Goal: Task Accomplishment & Management: Manage account settings

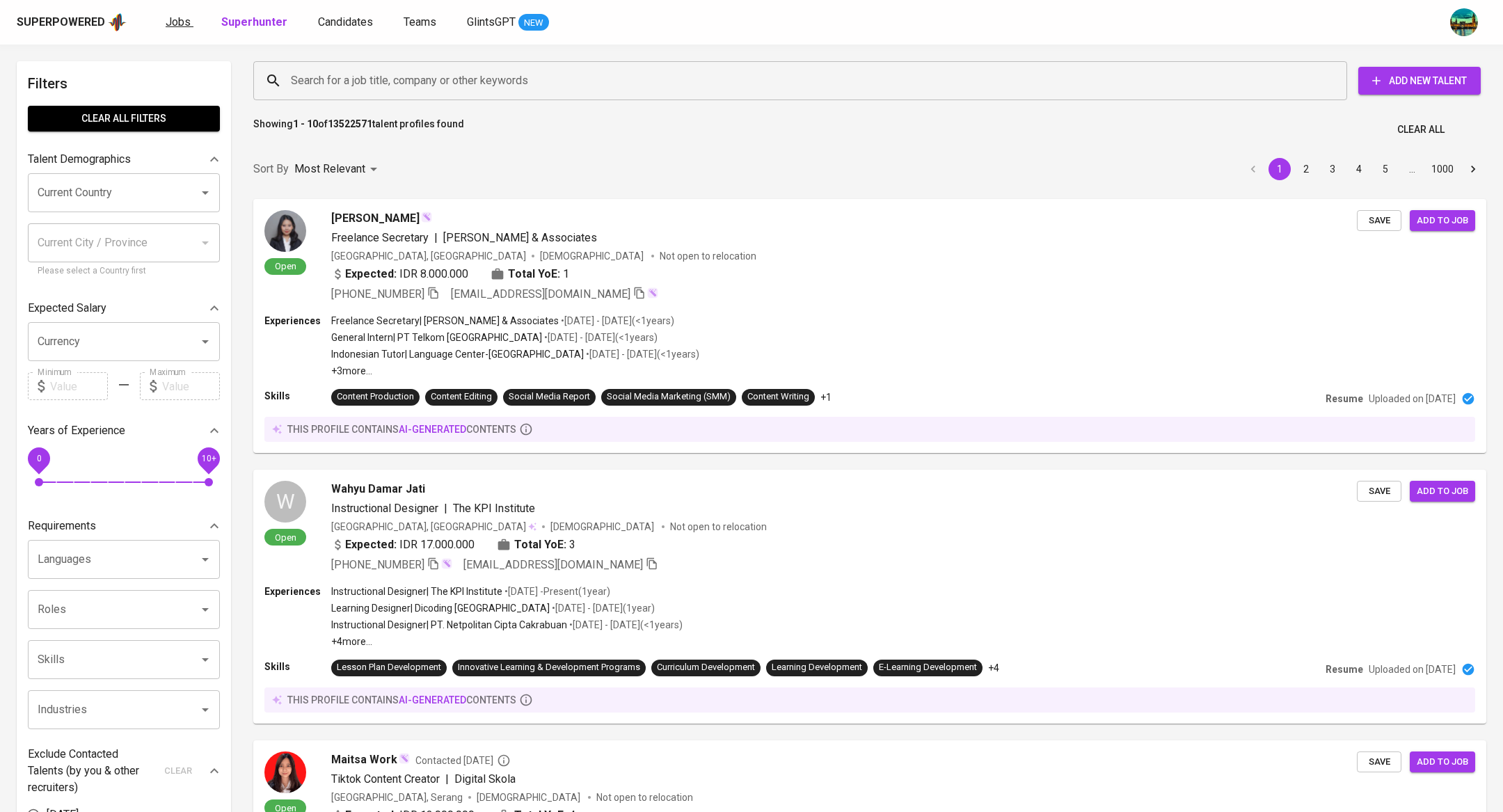
click at [171, 18] on span "Jobs" at bounding box center [178, 21] width 25 height 14
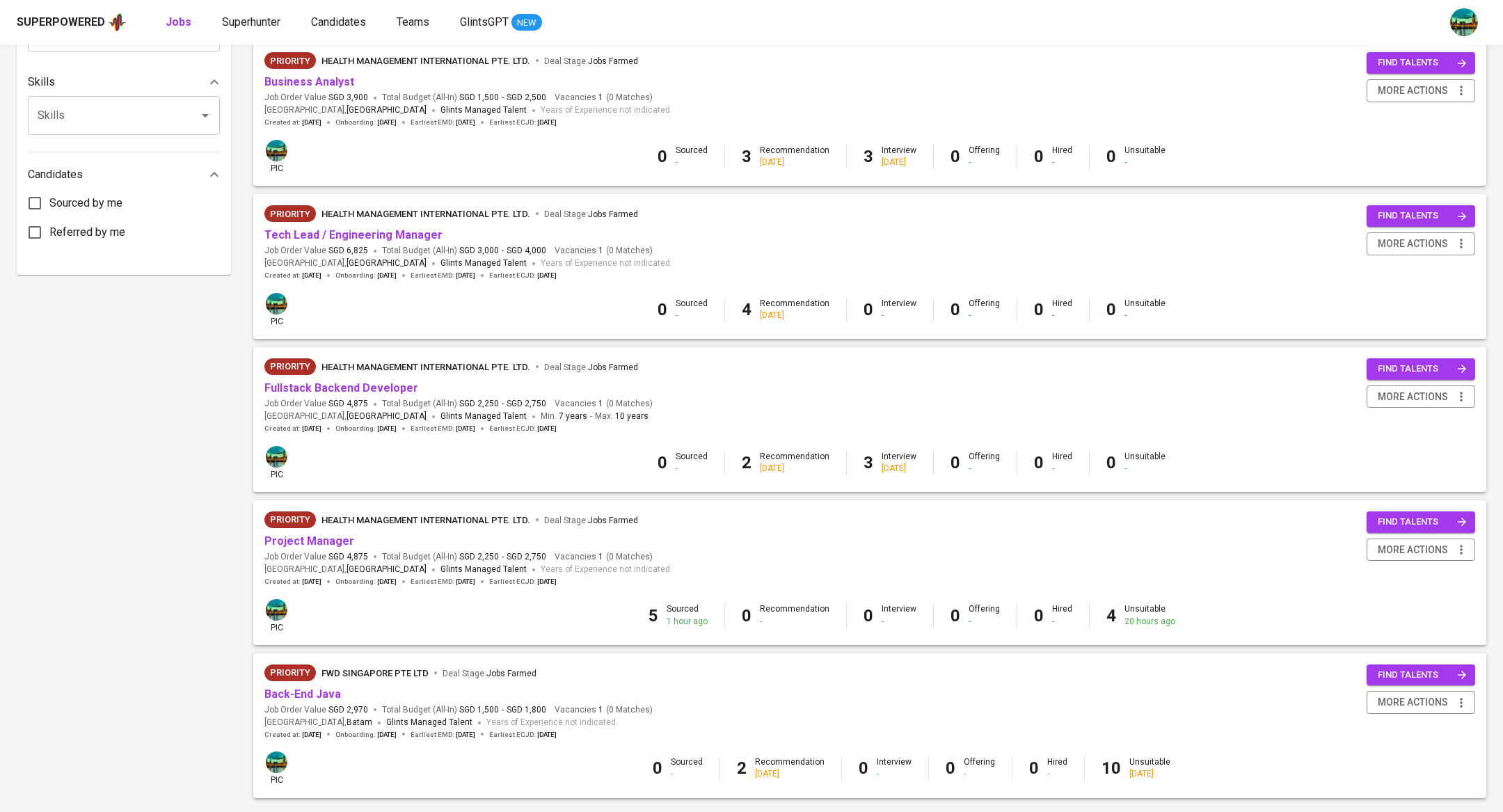
scroll to position [702, 0]
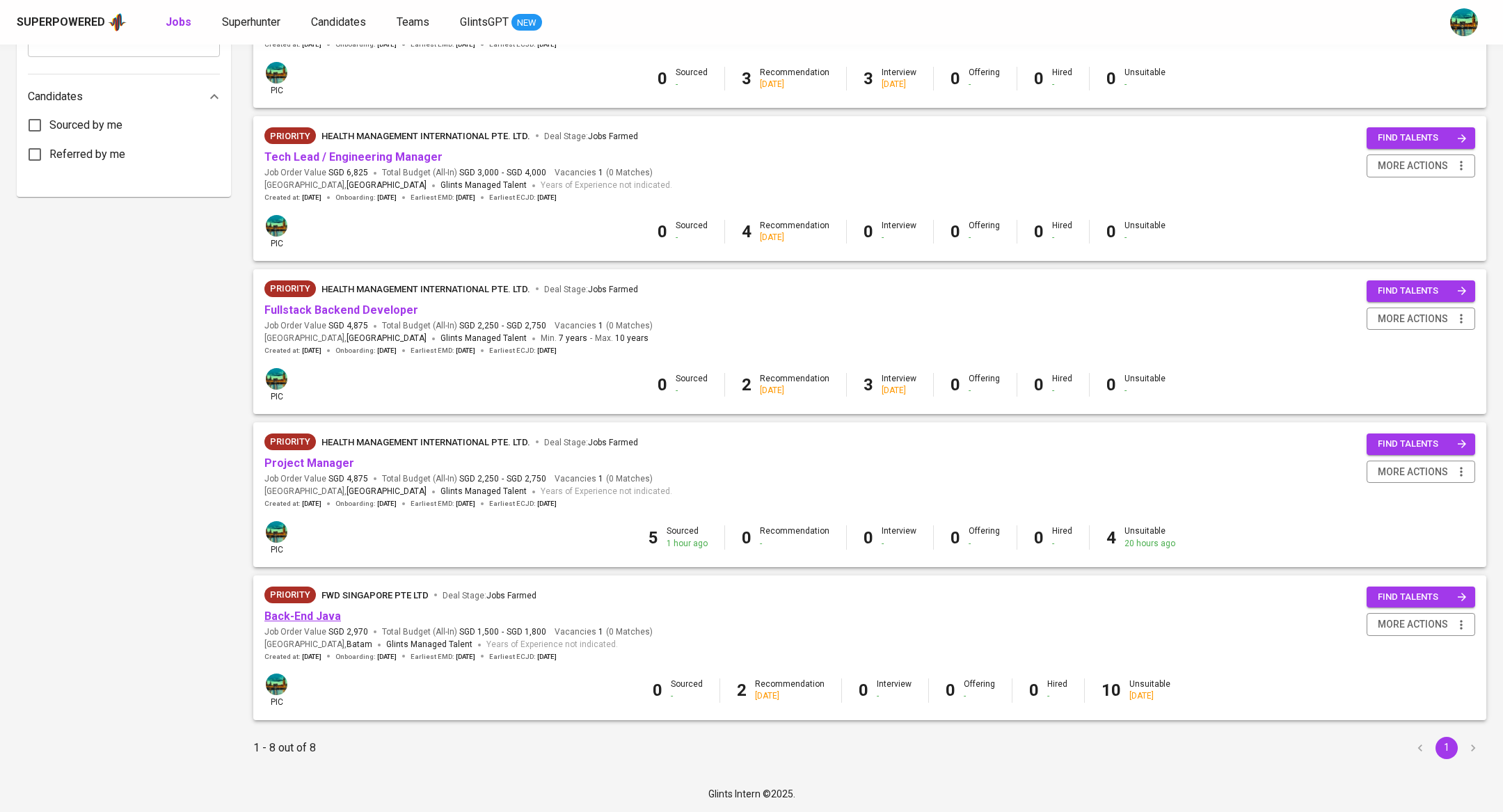
click at [327, 610] on link "Back-End Java" at bounding box center [302, 616] width 76 height 14
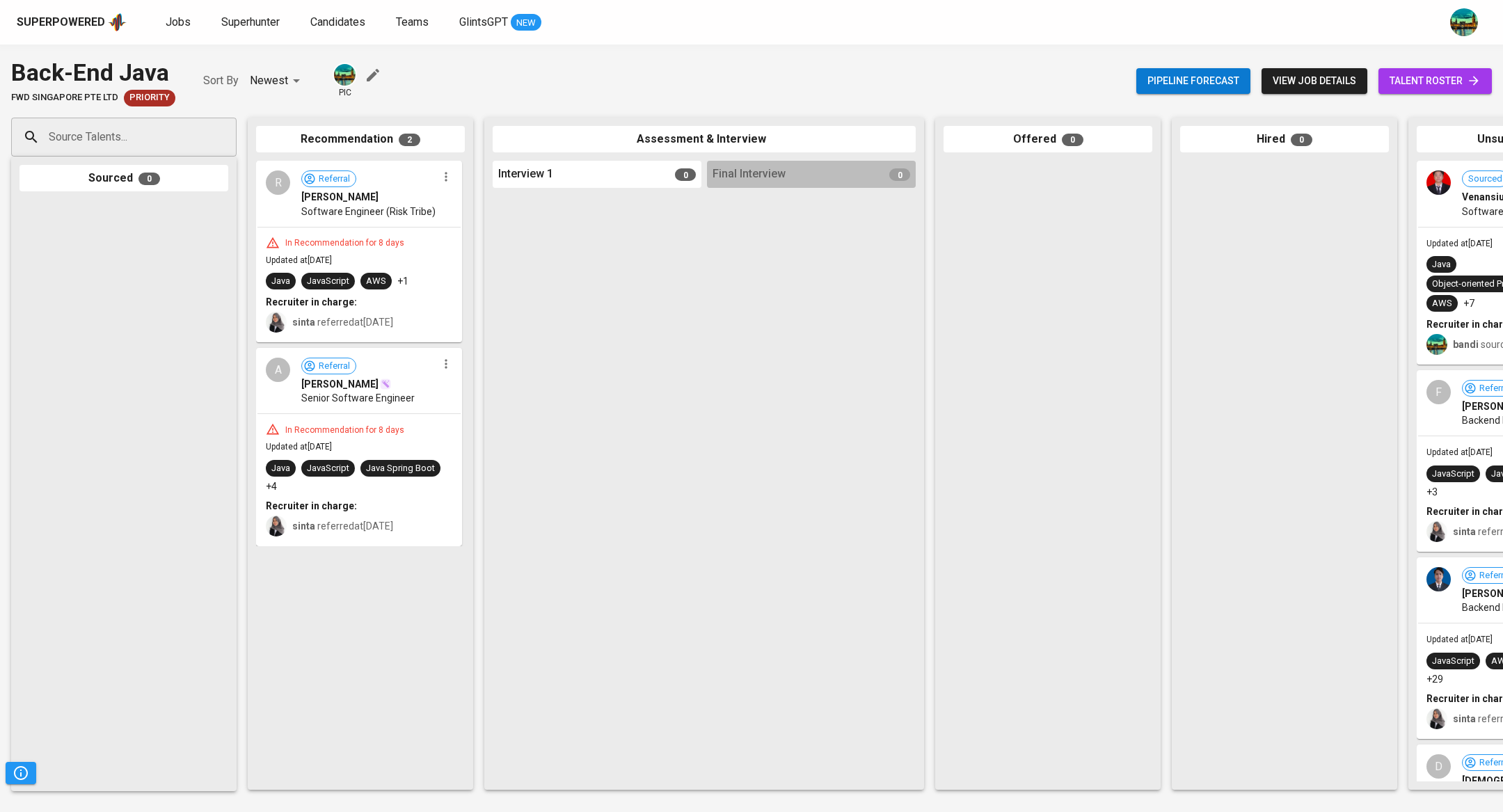
click at [1421, 72] on span "talent roster" at bounding box center [1435, 81] width 91 height 17
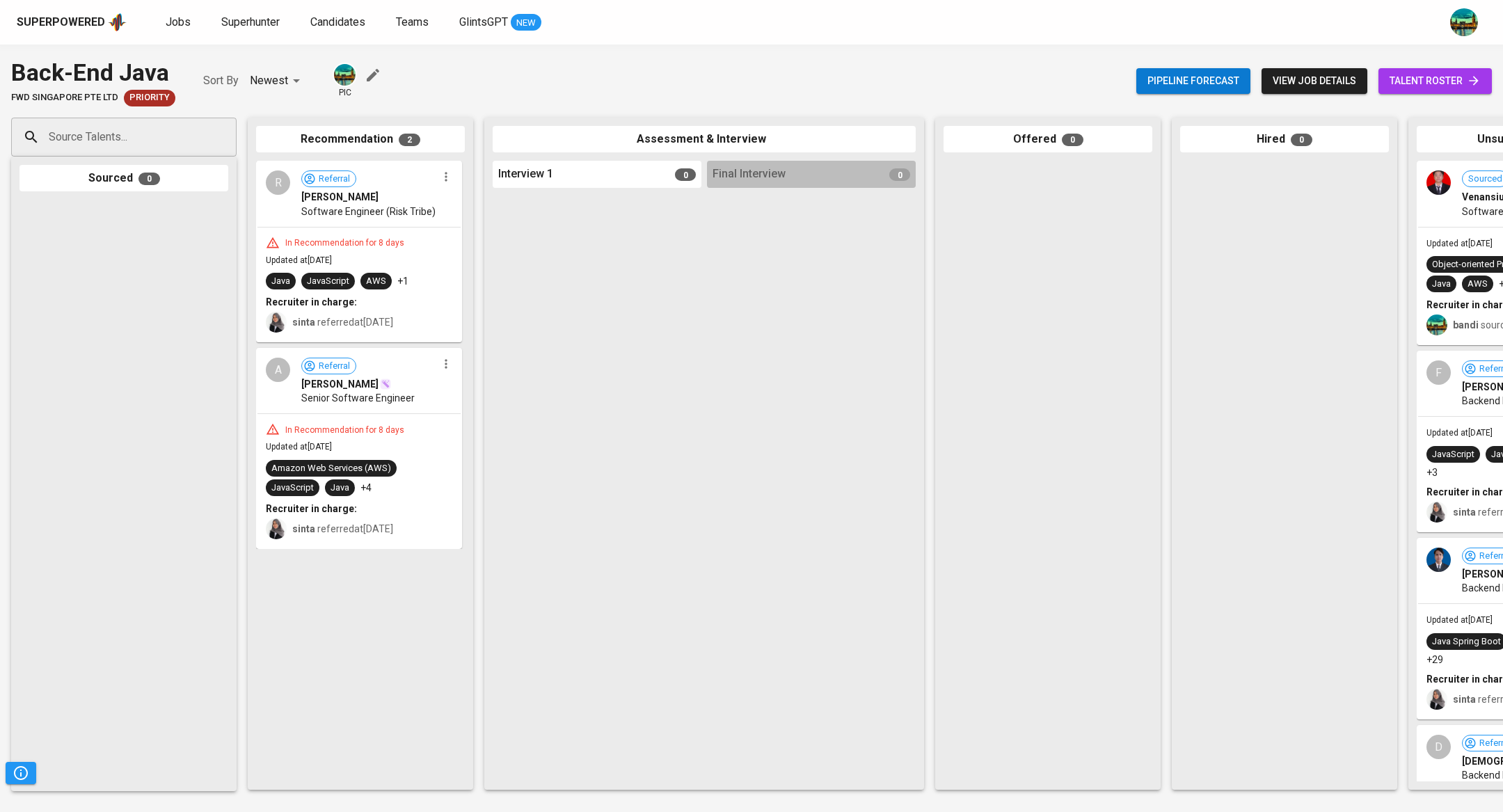
click at [189, 129] on input "Source Talents..." at bounding box center [118, 136] width 146 height 26
paste input "N navirius@gmail.com"
click at [61, 134] on input "N navirius@gmail.com" at bounding box center [118, 136] width 146 height 26
type input "navirius@gmail.com"
click at [154, 176] on li "N Navirius Dwi Sutejo navirius@gmail.com" at bounding box center [124, 183] width 226 height 36
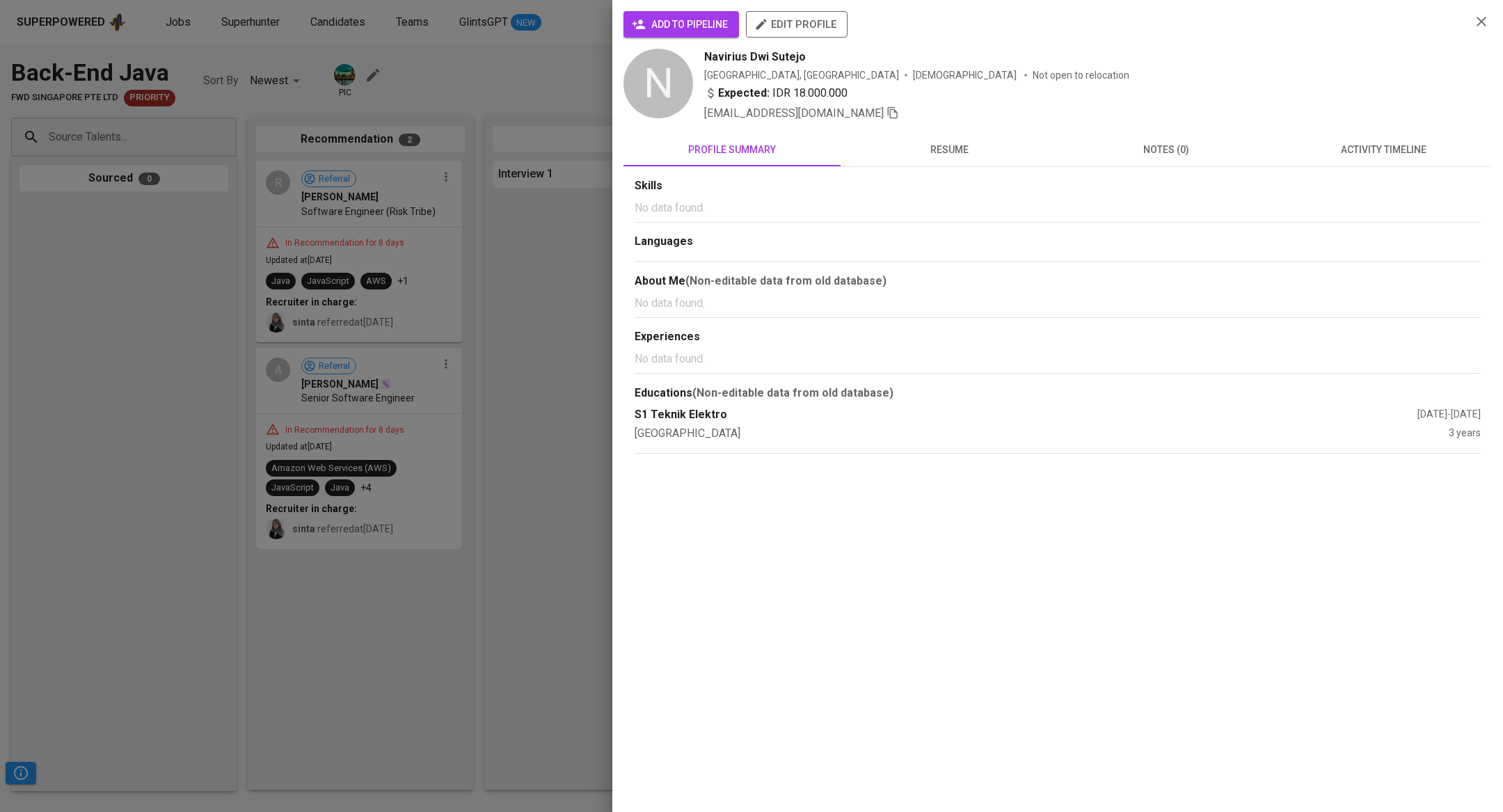
click at [1414, 144] on span "activity timeline" at bounding box center [1383, 150] width 201 height 17
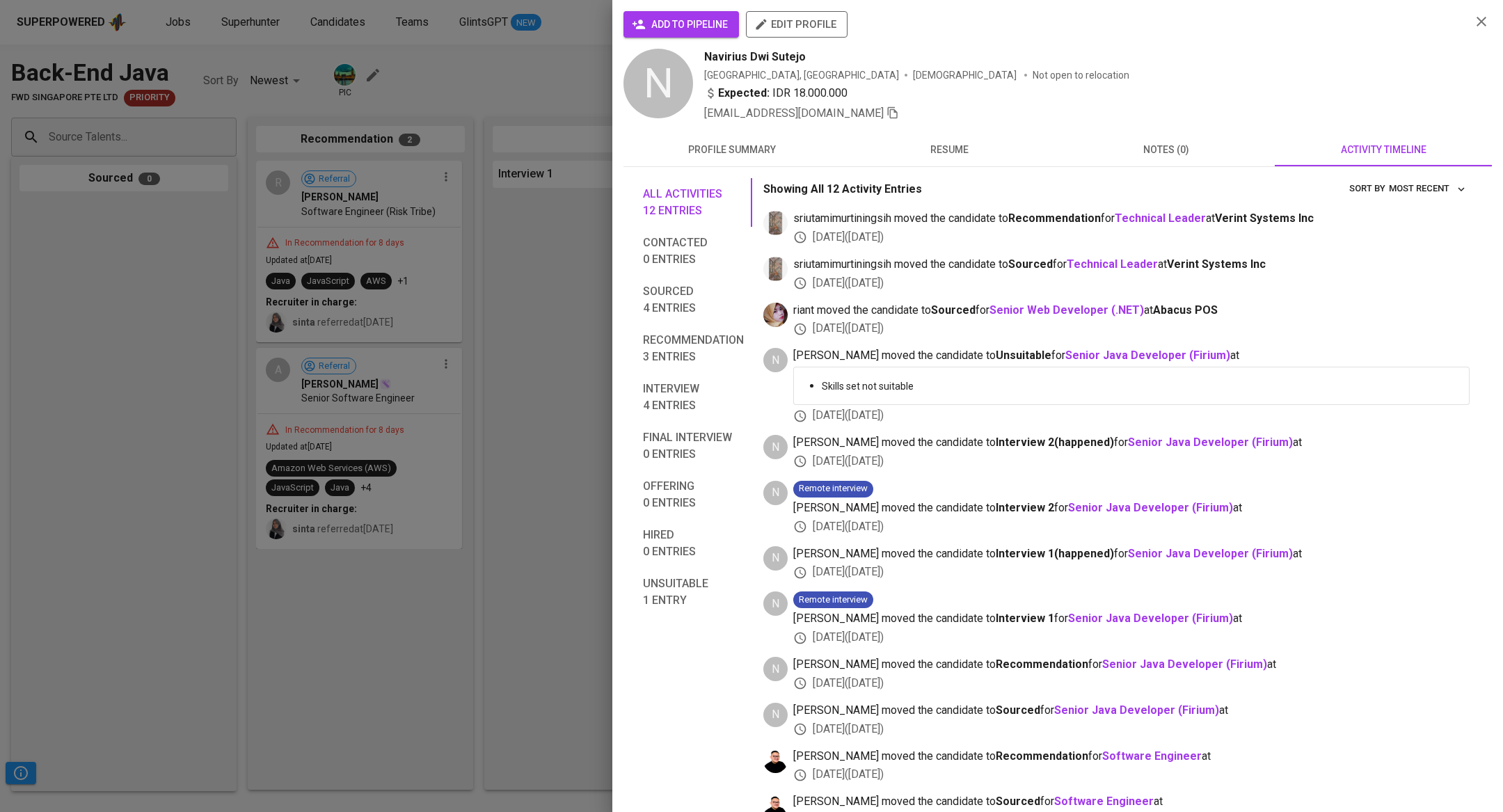
click at [1182, 150] on span "notes (0)" at bounding box center [1166, 150] width 201 height 17
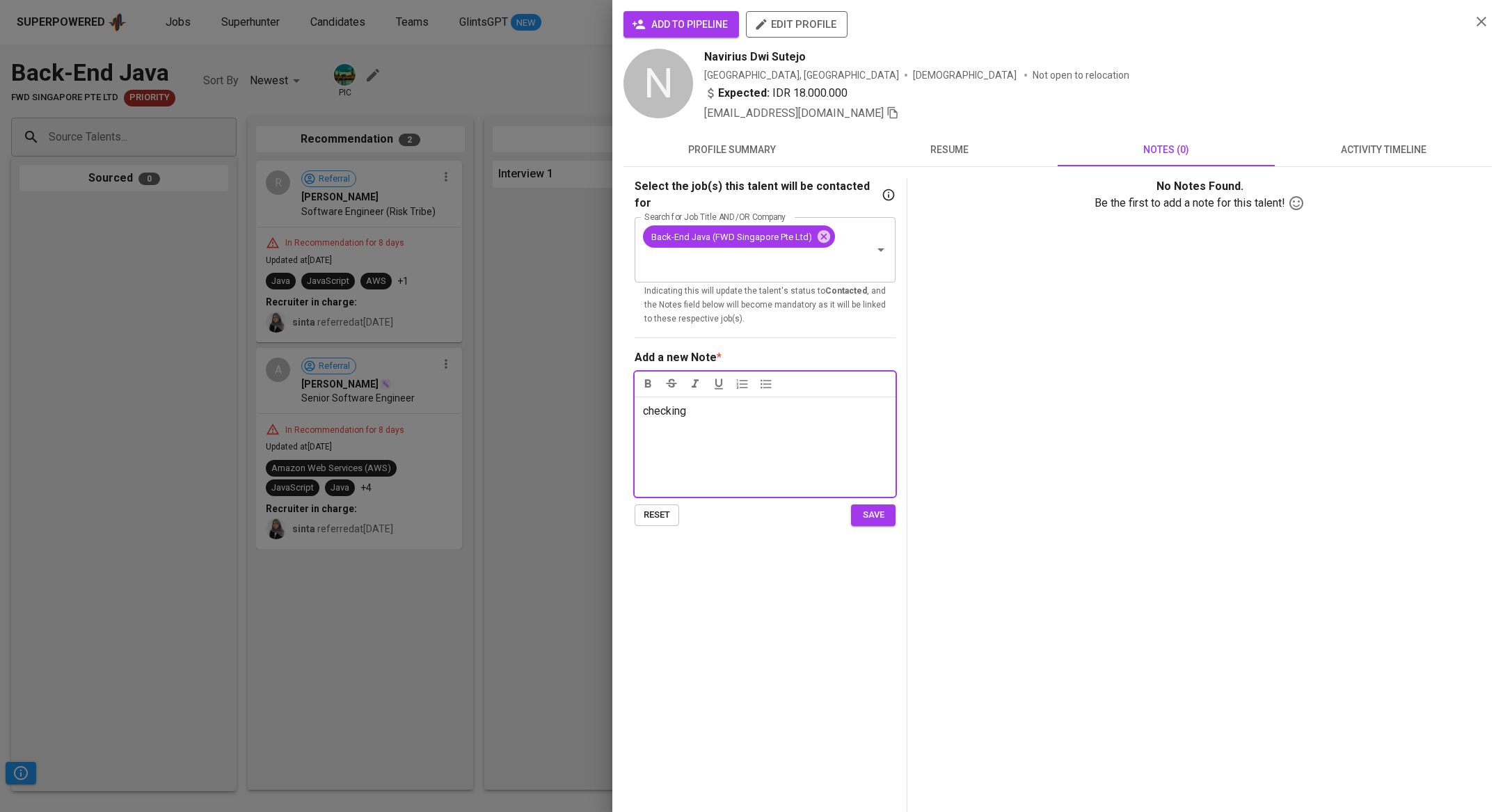
click at [869, 507] on span "save" at bounding box center [873, 515] width 31 height 16
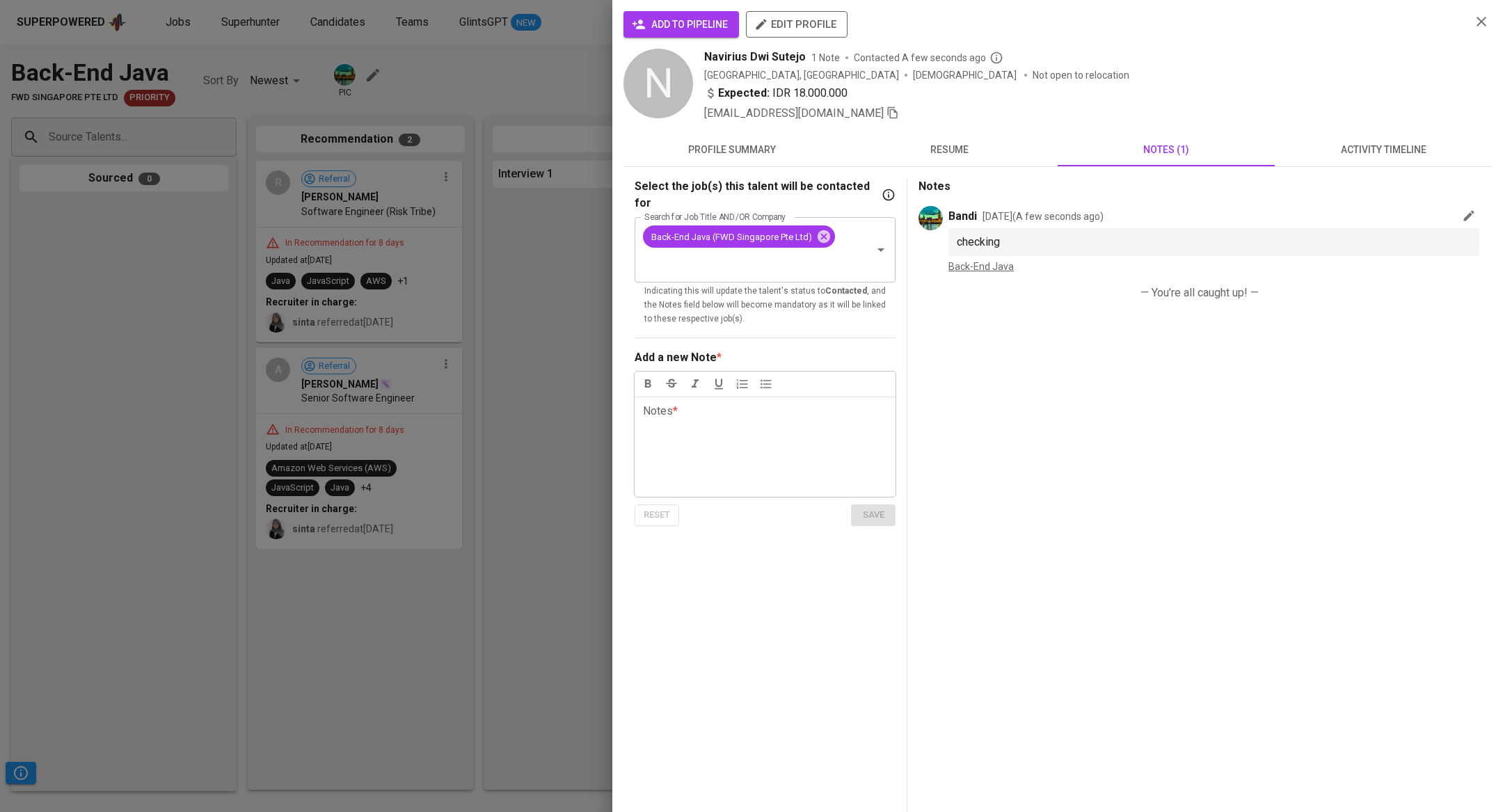
click at [1395, 154] on span "activity timeline" at bounding box center [1383, 150] width 201 height 17
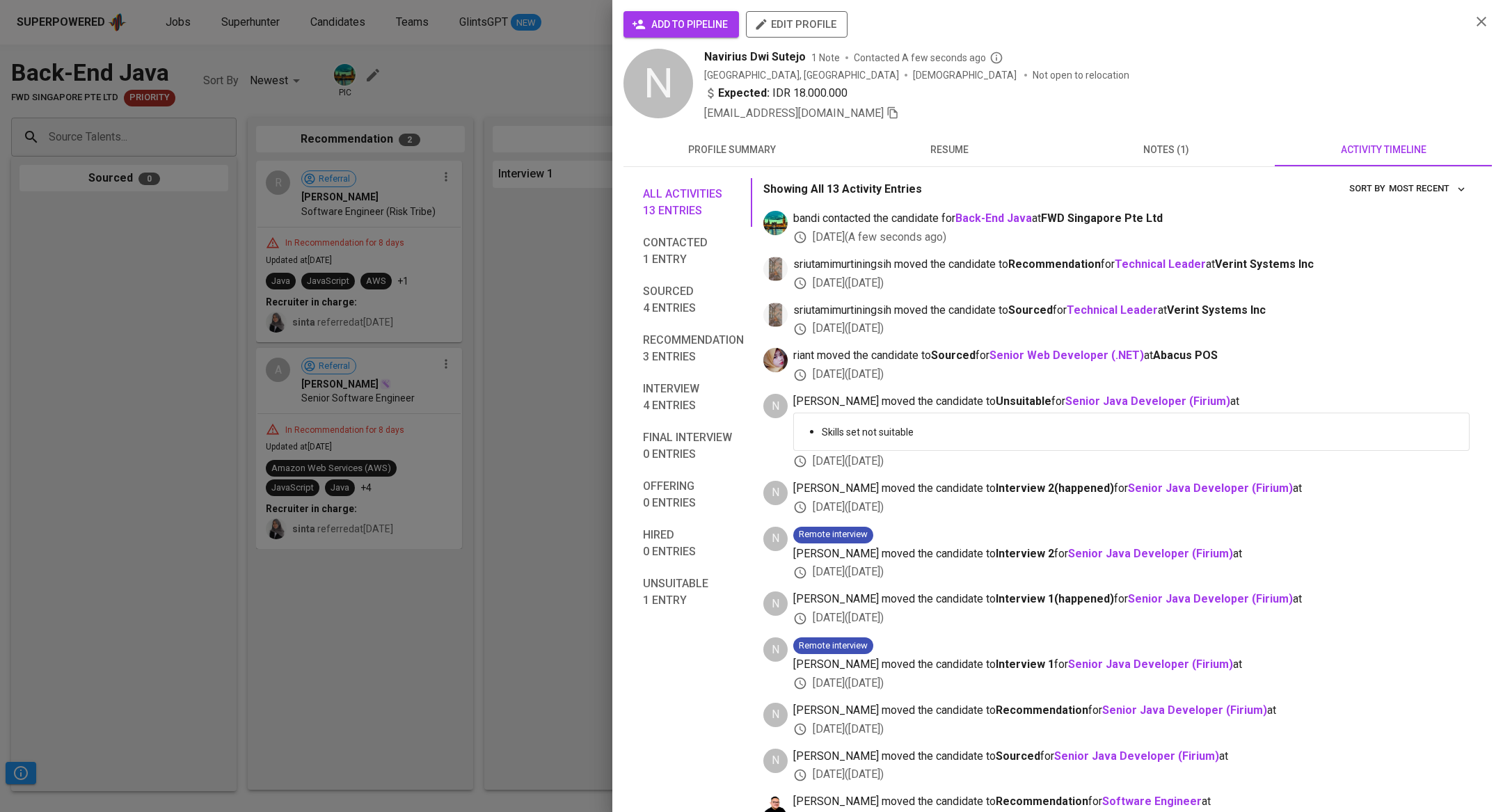
click at [939, 149] on span "resume" at bounding box center [949, 150] width 201 height 17
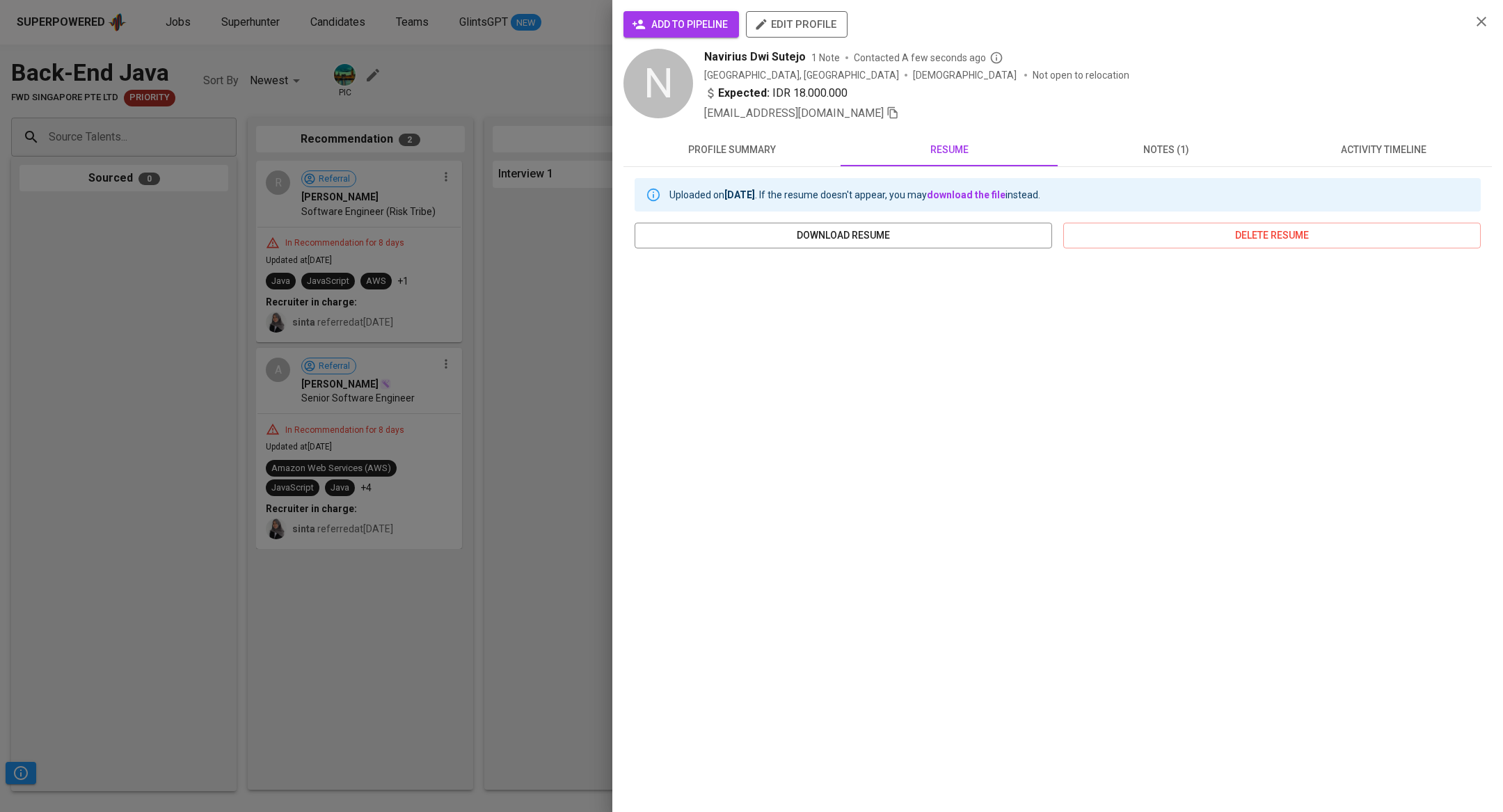
click at [708, 154] on span "profile summary" at bounding box center [732, 150] width 201 height 17
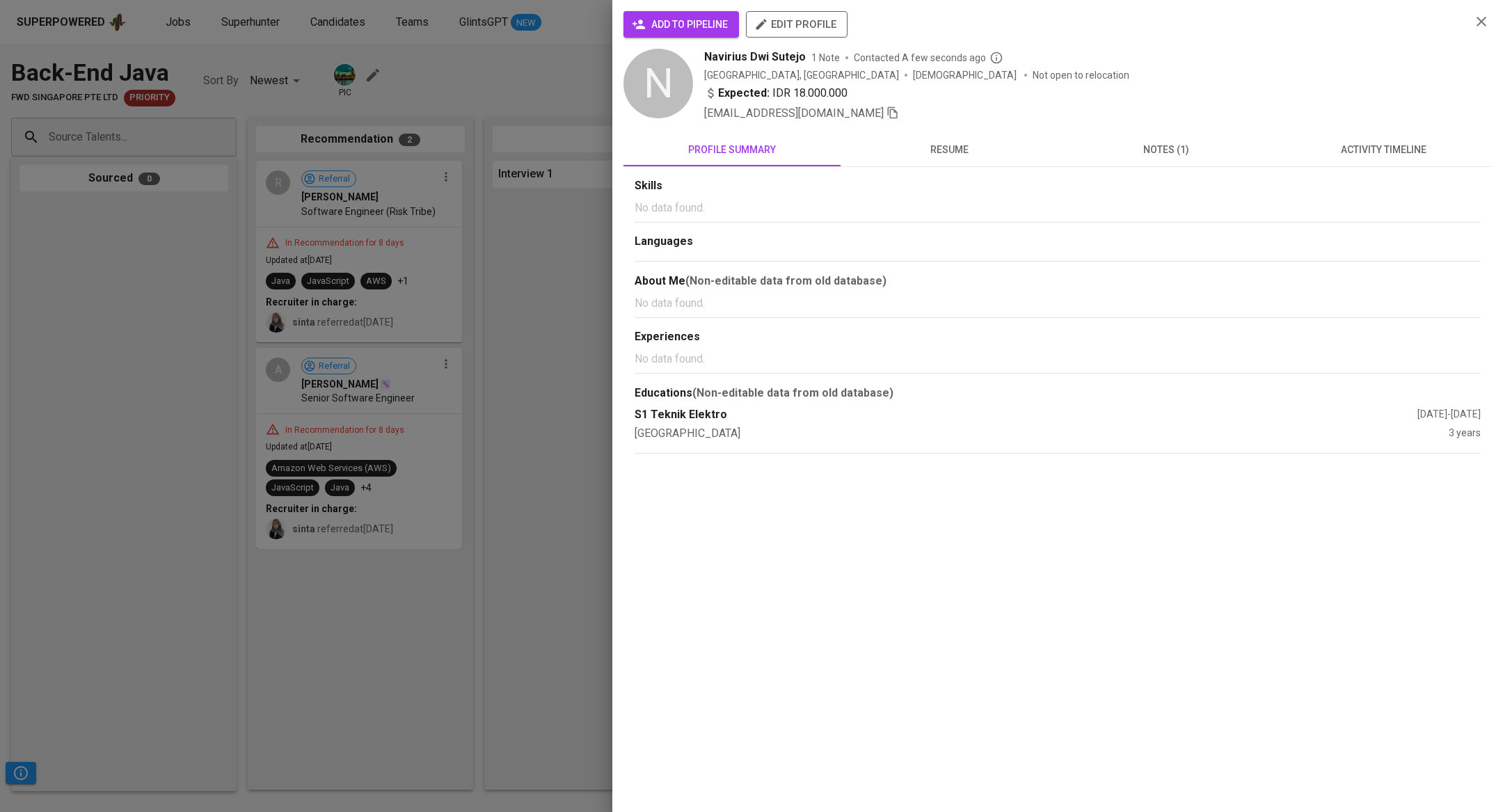
click at [949, 134] on button "resume" at bounding box center [949, 149] width 217 height 34
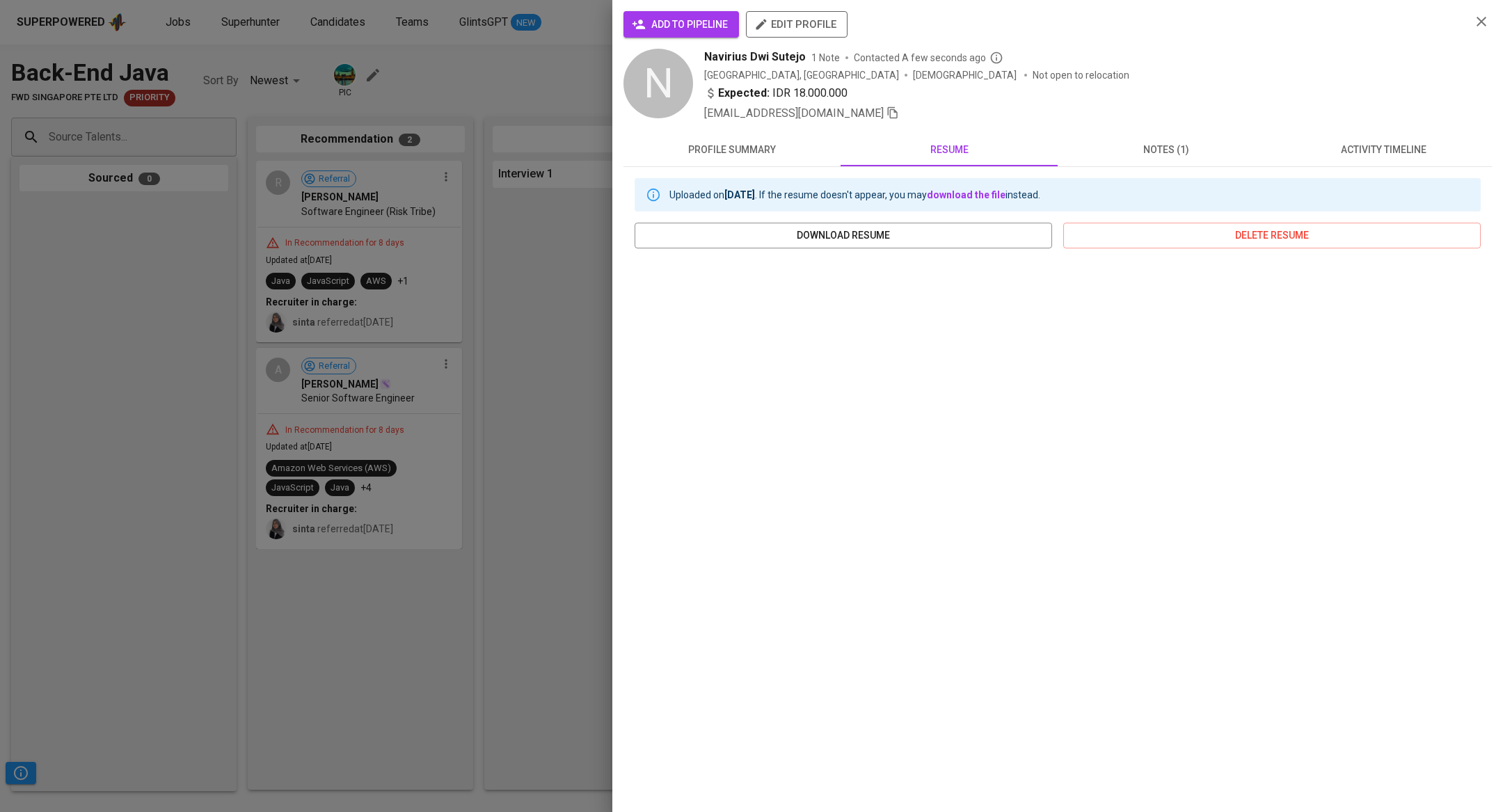
click at [29, 373] on div at bounding box center [752, 406] width 1503 height 812
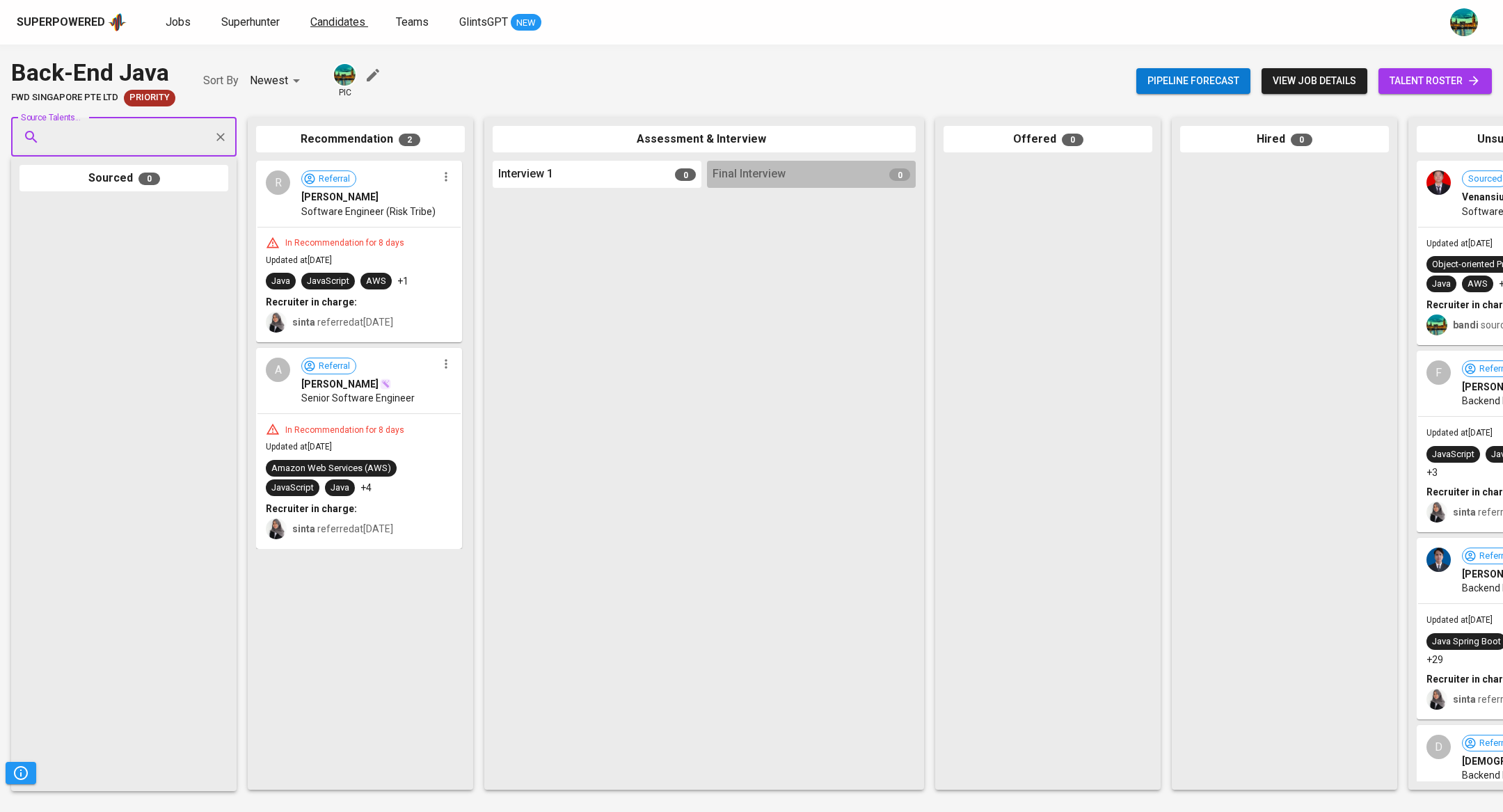
click at [334, 21] on span "Candidates" at bounding box center [337, 21] width 55 height 14
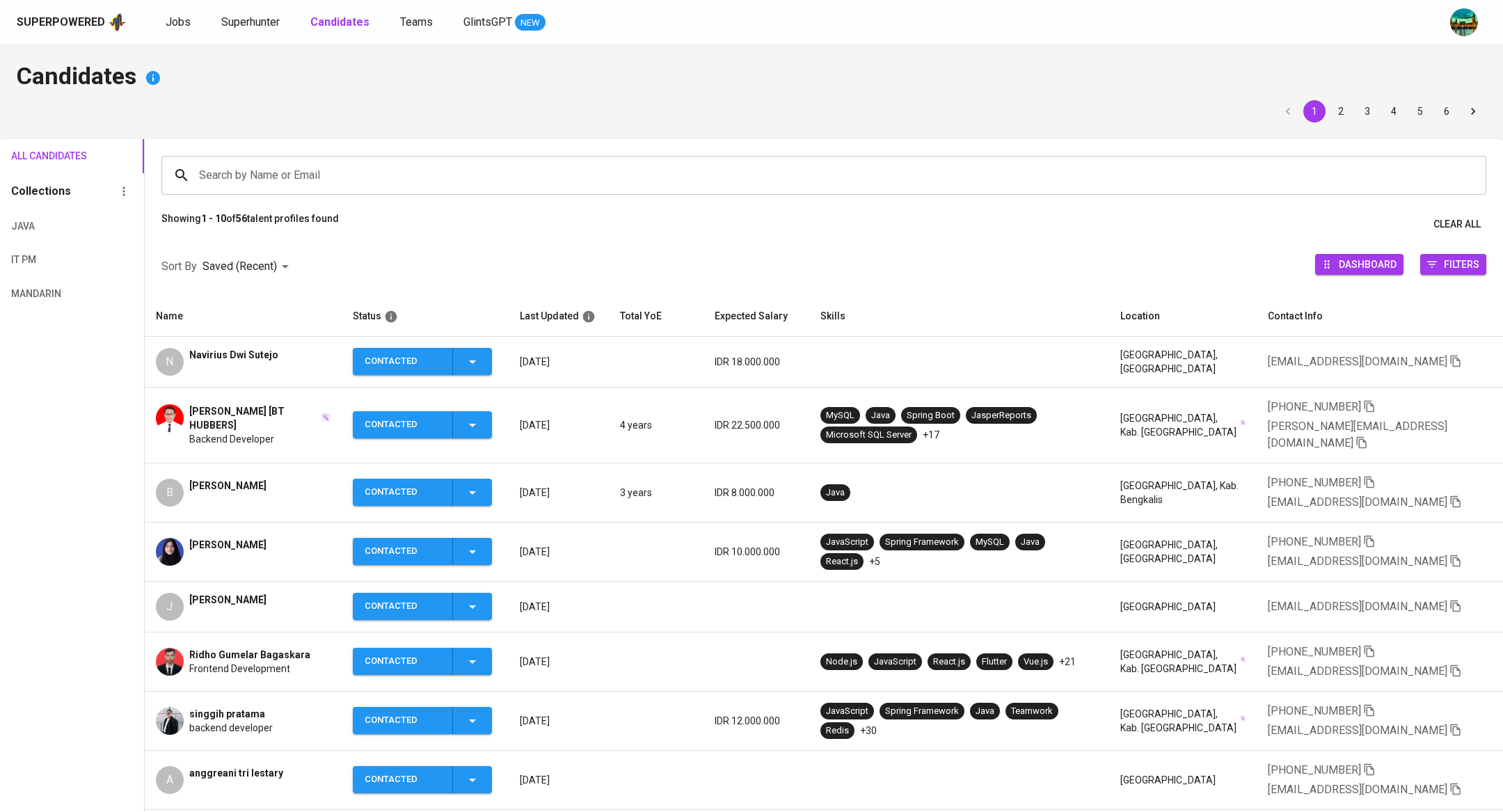
click at [249, 354] on span "Navirius Dwi Sutejo" at bounding box center [234, 354] width 89 height 14
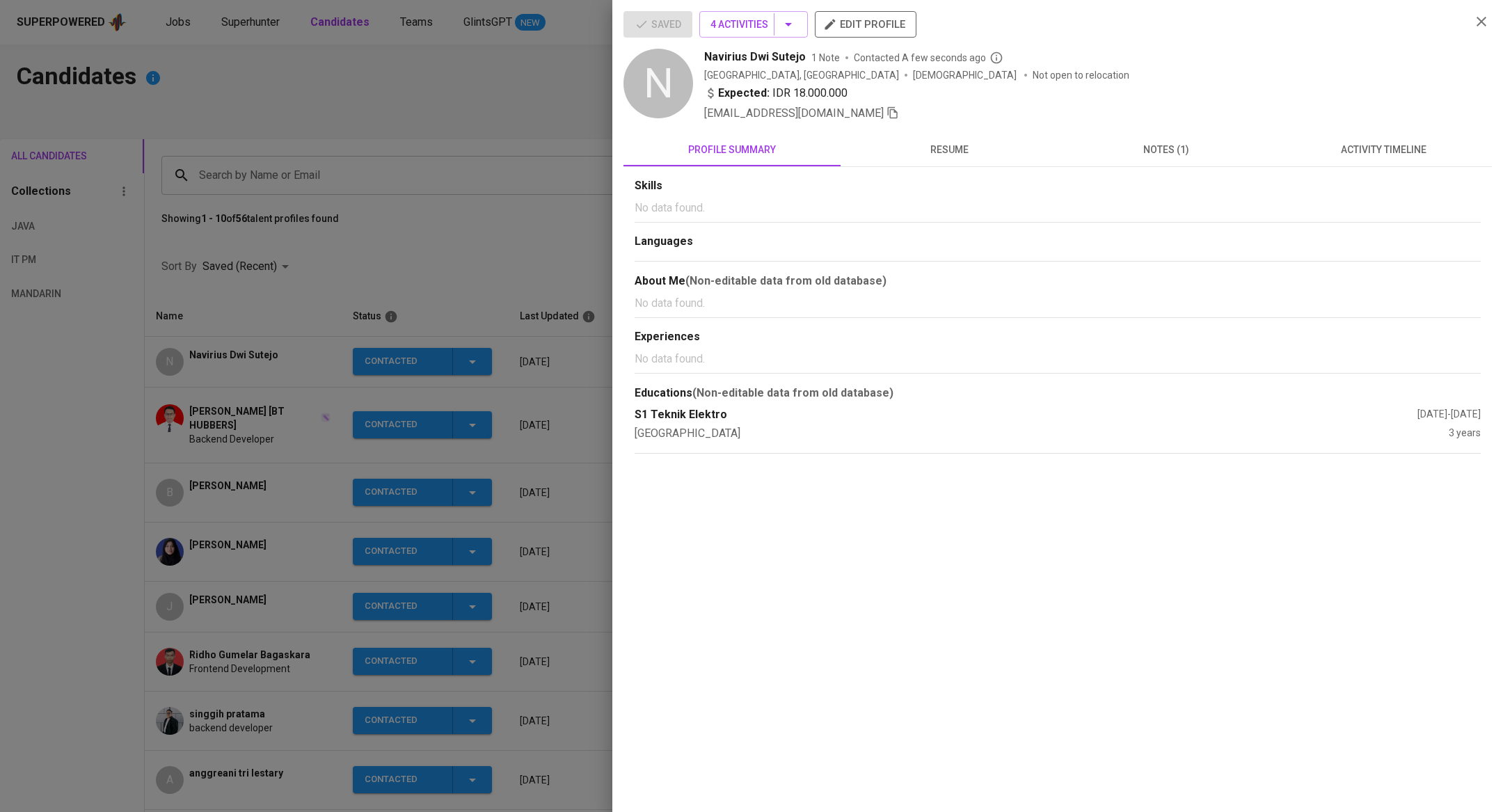
click at [1412, 144] on span "activity timeline" at bounding box center [1383, 150] width 201 height 17
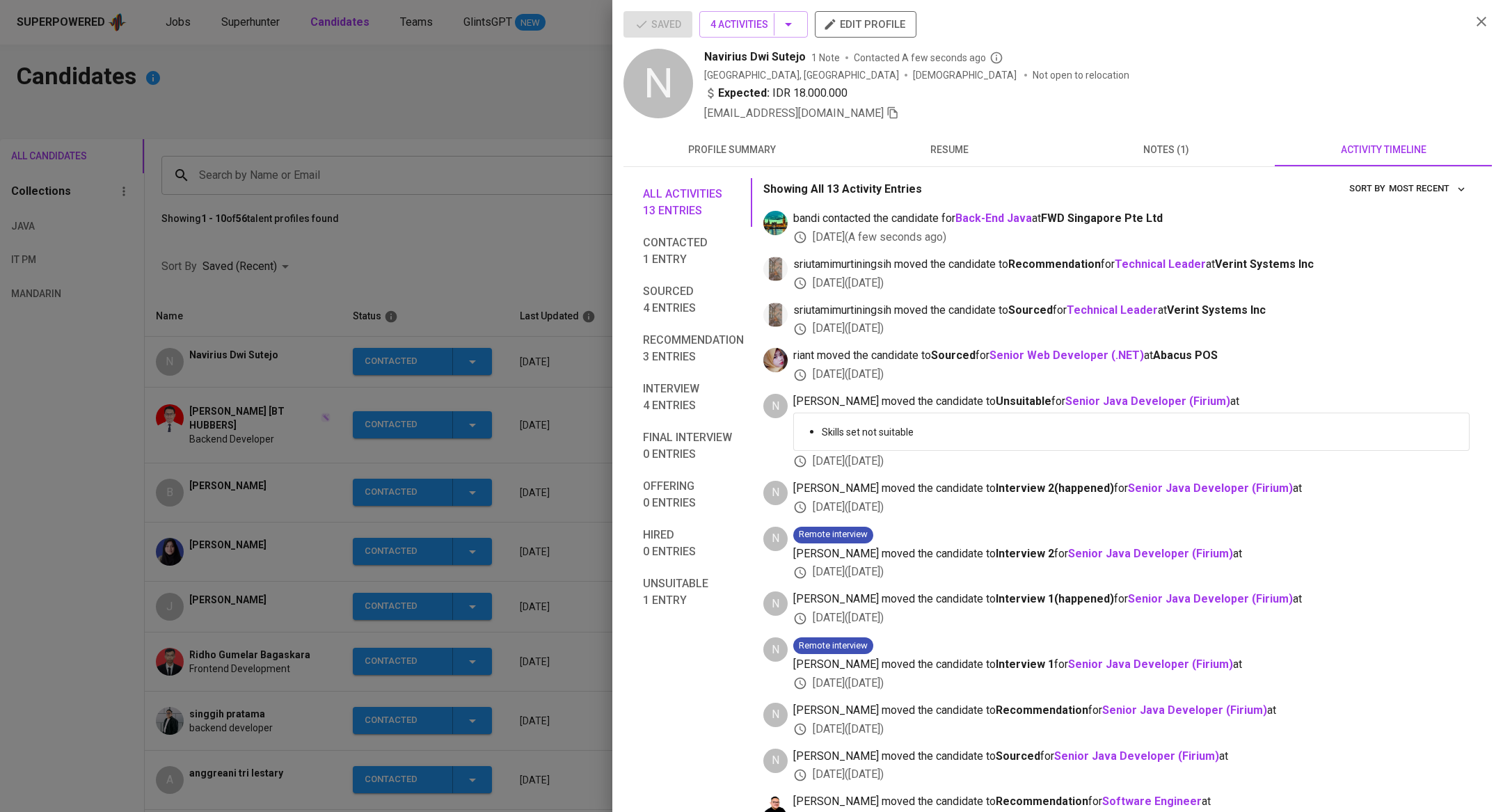
click at [229, 169] on div at bounding box center [752, 406] width 1503 height 812
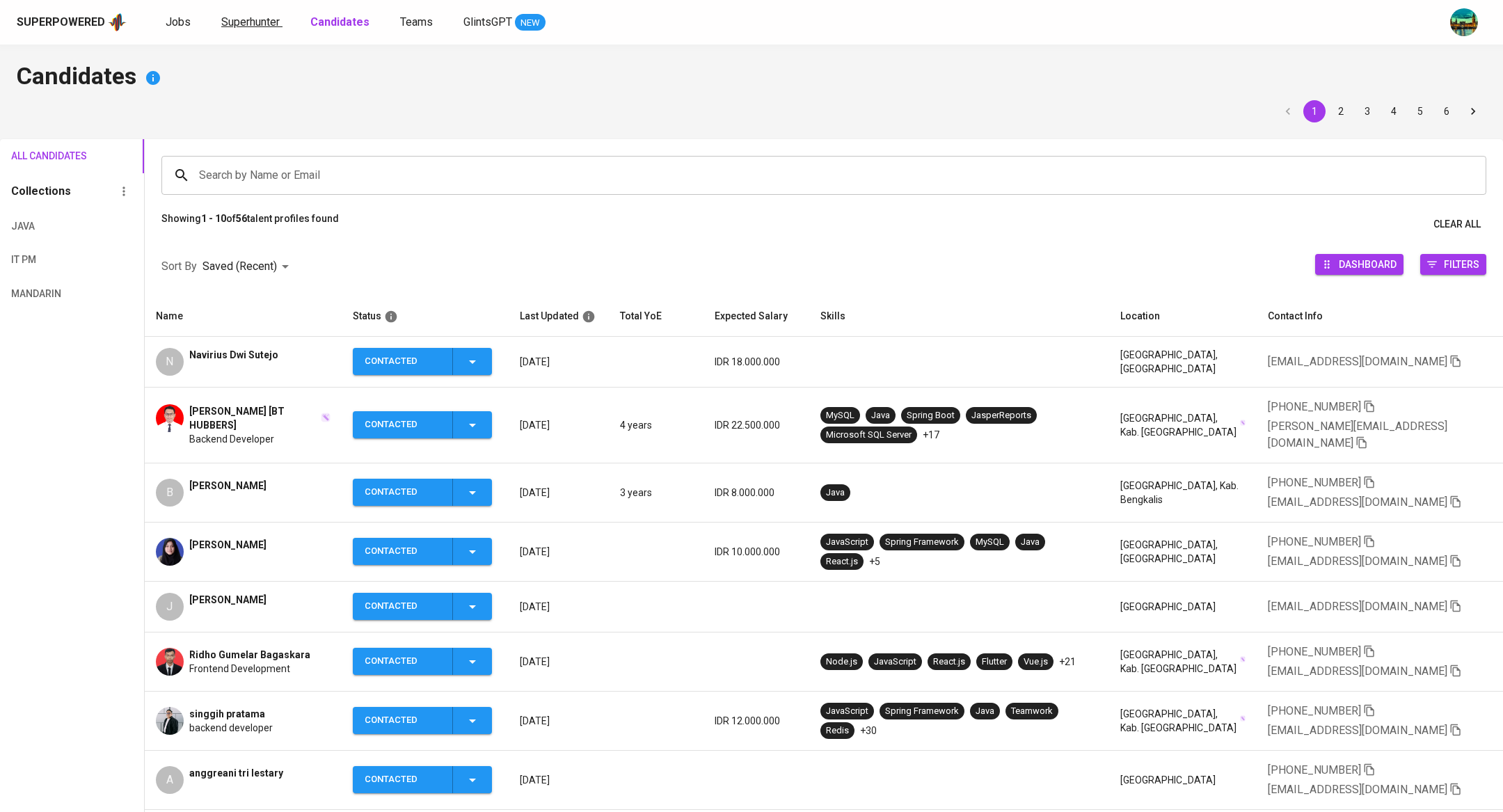
click at [251, 23] on span "Superhunter" at bounding box center [251, 21] width 59 height 14
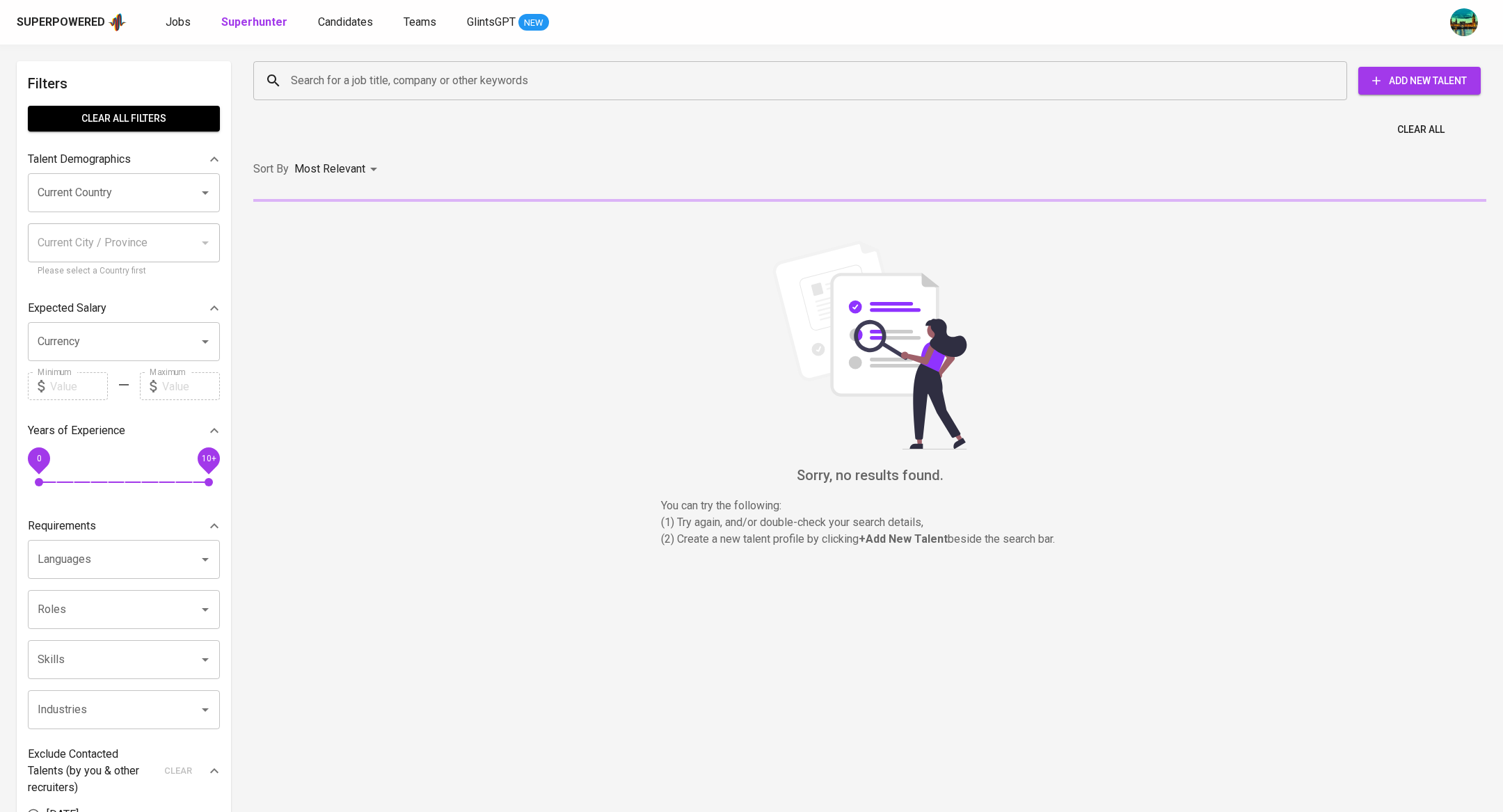
click at [351, 89] on input "Search for a job title, company or other keywords" at bounding box center [804, 80] width 1033 height 26
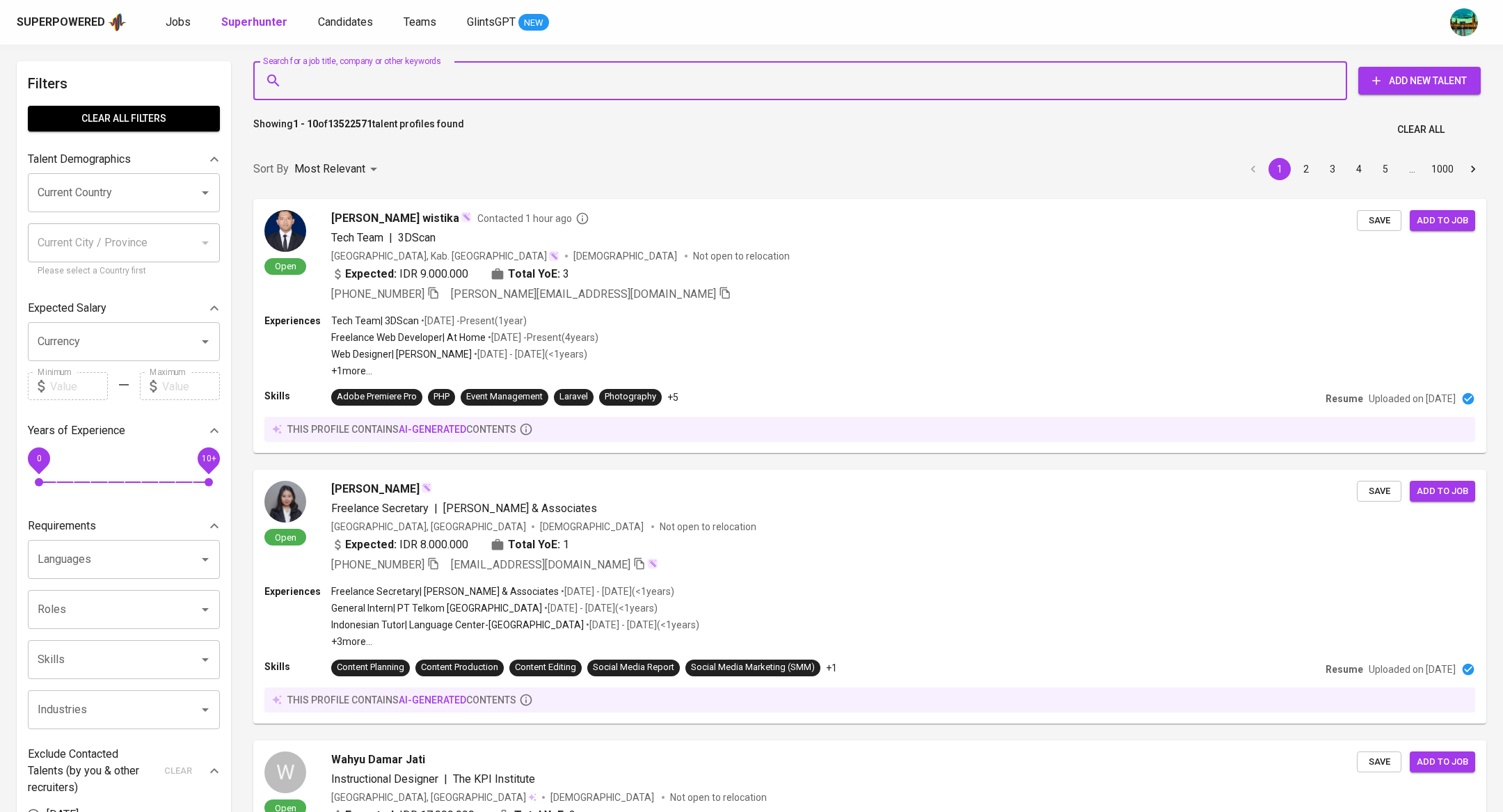
paste input "N navirius@gmail.com"
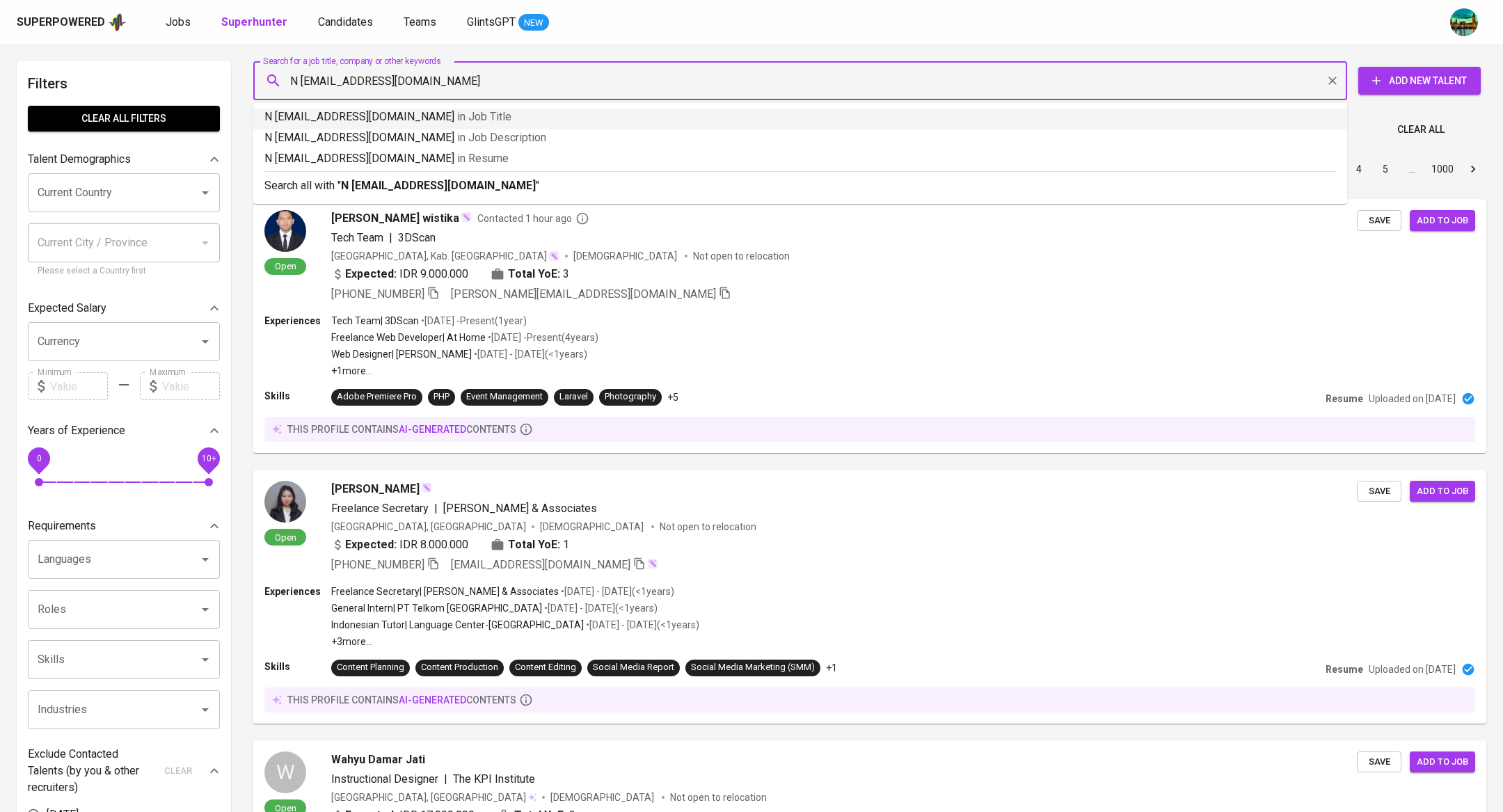
click at [299, 76] on input "N navirius@gmail.com" at bounding box center [804, 80] width 1033 height 26
type input "navirius@gmail.com"
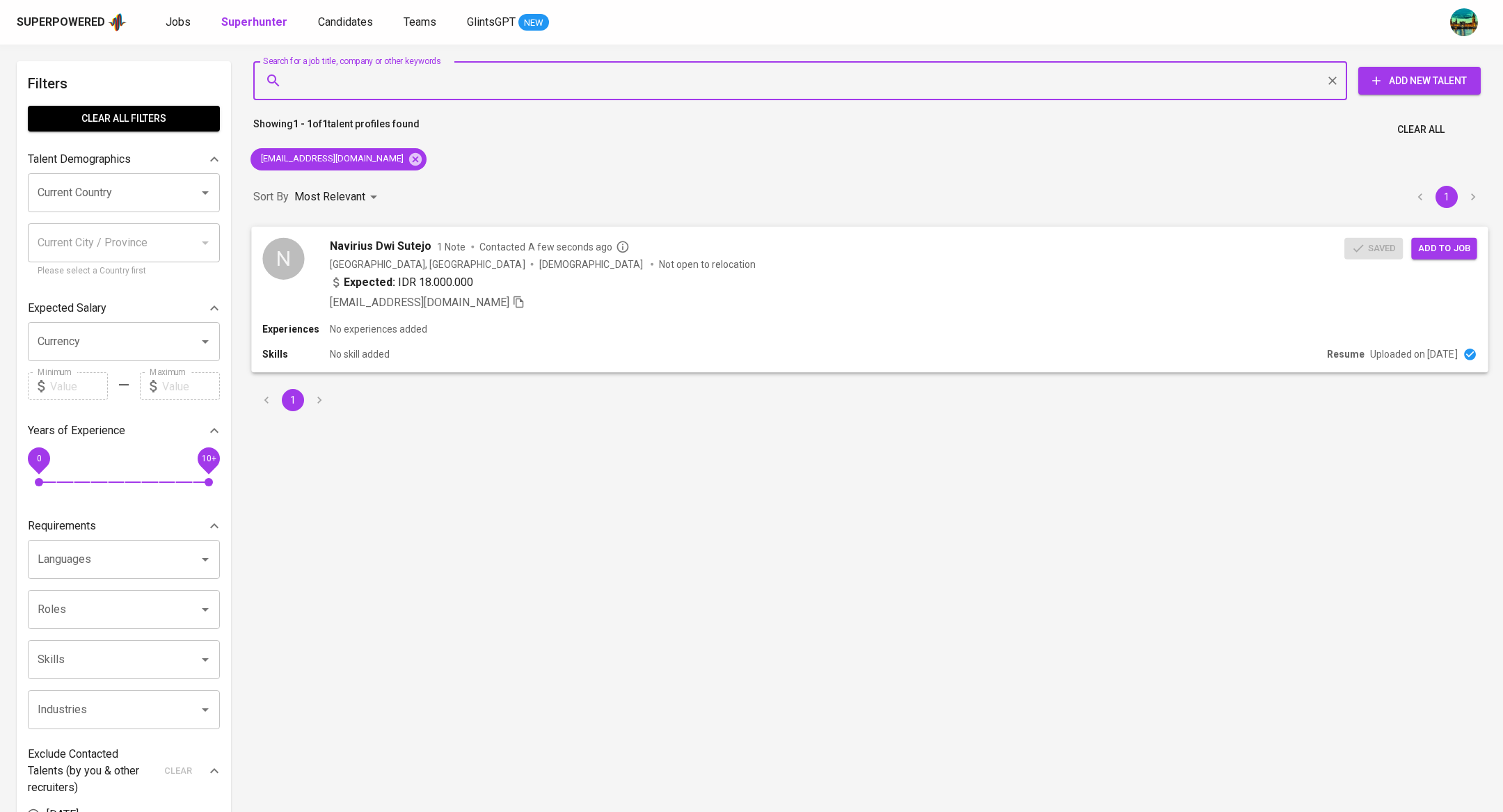
click at [1432, 251] on span "Add to job" at bounding box center [1444, 248] width 51 height 16
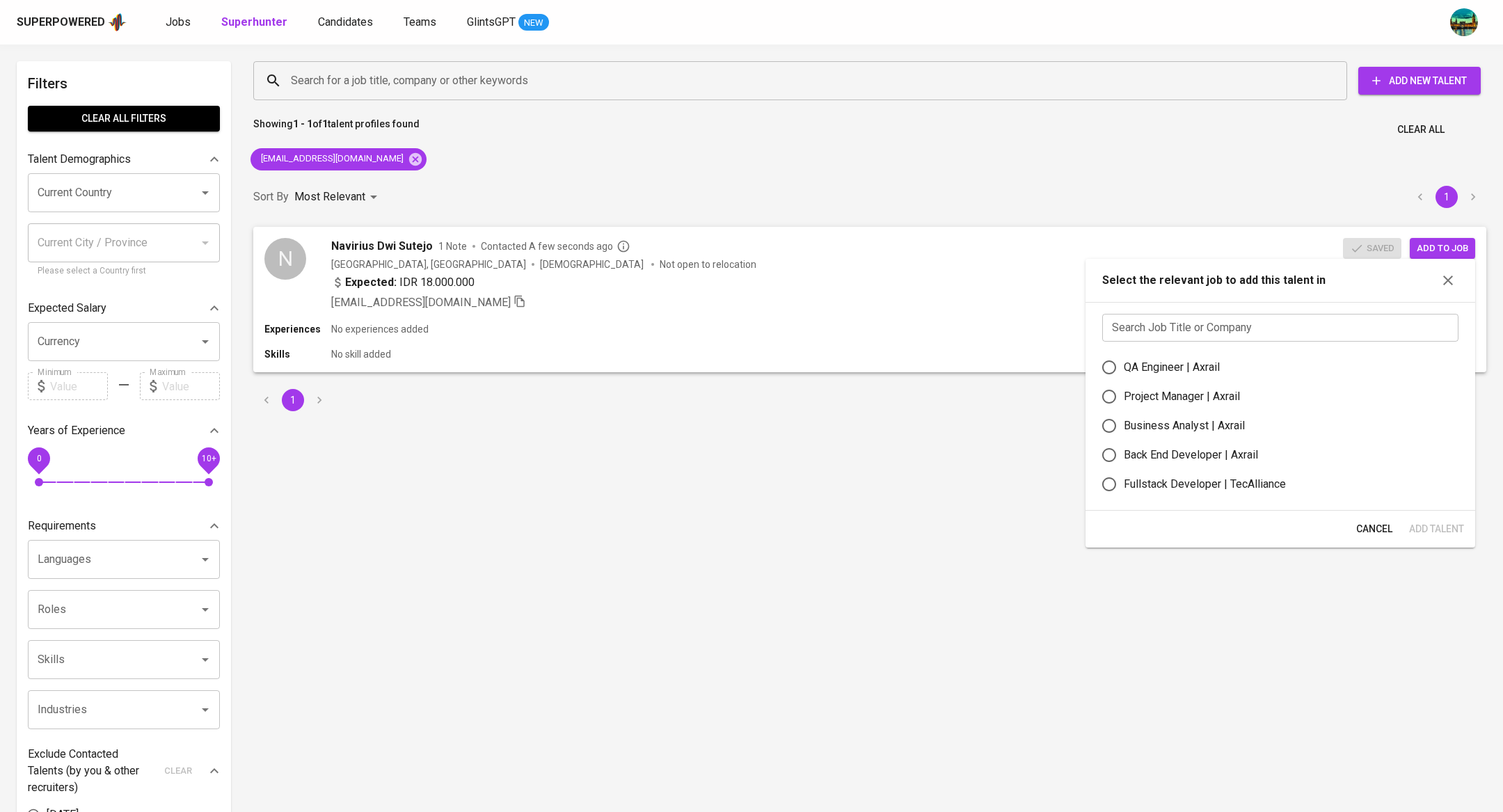
click at [1275, 330] on input "text" at bounding box center [1280, 327] width 356 height 28
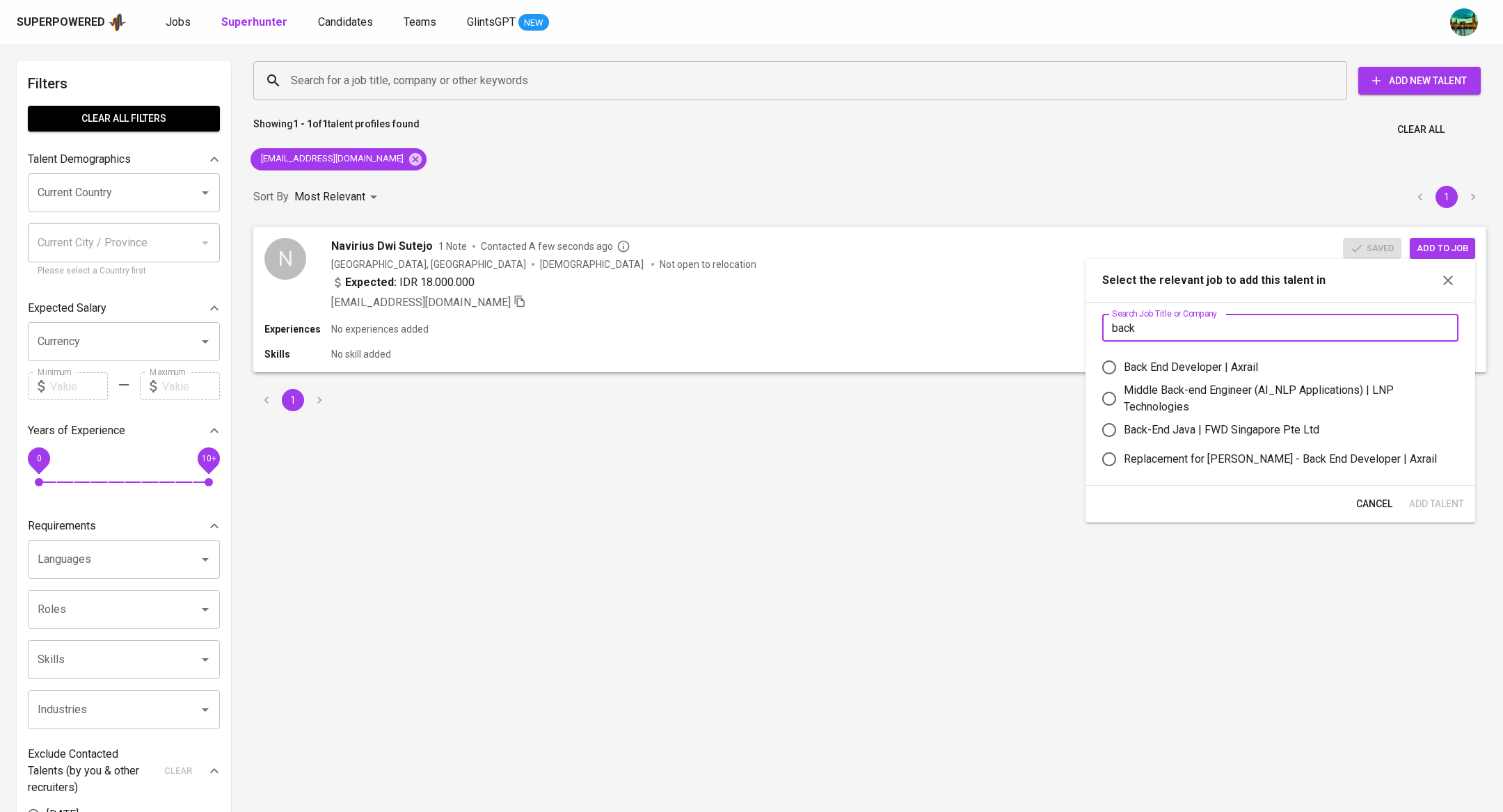
type input "back"
click at [1267, 426] on div "Back-End Java | FWD Singapore Pte Ltd" at bounding box center [1222, 429] width 196 height 16
click at [1124, 426] on input "Back-End Java | FWD Singapore Pte Ltd" at bounding box center [1109, 430] width 29 height 29
radio input "true"
click at [1442, 506] on span "Add Talent" at bounding box center [1437, 504] width 55 height 17
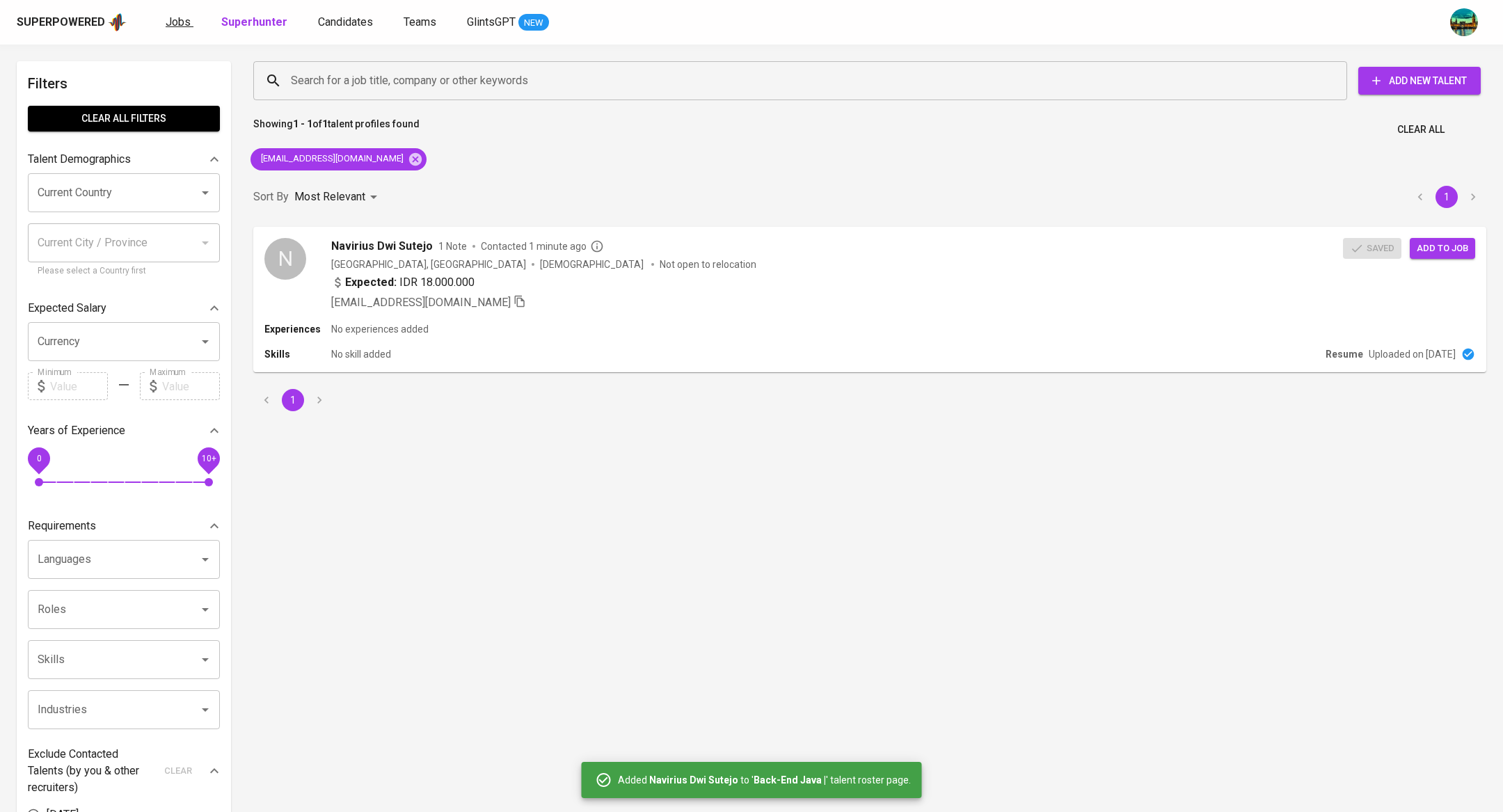
click at [189, 20] on link "Jobs" at bounding box center [179, 22] width 28 height 17
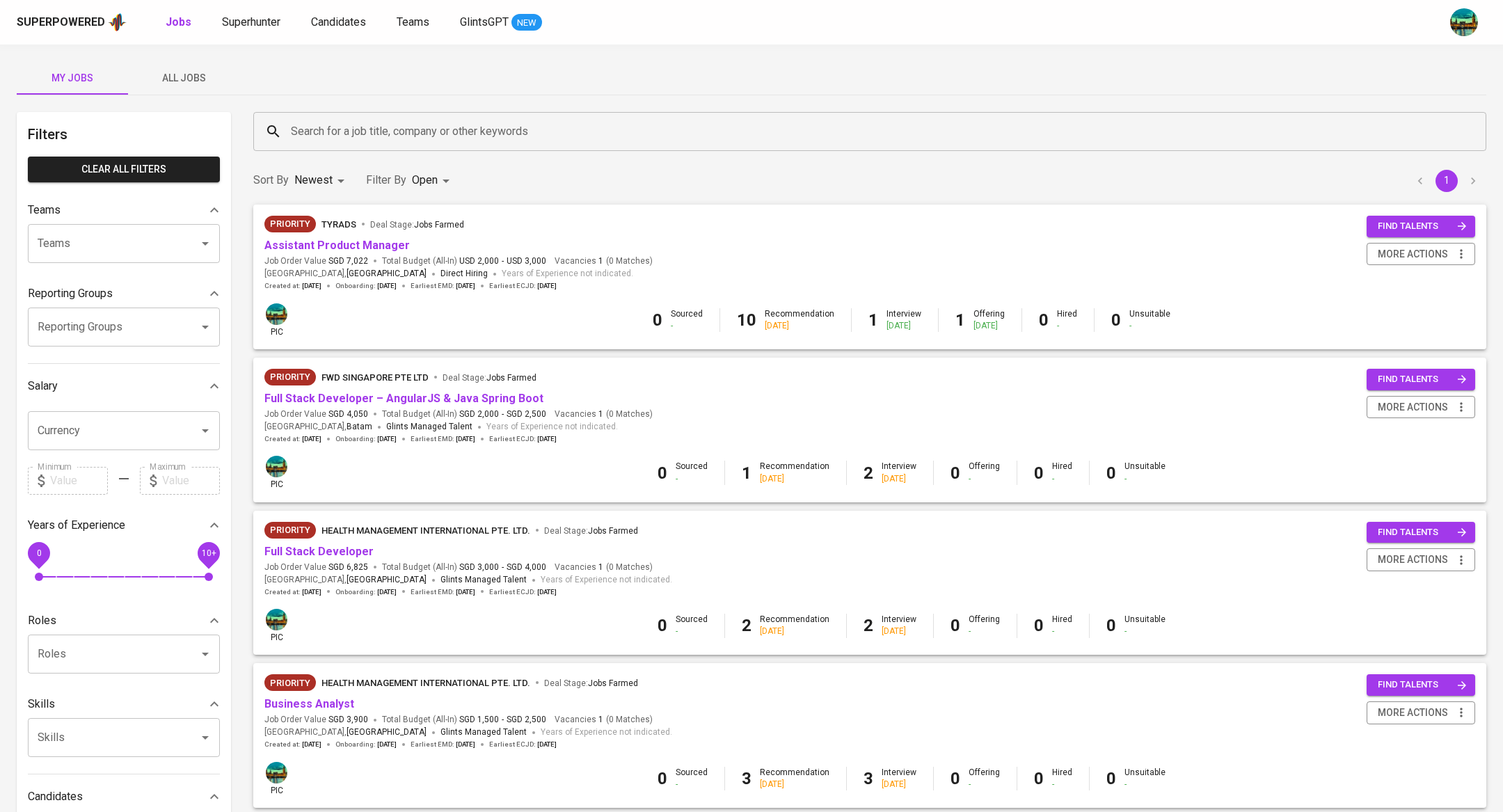
scroll to position [702, 0]
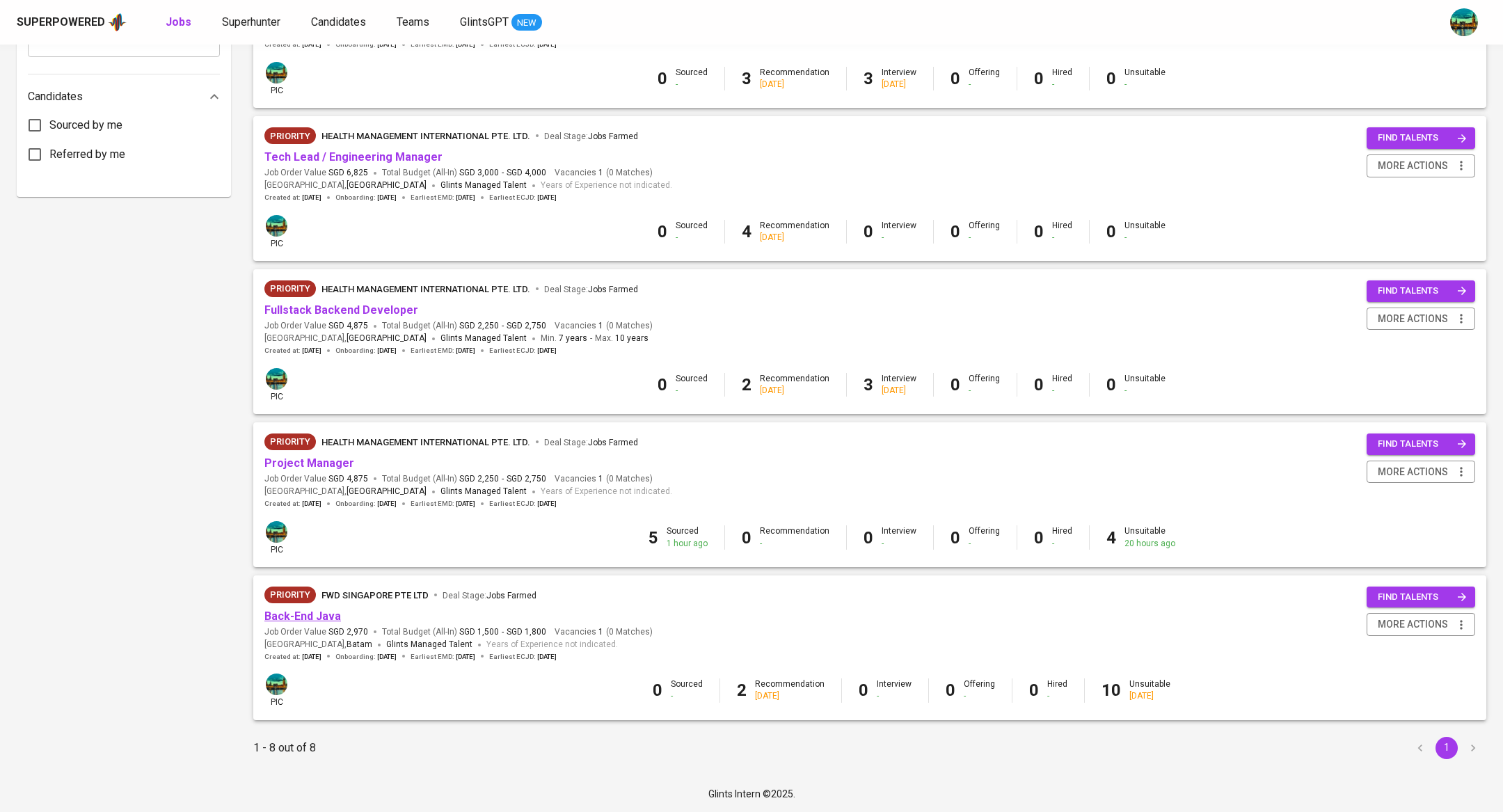
click at [328, 618] on link "Back-End Java" at bounding box center [302, 616] width 76 height 14
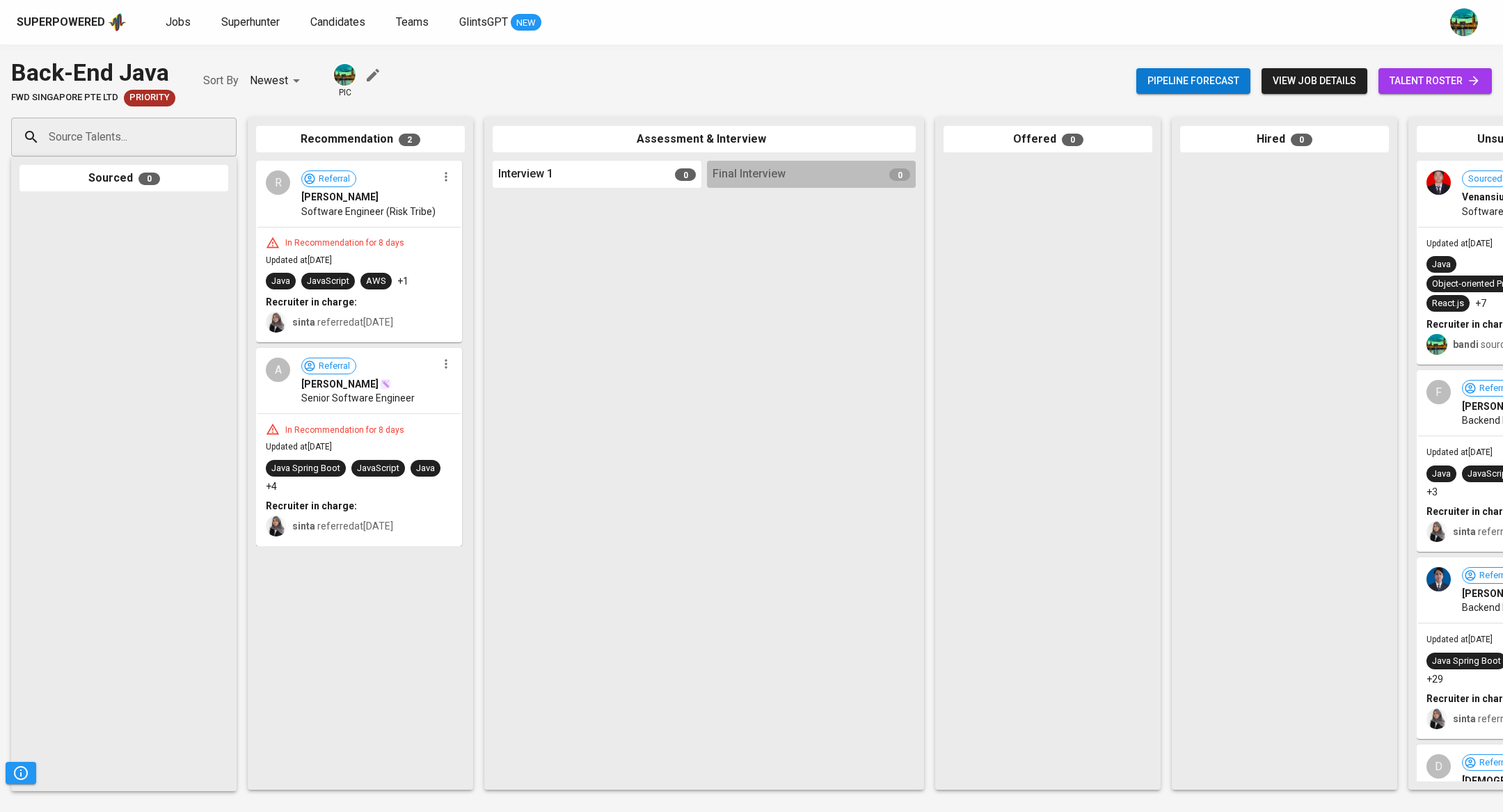
click at [1432, 71] on link "talent roster" at bounding box center [1435, 81] width 114 height 26
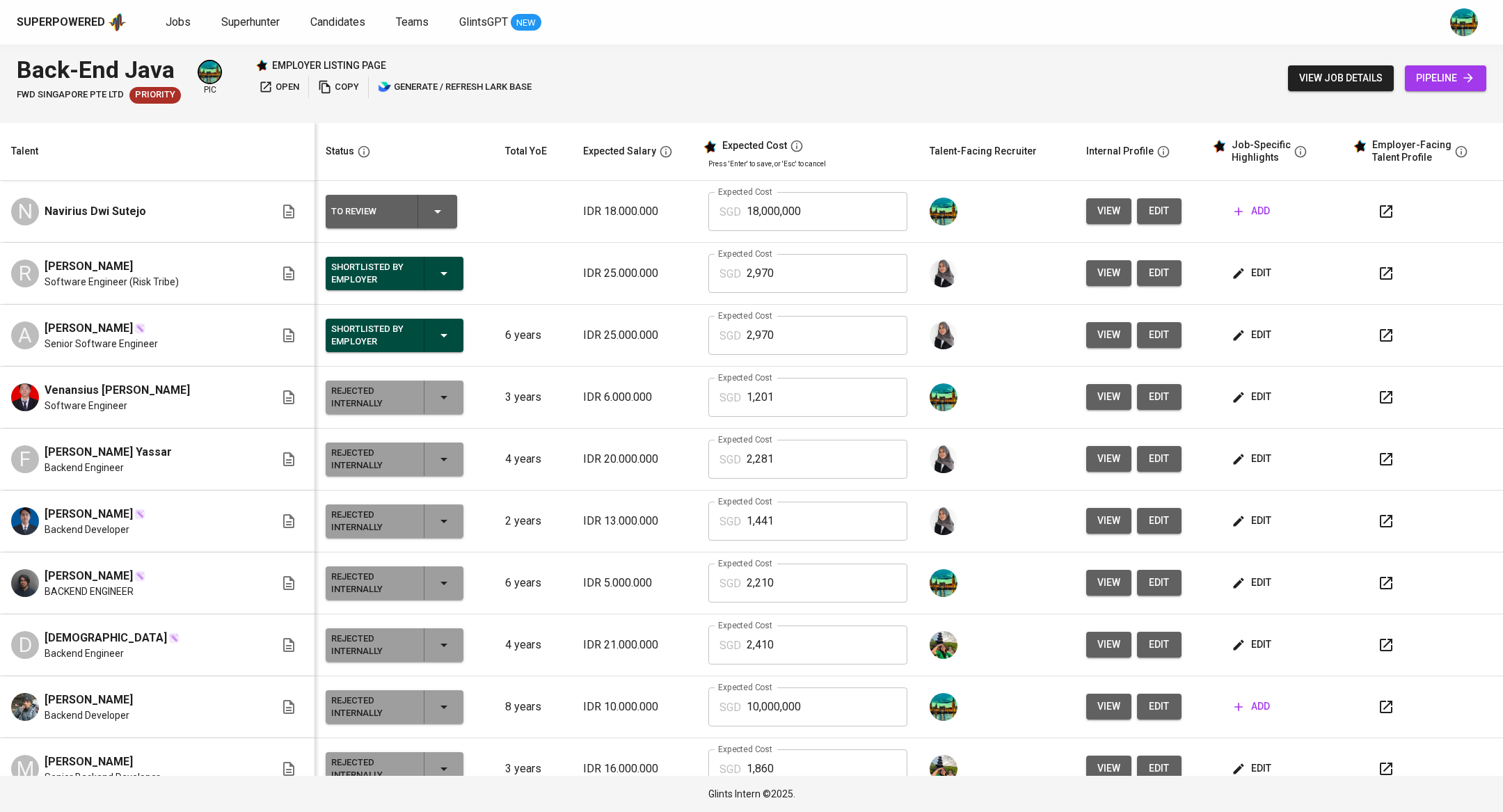
click at [1148, 214] on span "edit" at bounding box center [1159, 211] width 22 height 17
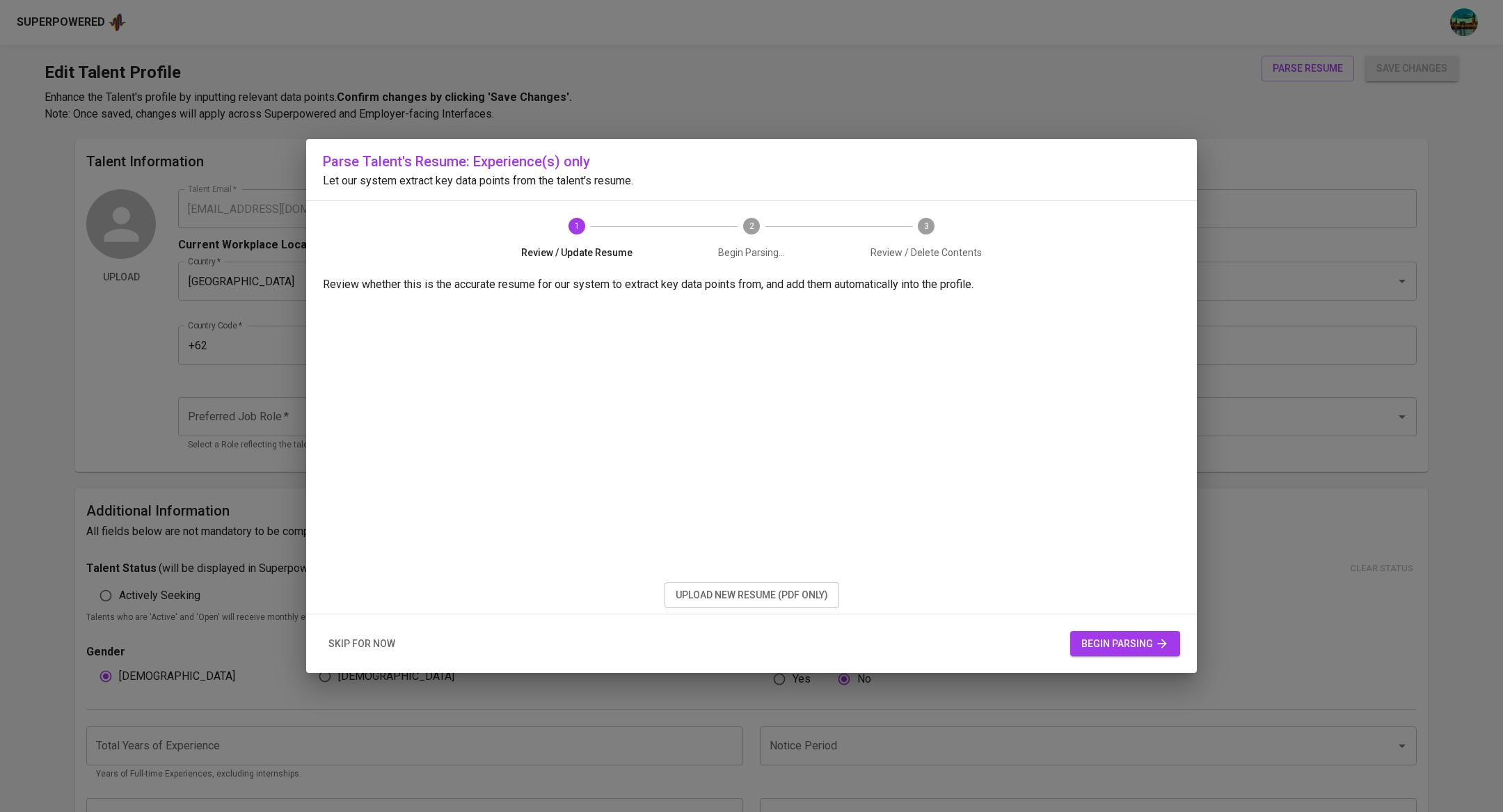
click at [790, 600] on span "upload new resume (pdf only)" at bounding box center [752, 595] width 152 height 17
click at [1098, 636] on span "begin parsing" at bounding box center [1125, 643] width 88 height 17
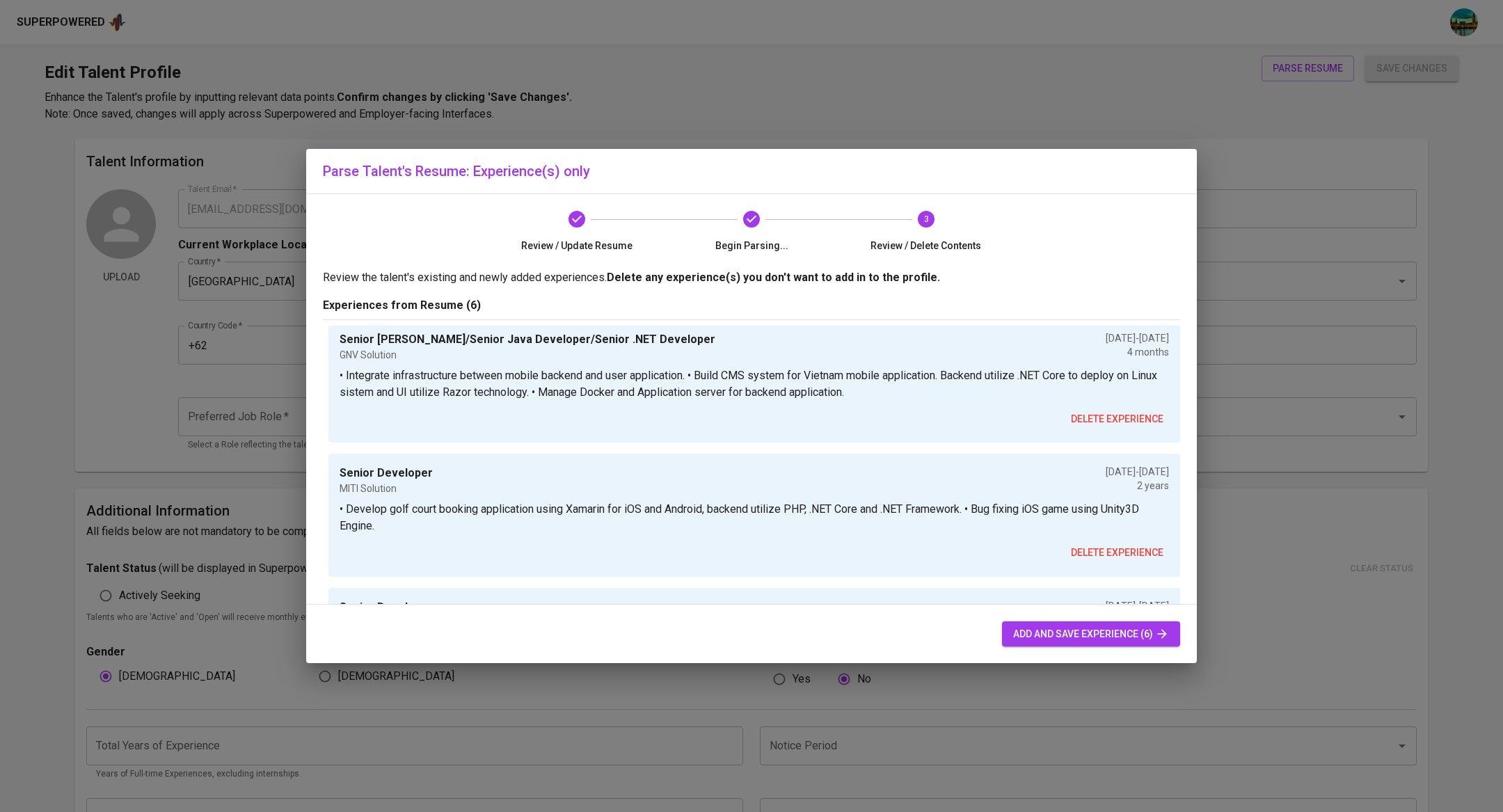
scroll to position [622, 0]
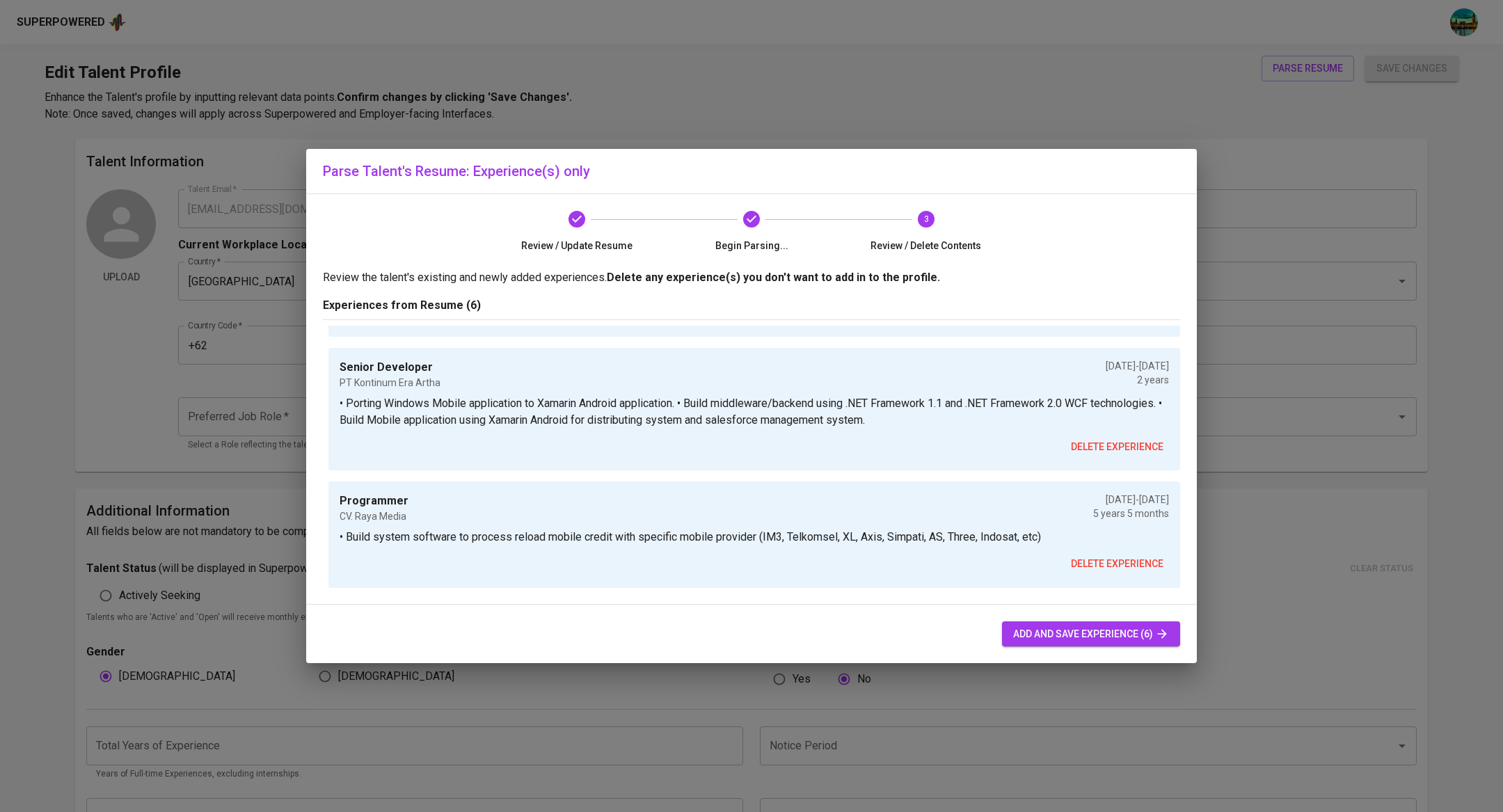
click at [1044, 636] on span "add and save experience (6)" at bounding box center [1091, 634] width 156 height 17
type input "+62"
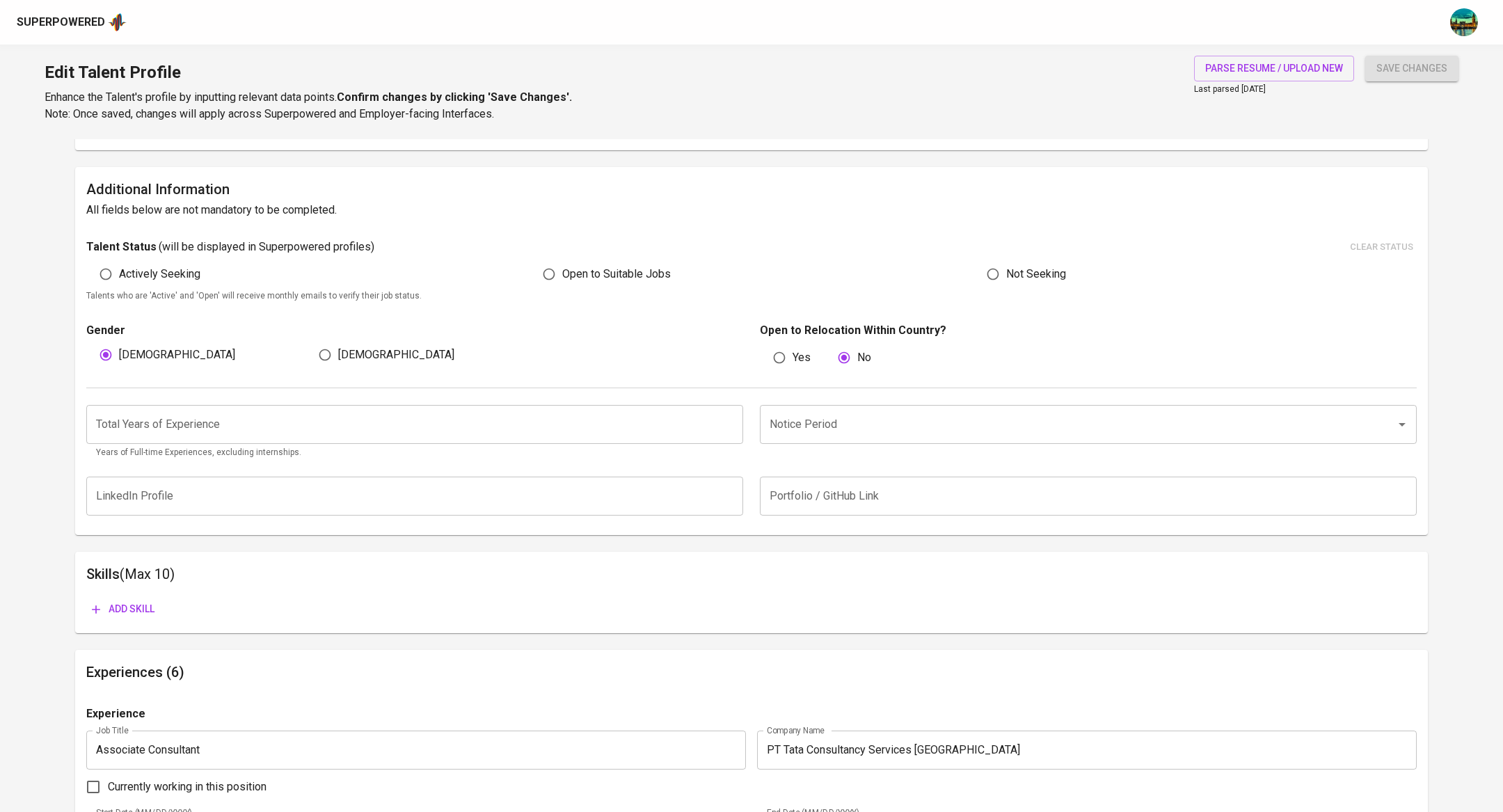
scroll to position [0, 0]
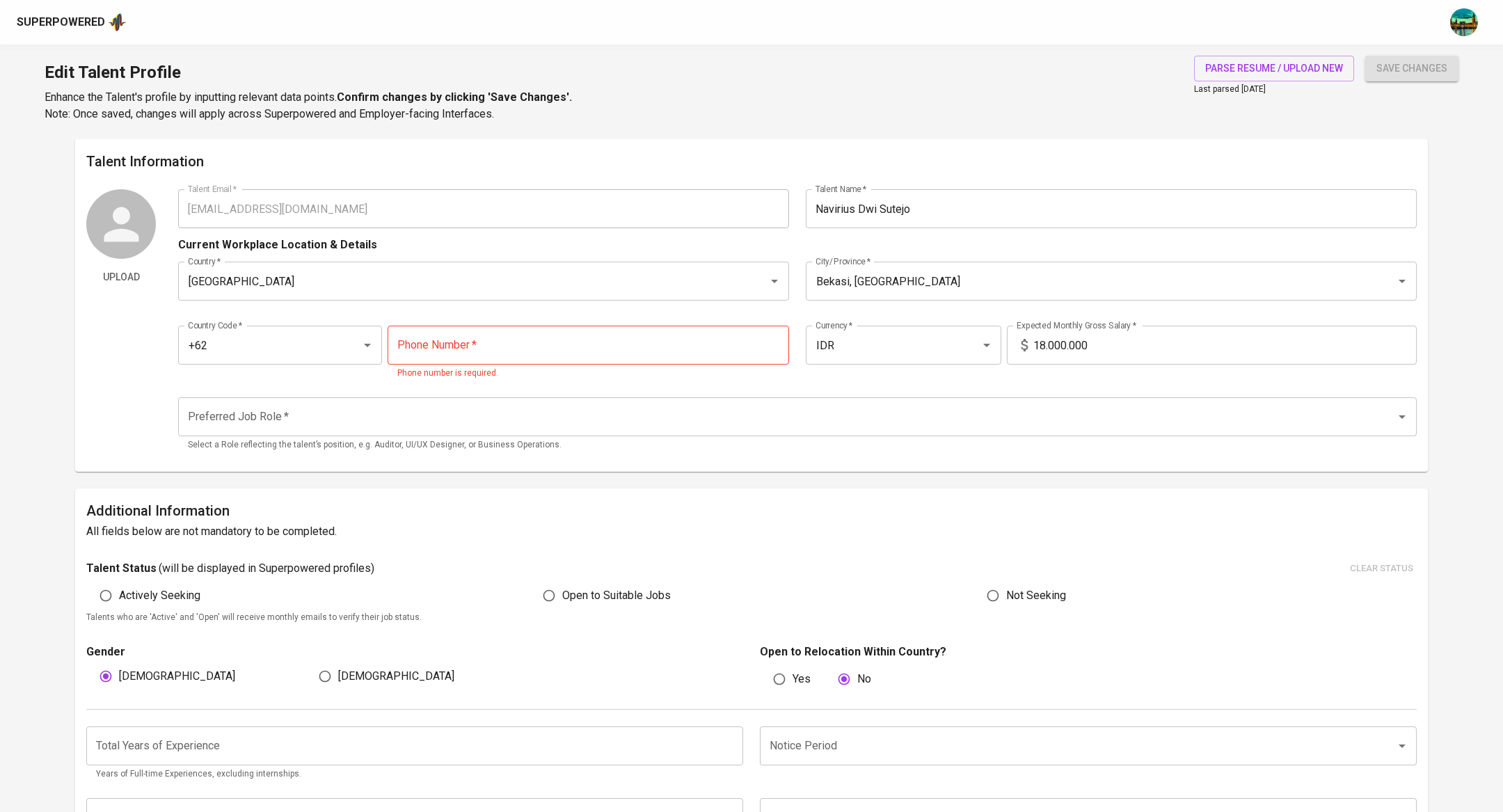
click at [529, 354] on input "tel" at bounding box center [589, 345] width 401 height 39
type input "812-3456-7890"
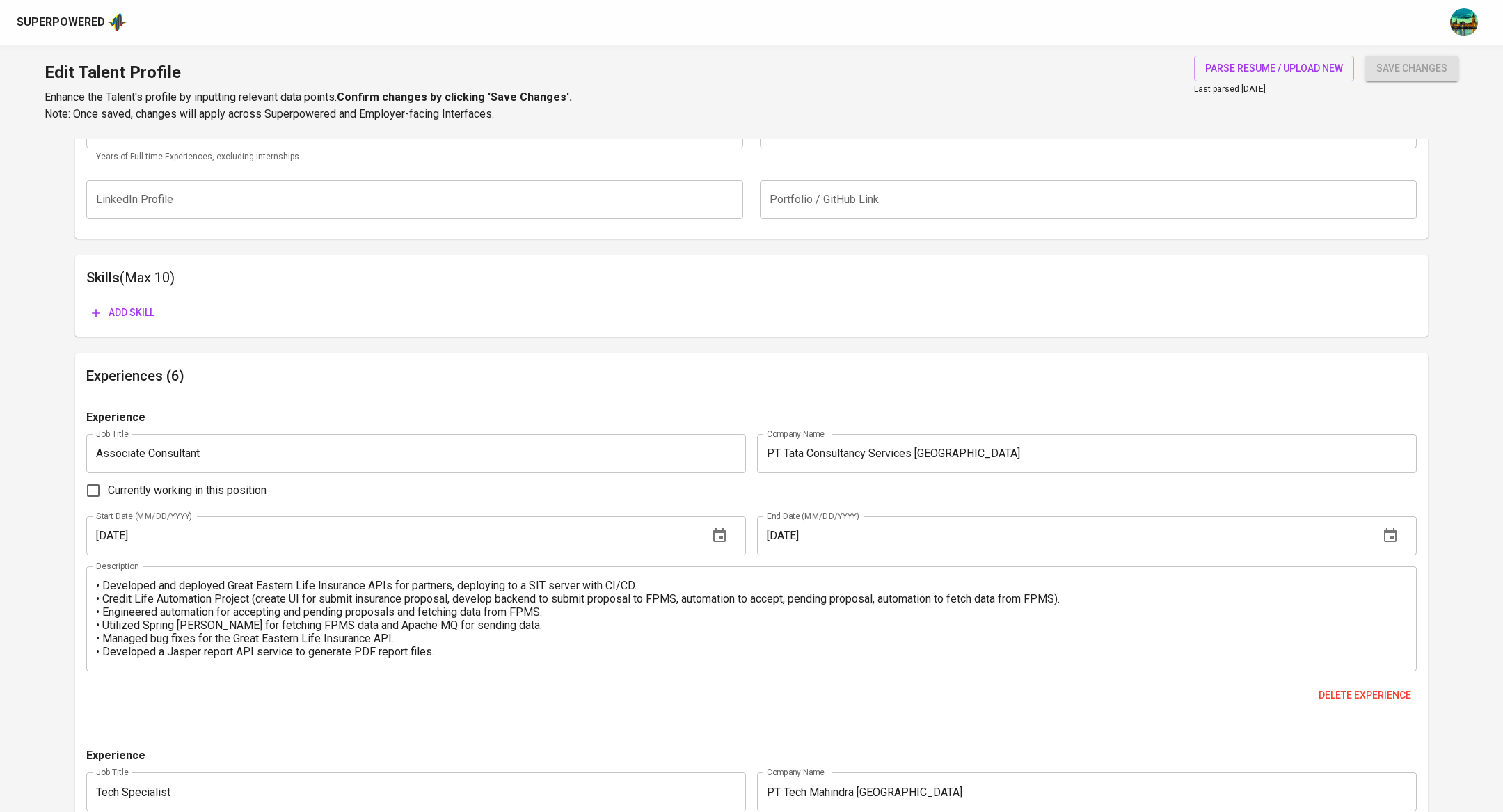
scroll to position [564, 0]
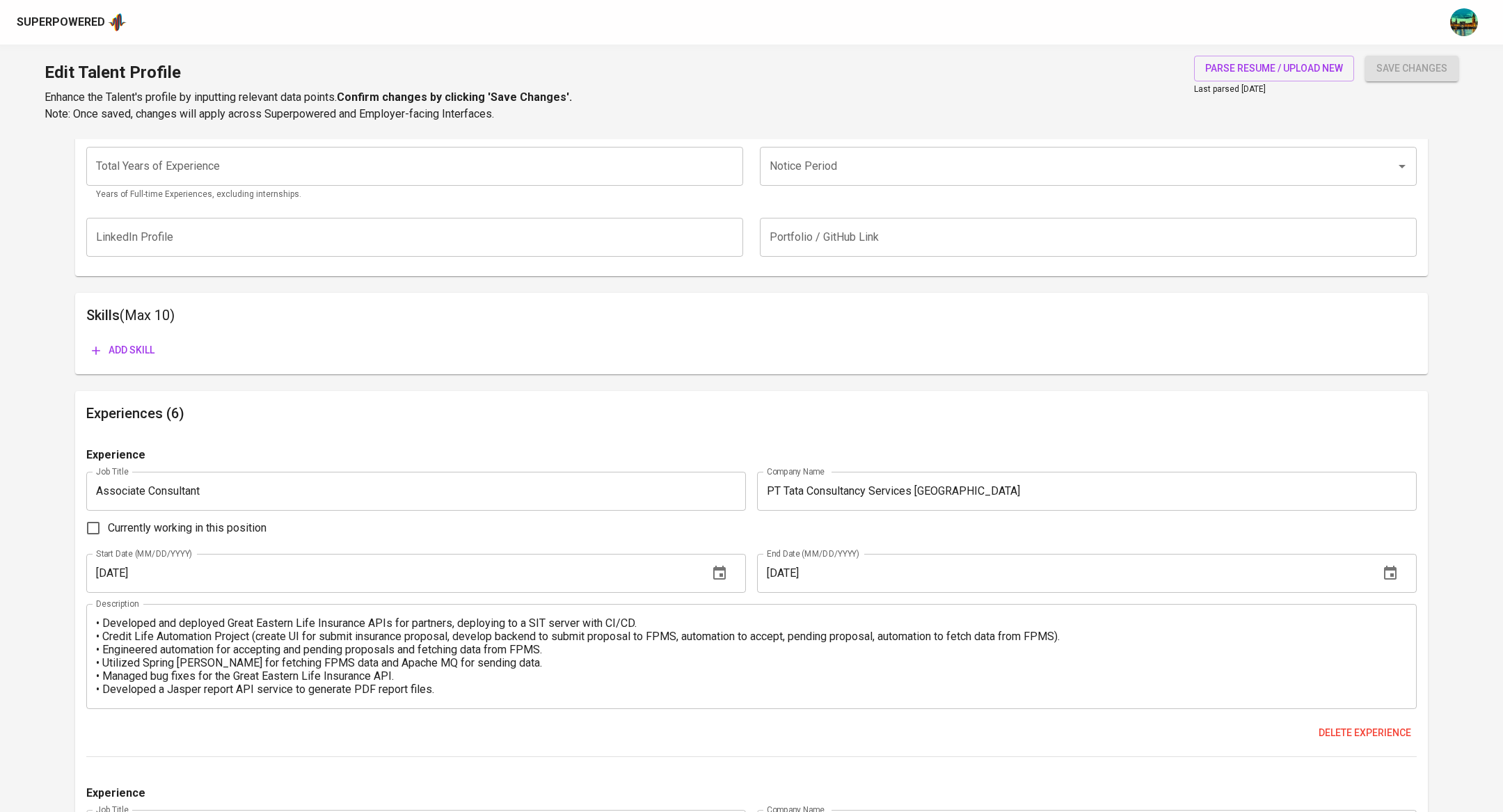
click at [131, 355] on span "Add skill" at bounding box center [124, 350] width 63 height 17
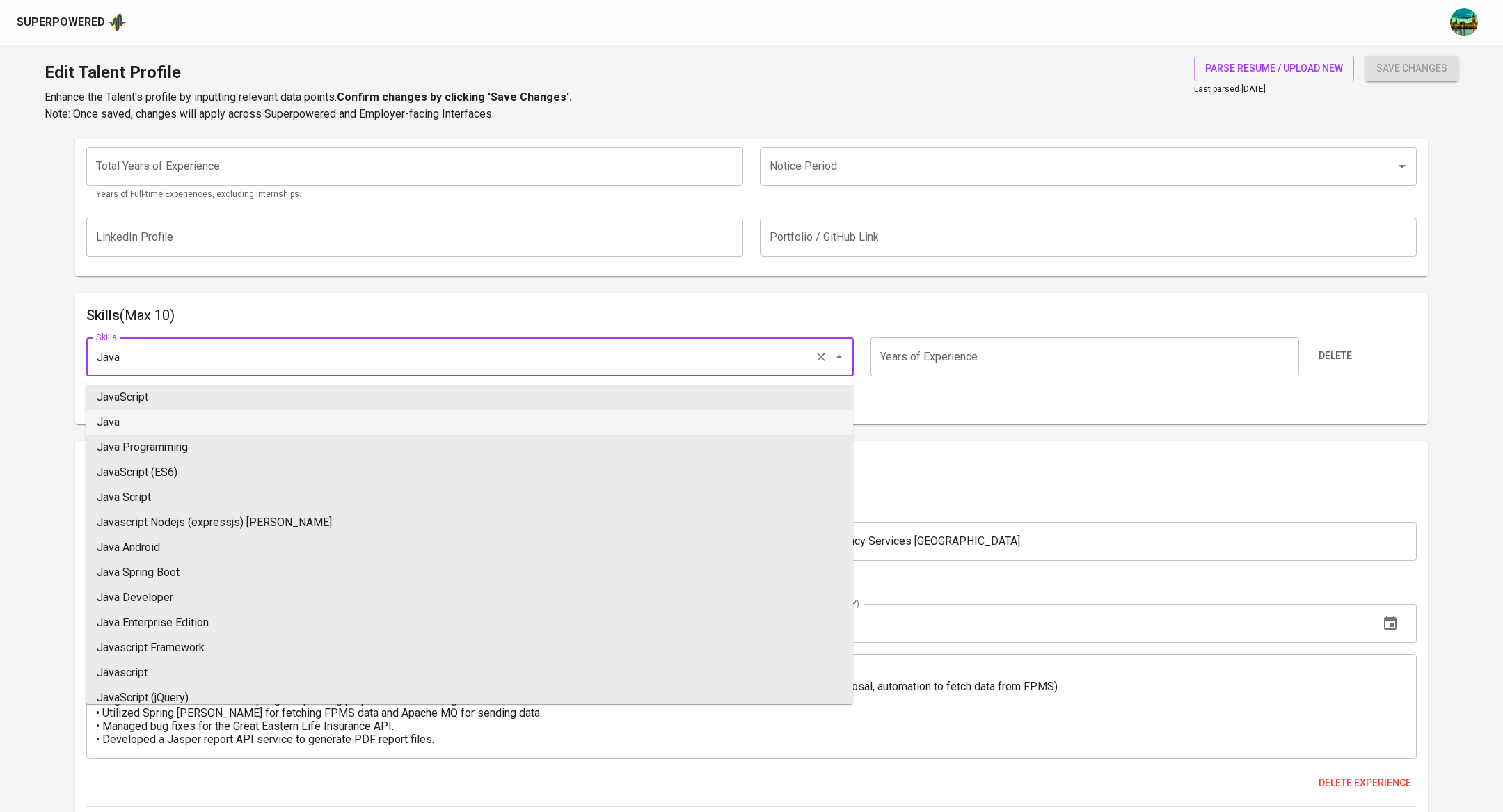
click at [149, 423] on li "Java" at bounding box center [469, 422] width 767 height 25
type input "Java"
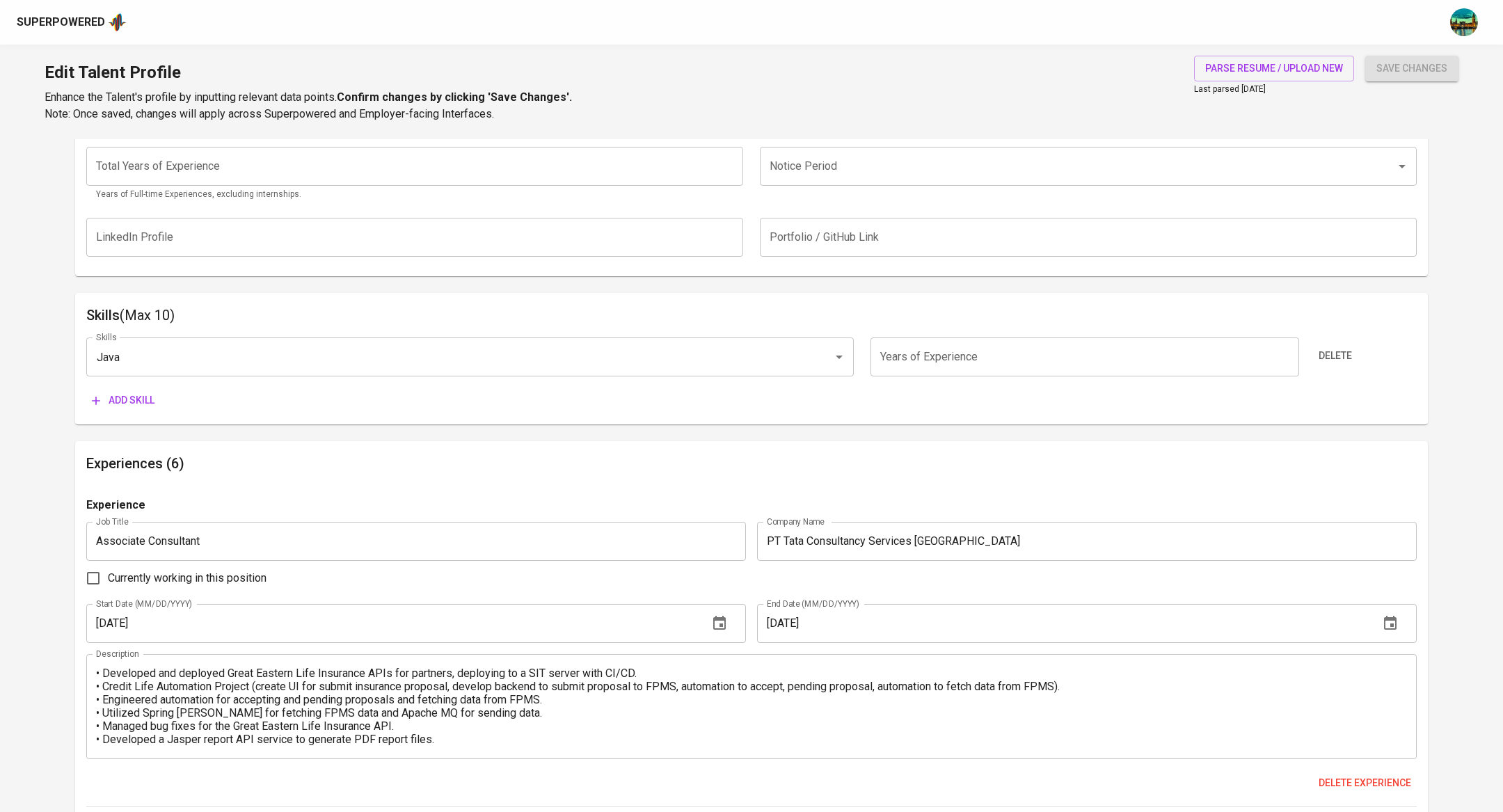
click at [959, 348] on input "number" at bounding box center [1084, 356] width 428 height 39
type input "10"
click at [140, 398] on span "Add skill" at bounding box center [124, 400] width 63 height 17
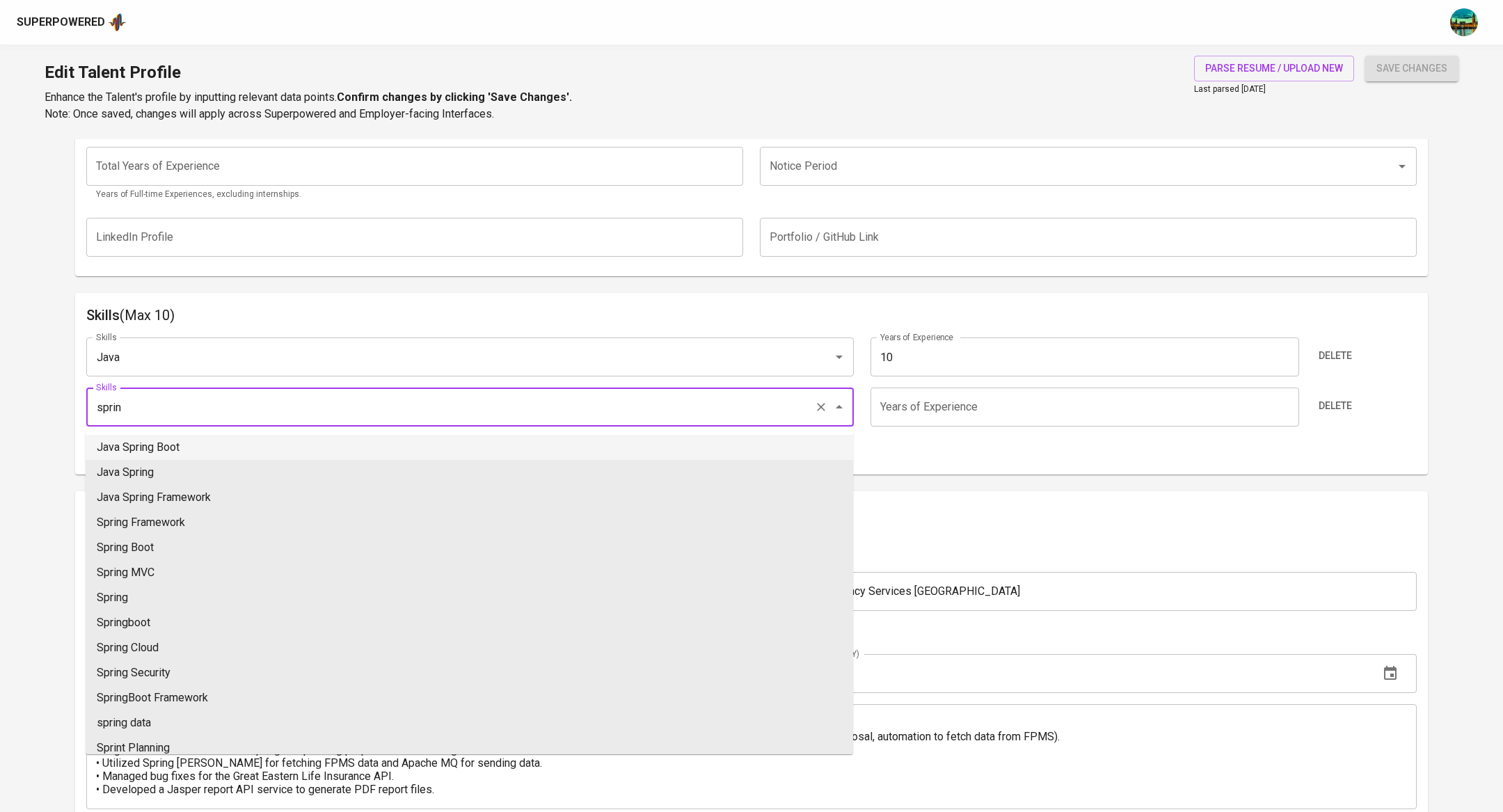
click at [138, 437] on li "Java Spring Boot" at bounding box center [469, 447] width 767 height 25
type input "Java Spring Boot"
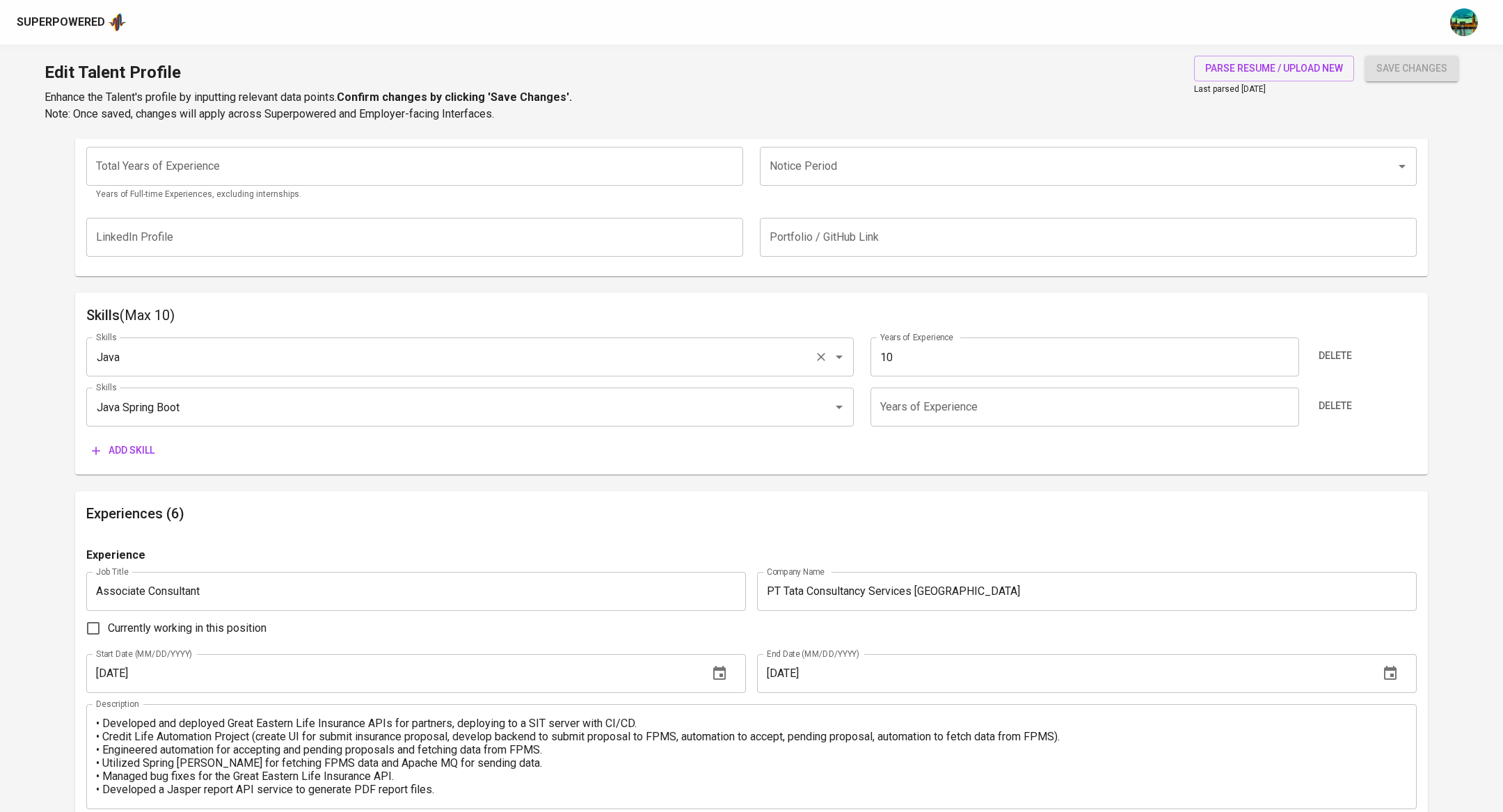
click at [633, 350] on input "Java" at bounding box center [451, 356] width 716 height 26
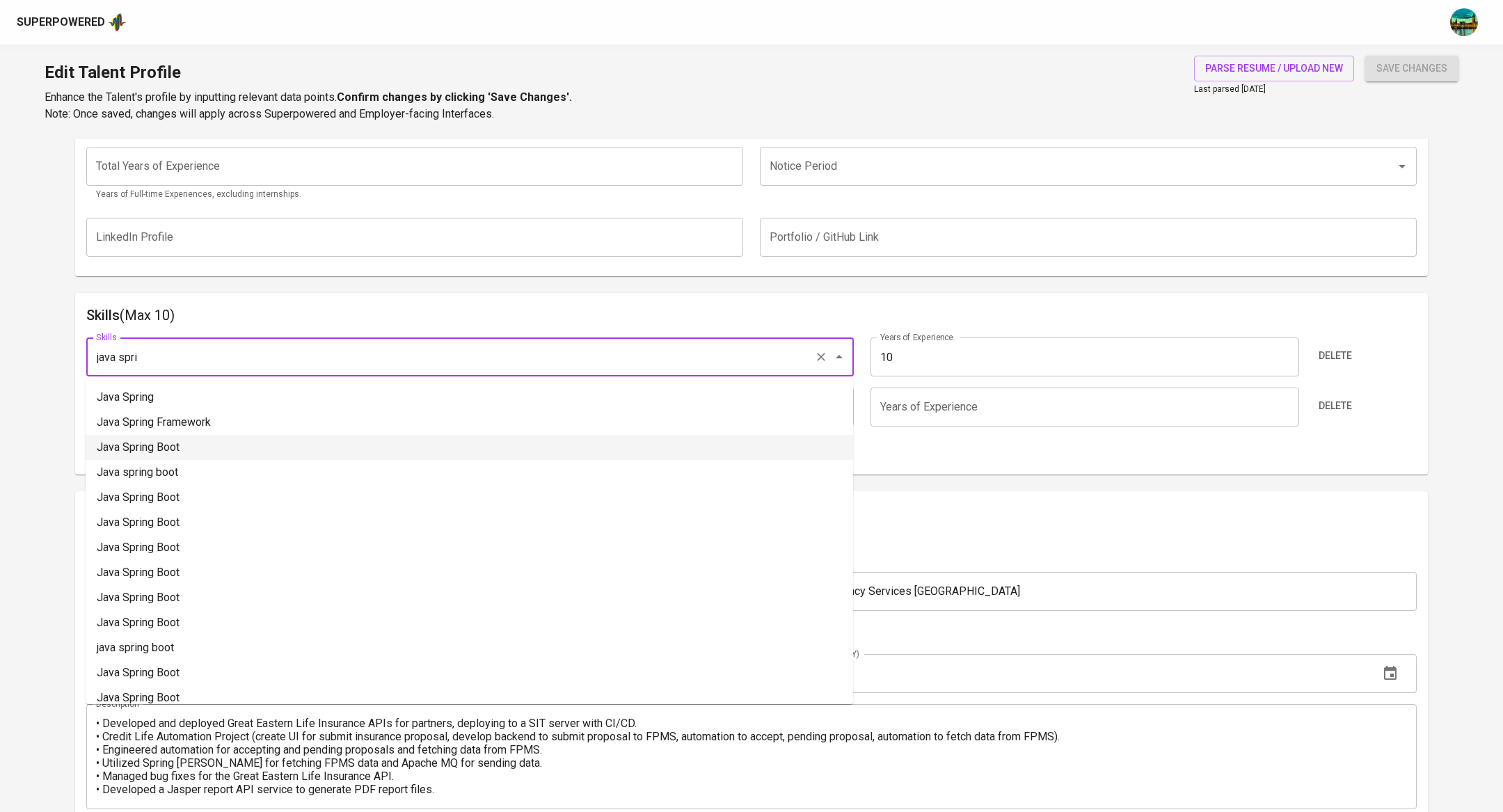
click at [346, 443] on li "Java Spring Boot" at bounding box center [469, 447] width 767 height 25
type input "Java Spring Boot"
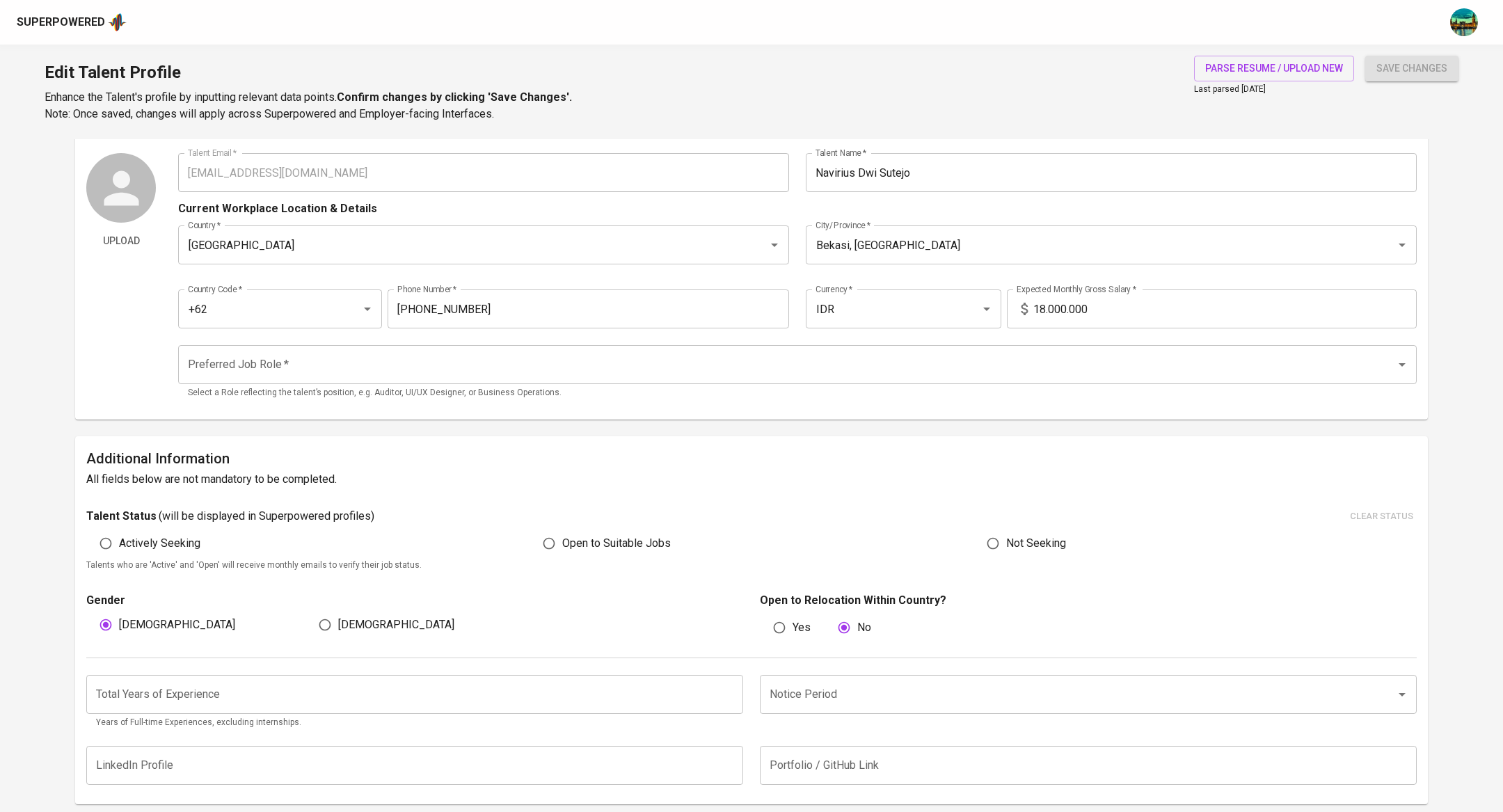
scroll to position [40, 0]
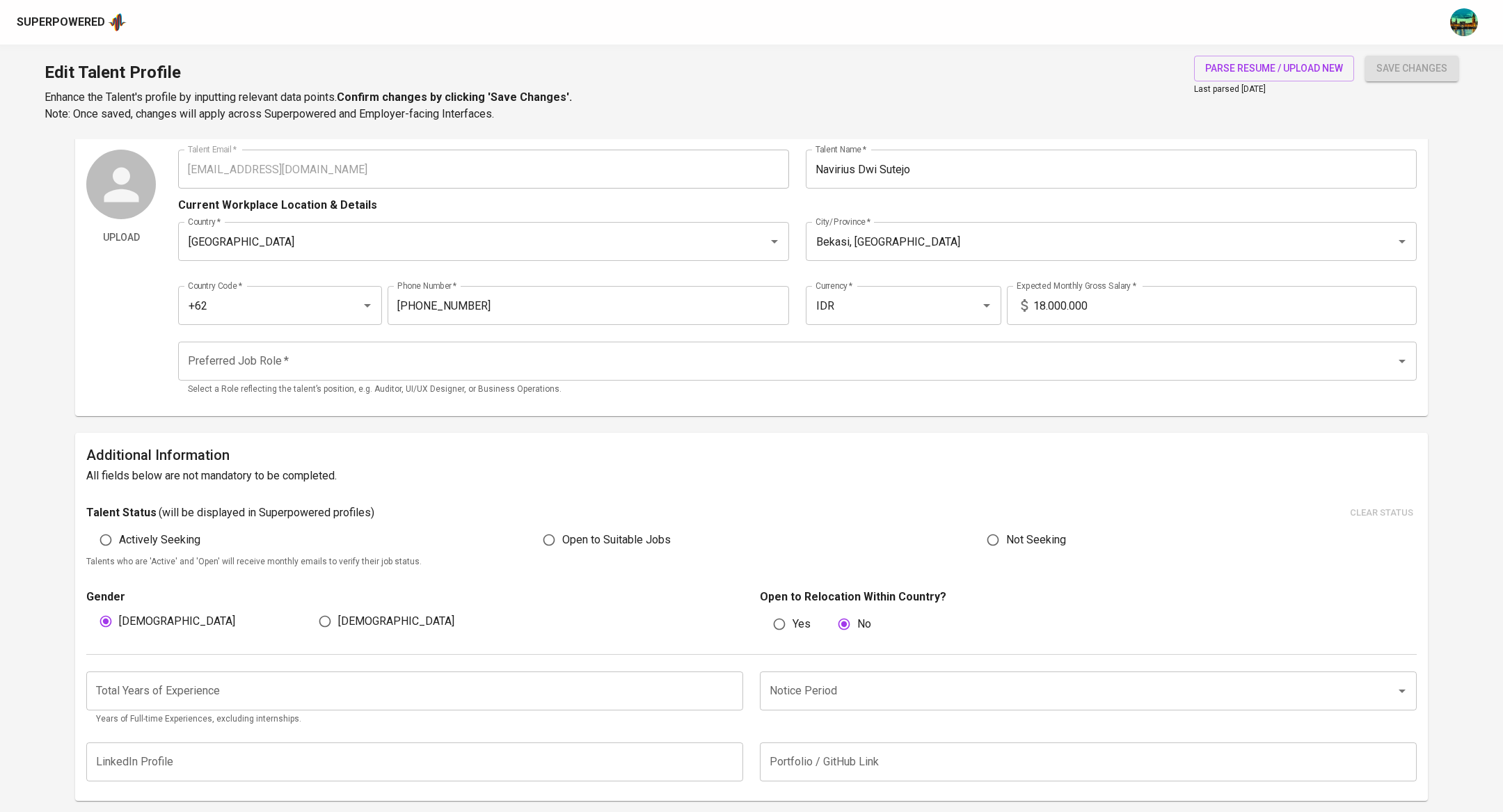
click at [739, 381] on div "Preferred Job Role   * Preferred Job Role * Select a Role reflecting the talent…" at bounding box center [797, 369] width 1239 height 55
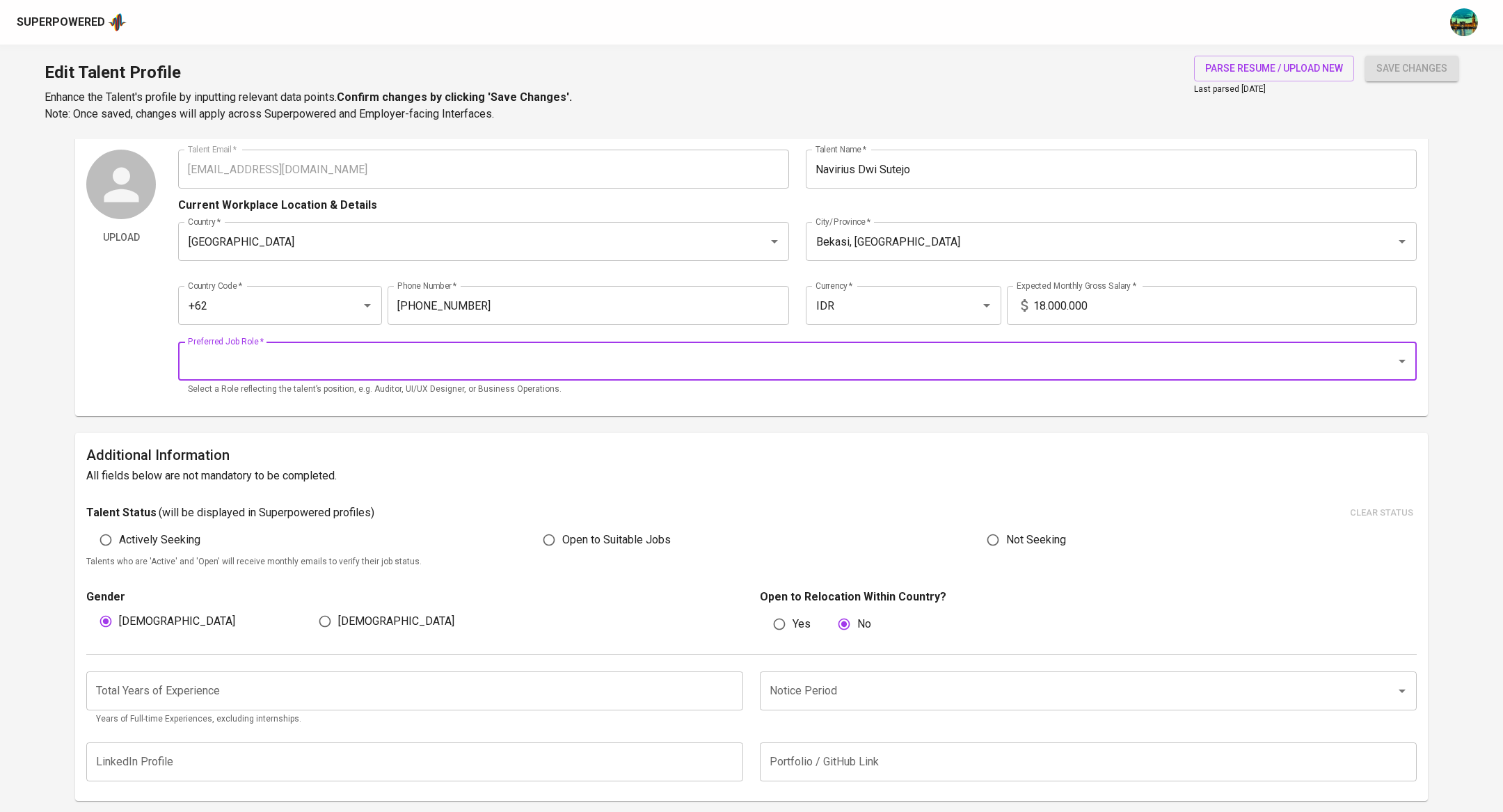
click at [739, 361] on input "Preferred Job Role   *" at bounding box center [778, 361] width 1187 height 26
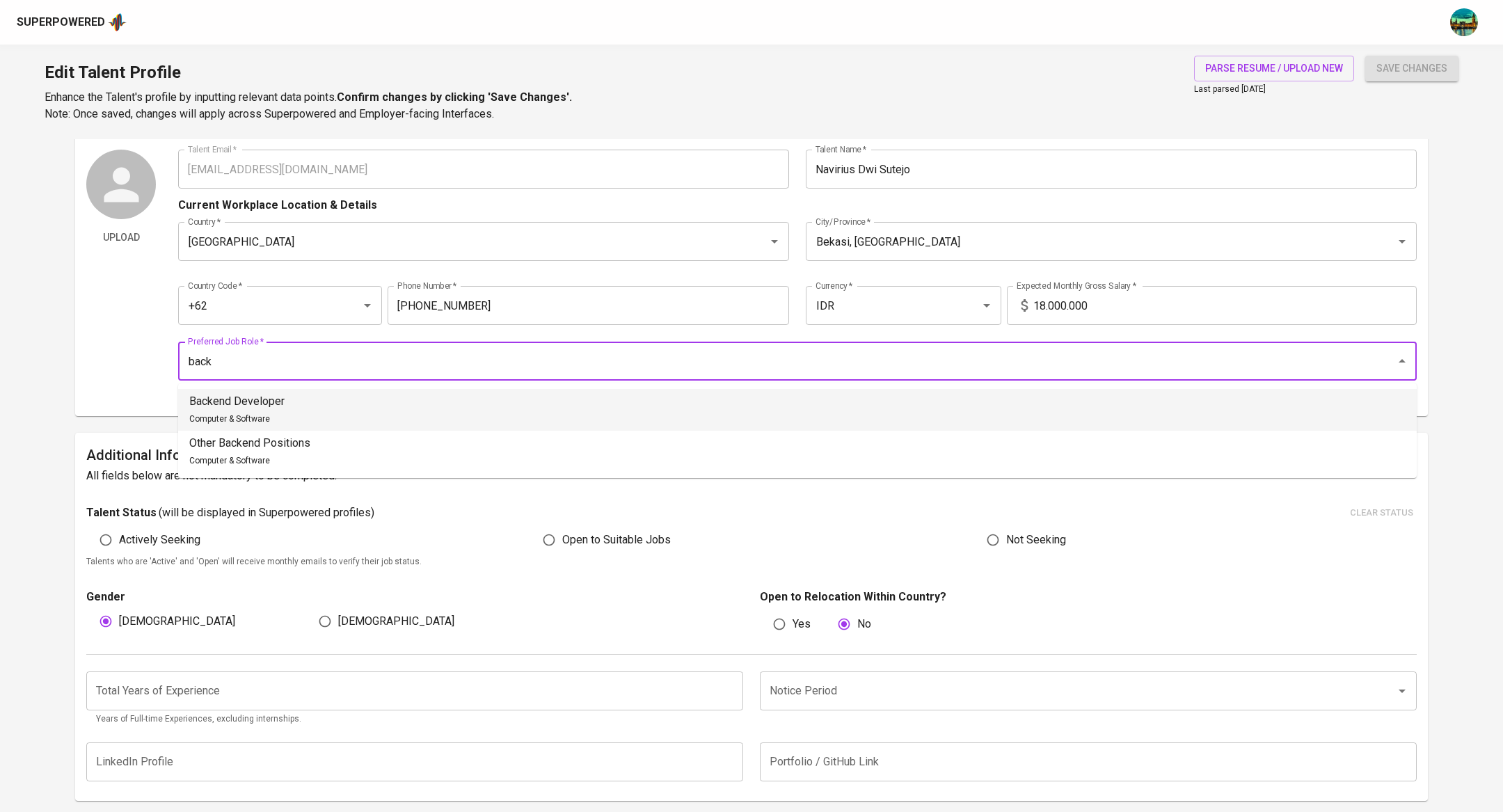
click at [565, 408] on li "Backend Developer Computer & Software" at bounding box center [797, 410] width 1239 height 41
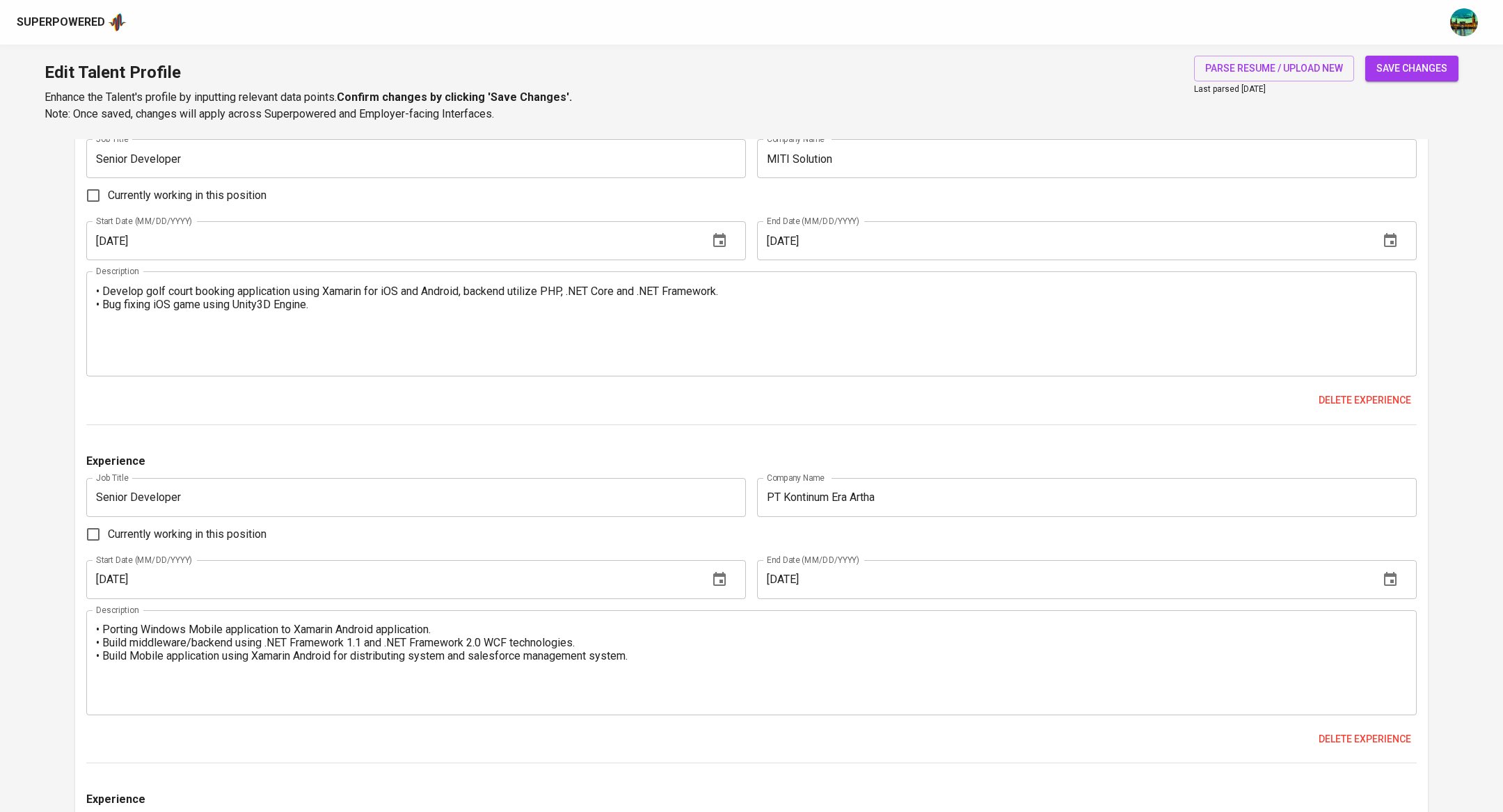
scroll to position [2421, 0]
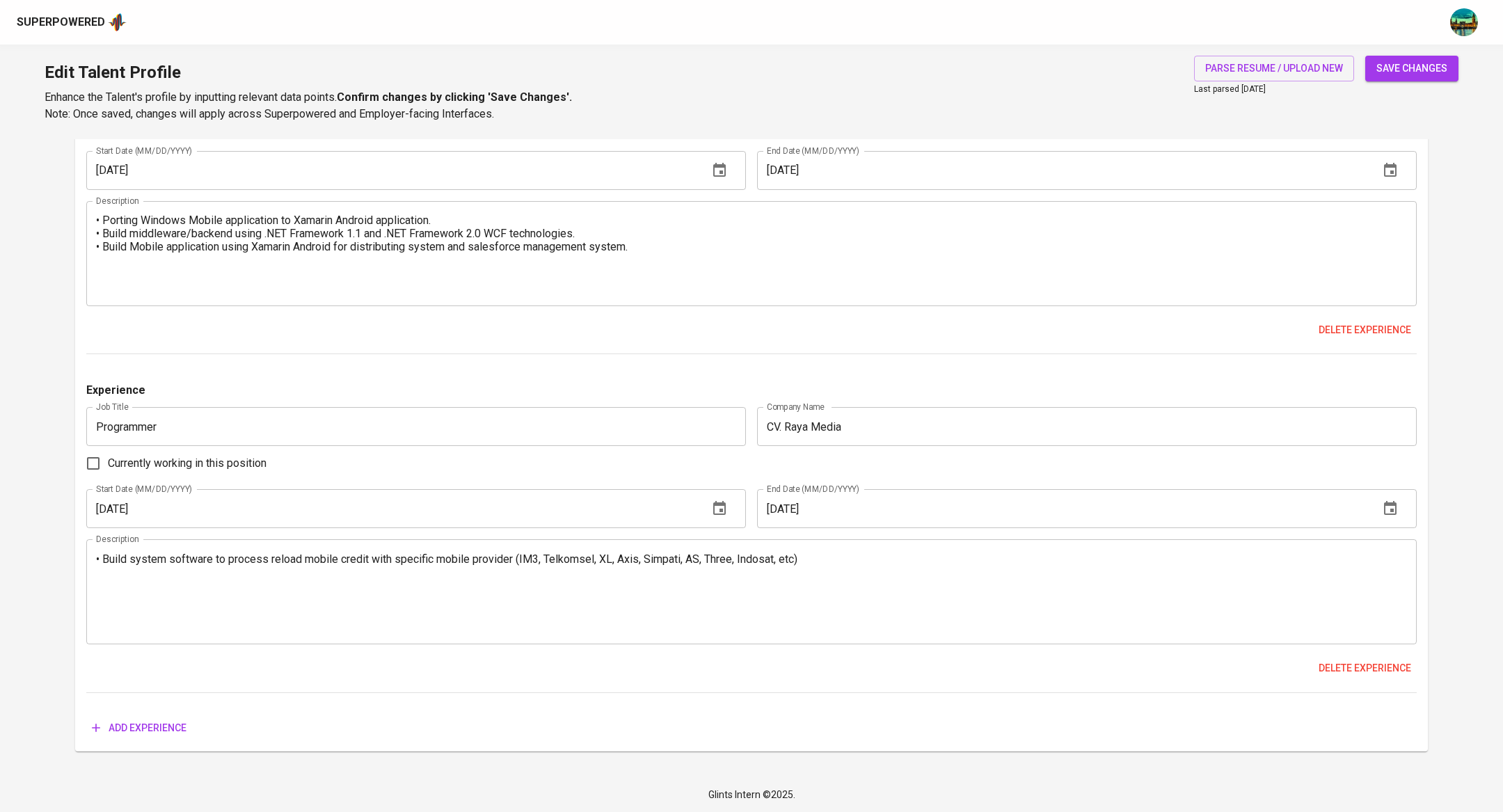
type input "Backend Developer"
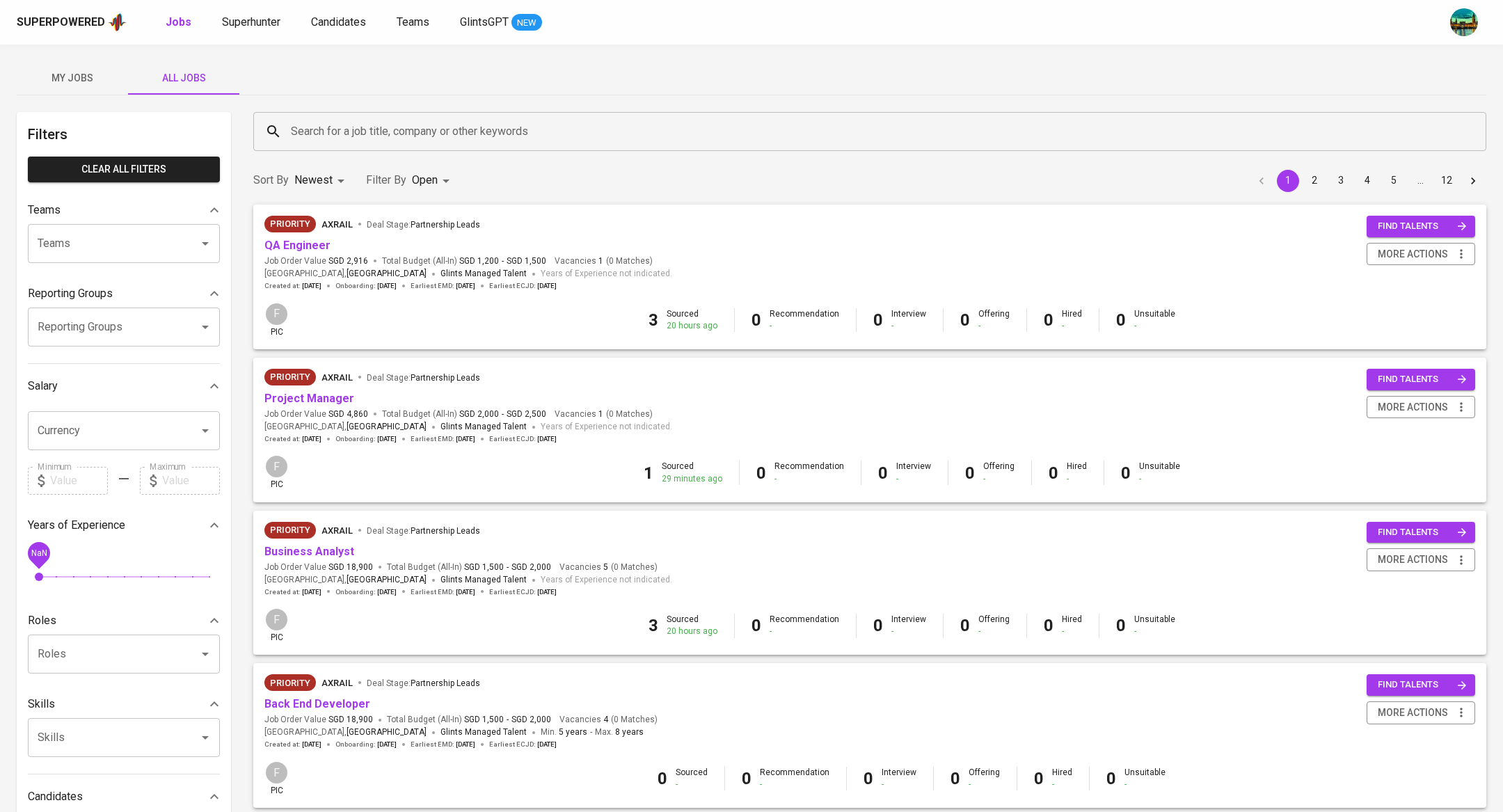
click at [76, 79] on span "My Jobs" at bounding box center [72, 78] width 94 height 17
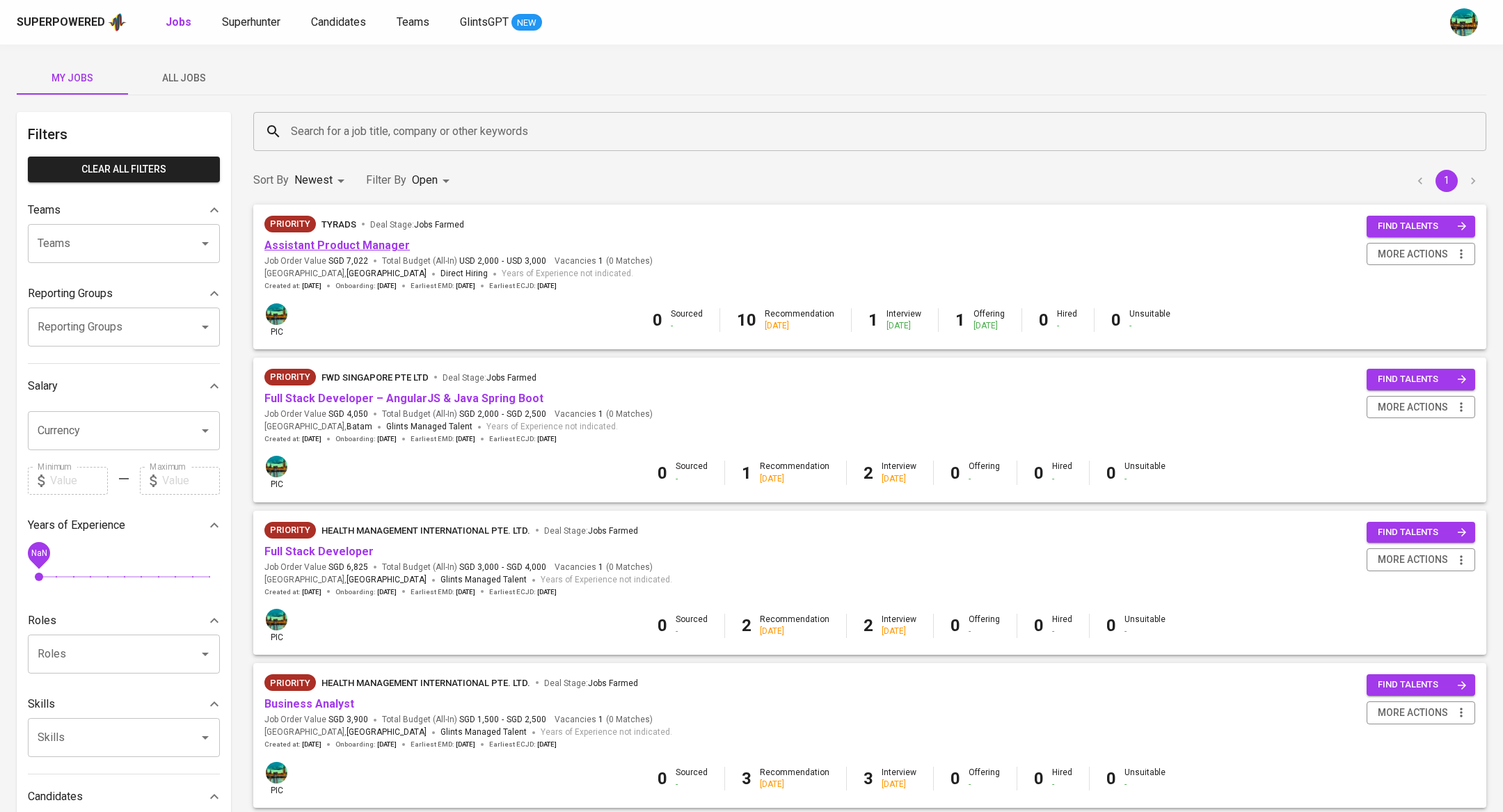
click at [374, 247] on link "Assistant Product Manager" at bounding box center [337, 245] width 146 height 14
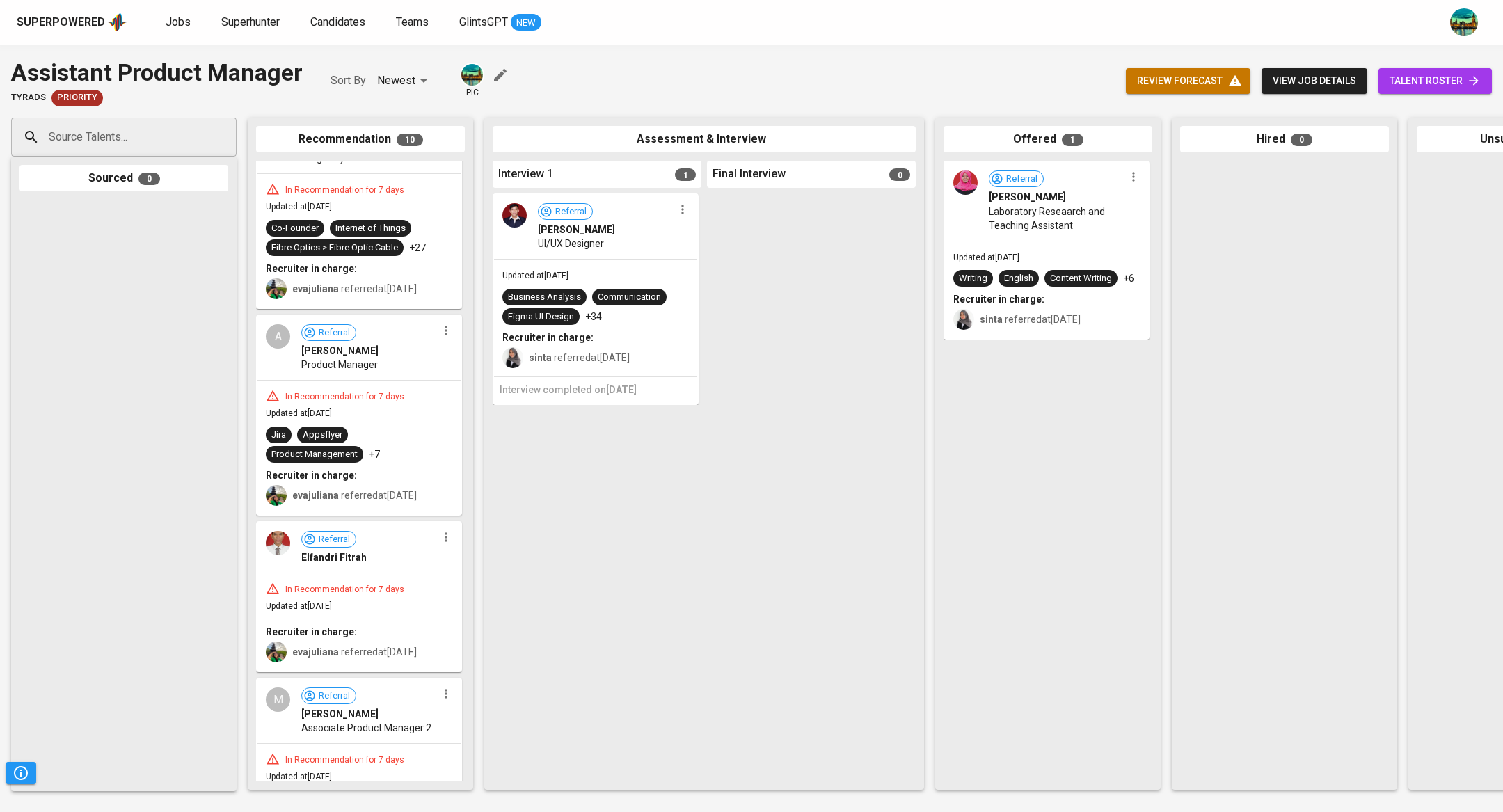
scroll to position [1021, 0]
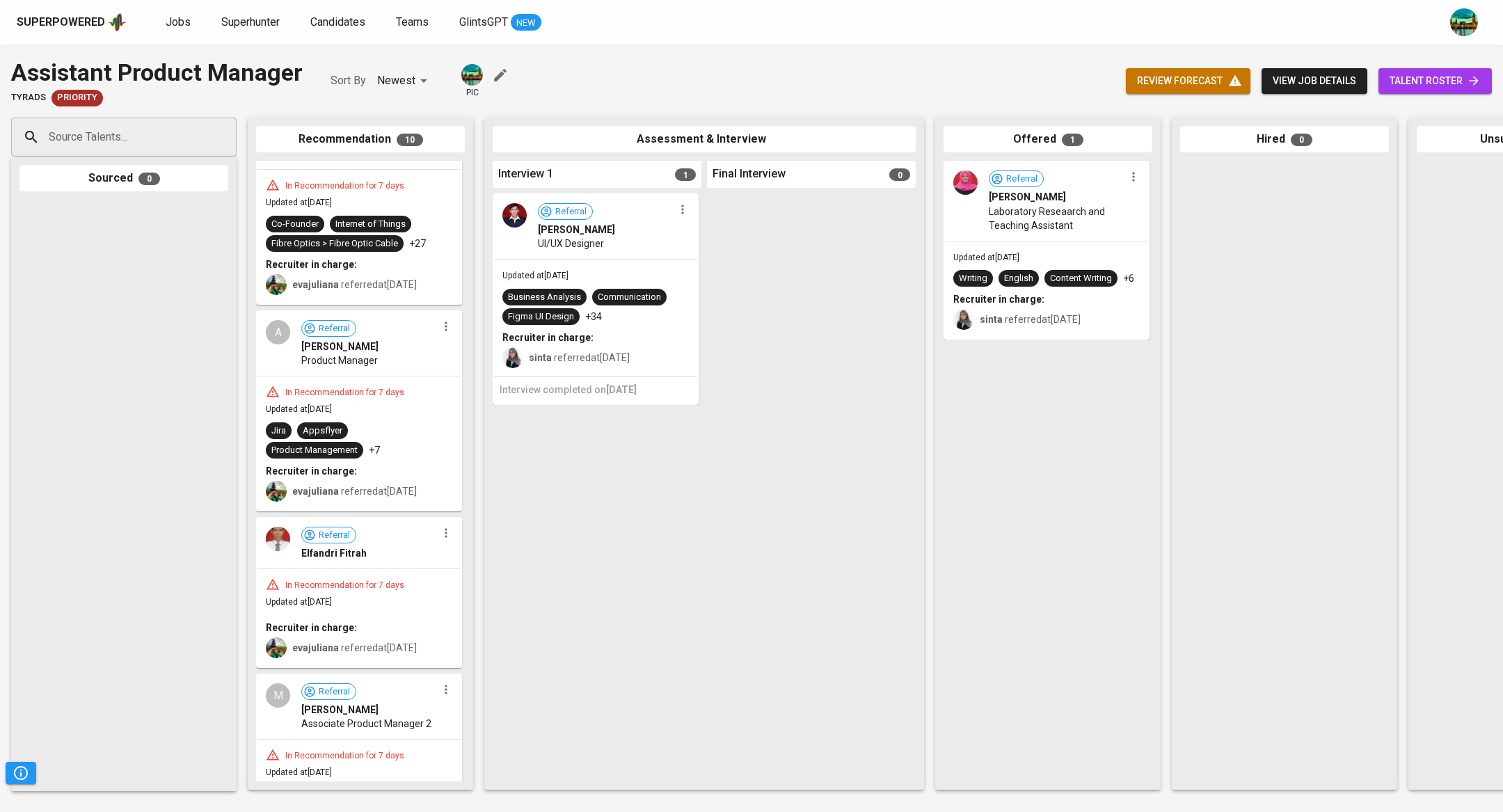
click at [1069, 206] on span "Laboratory Reseaarch and Teaching Assistant" at bounding box center [1057, 218] width 136 height 28
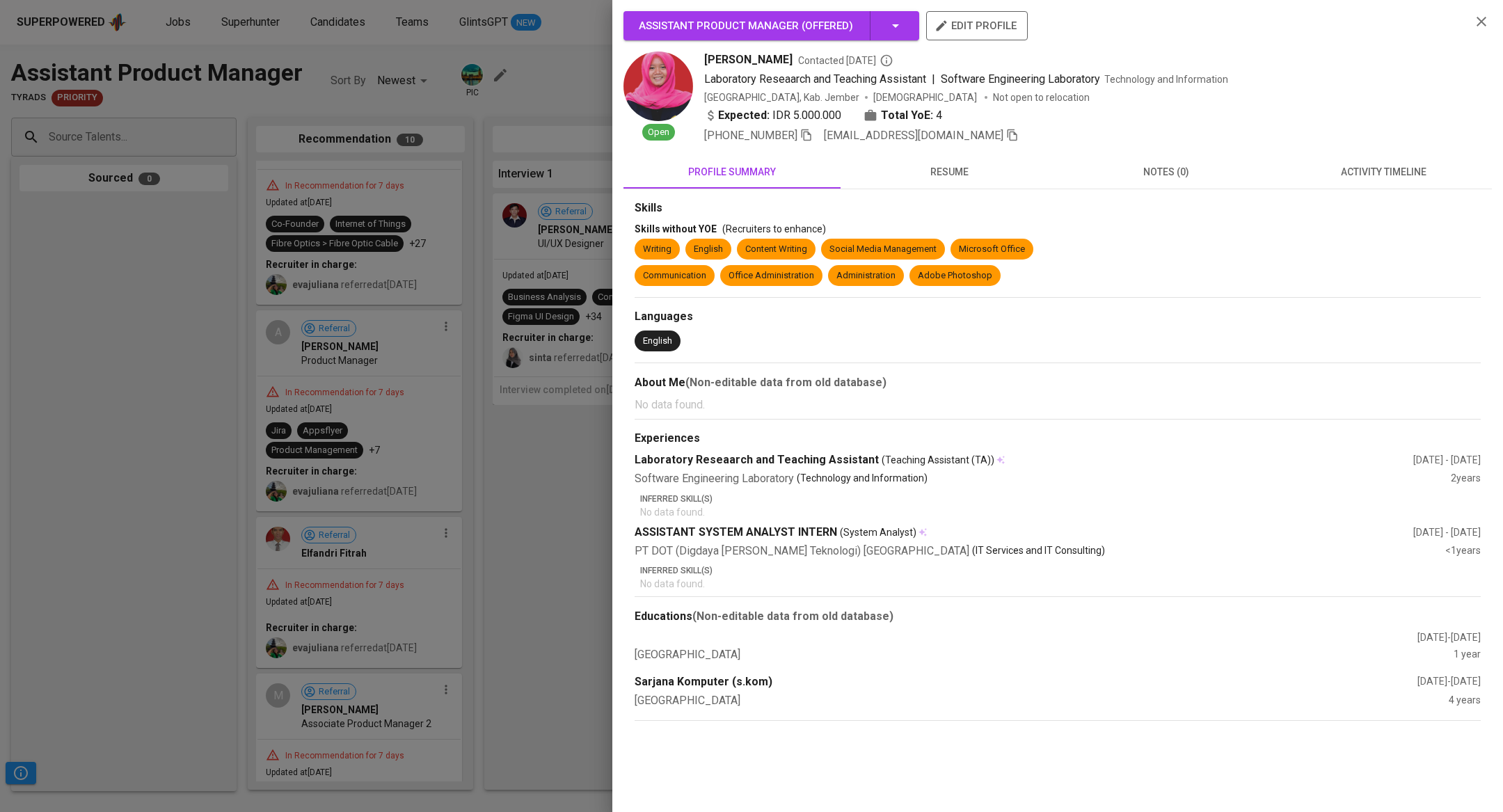
click at [1485, 16] on icon "button" at bounding box center [1482, 21] width 10 height 10
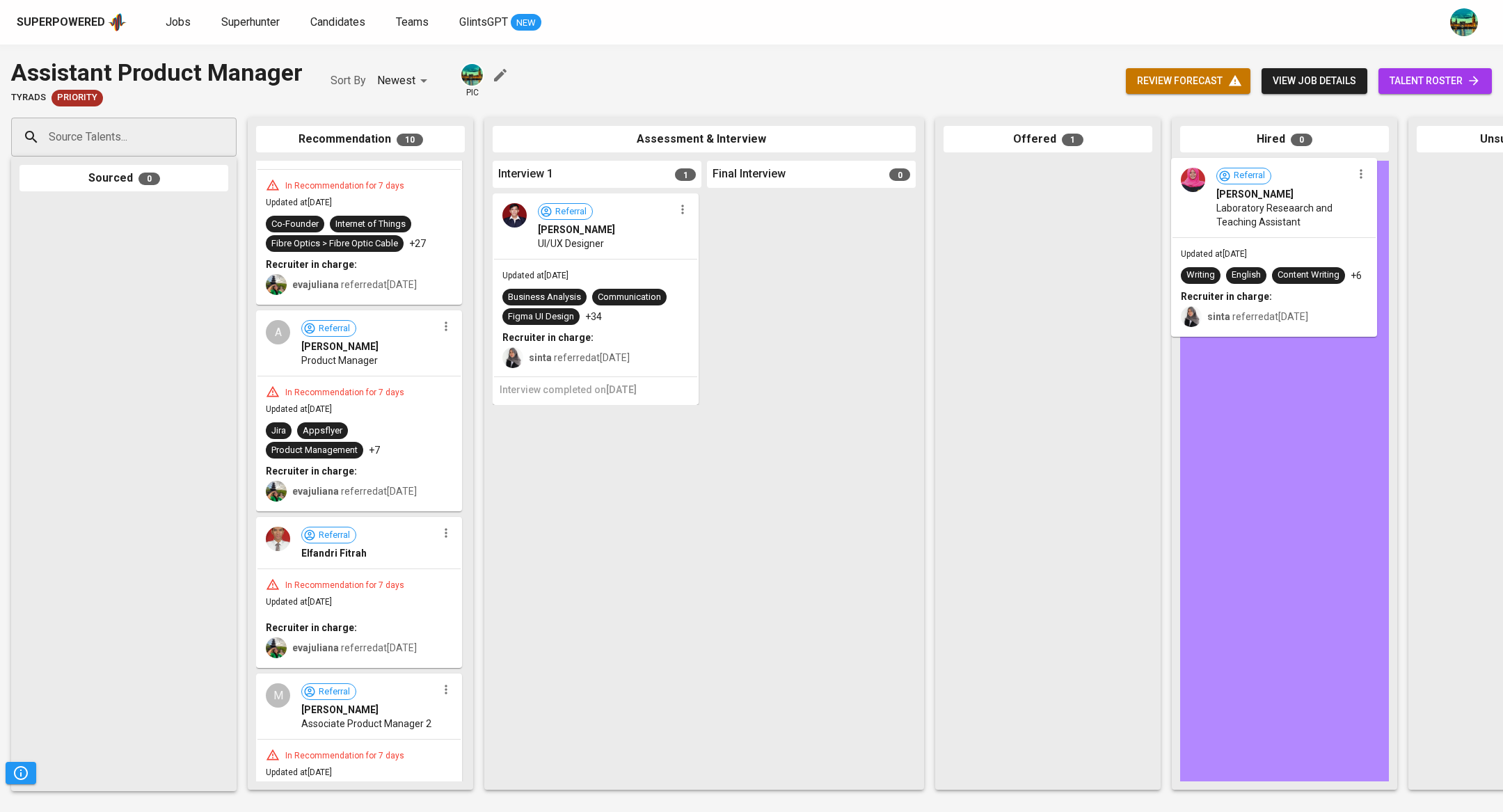
drag, startPoint x: 1094, startPoint y: 204, endPoint x: 1327, endPoint y: 201, distance: 233.0
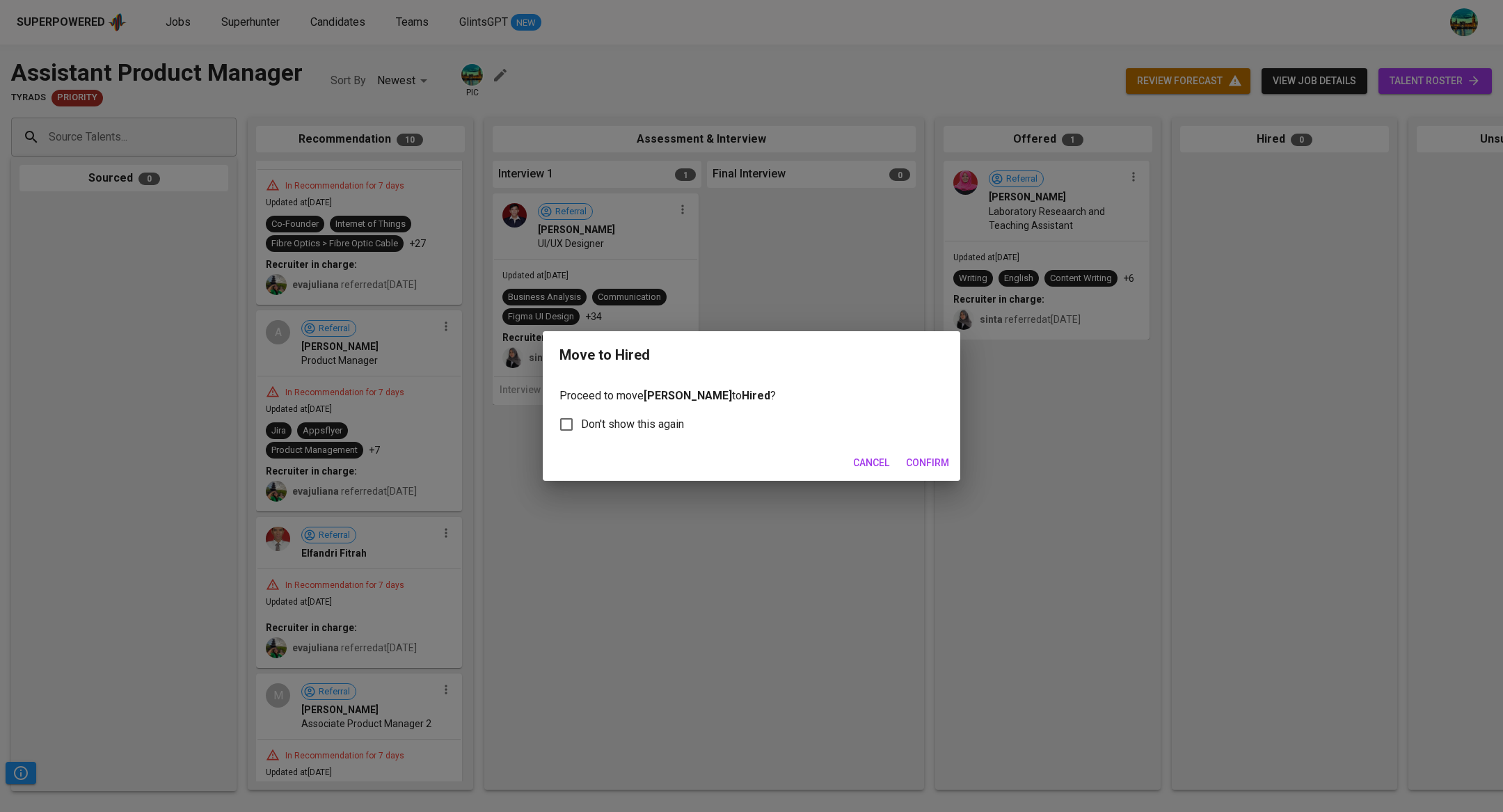
click at [883, 459] on span "Cancel" at bounding box center [871, 463] width 36 height 17
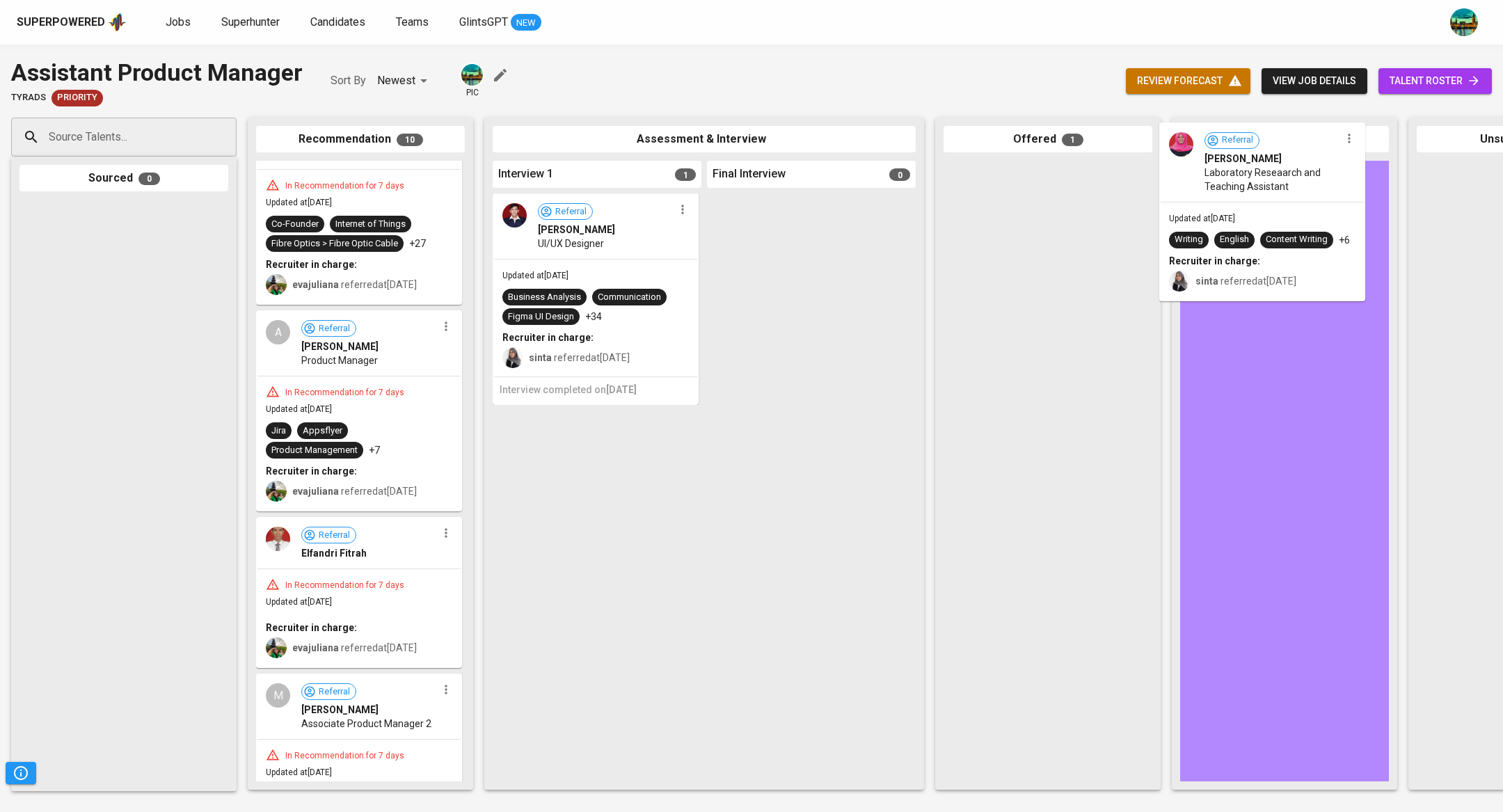
drag, startPoint x: 1072, startPoint y: 216, endPoint x: 1297, endPoint y: 199, distance: 225.6
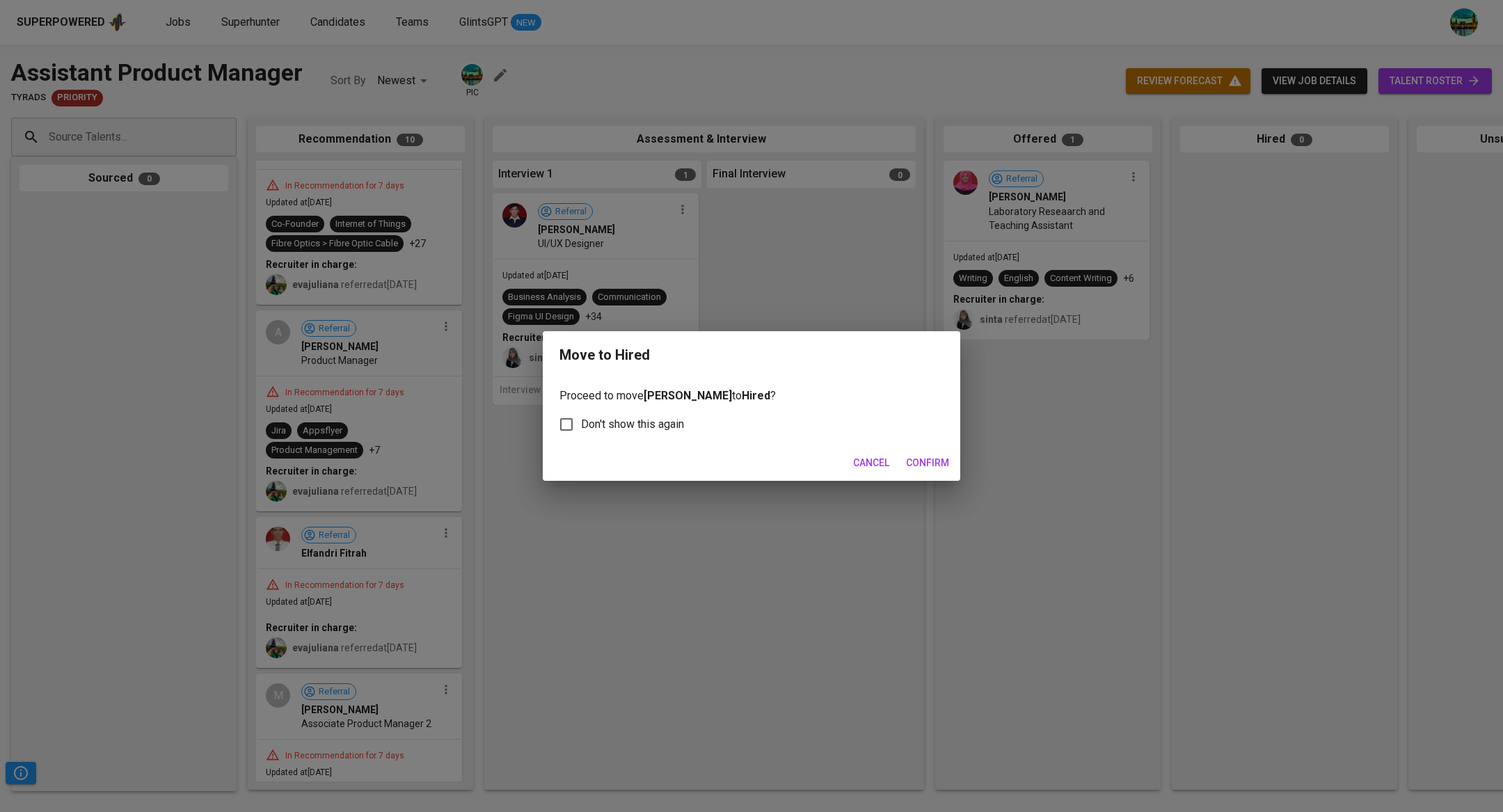
click at [929, 464] on span "Confirm" at bounding box center [927, 463] width 43 height 17
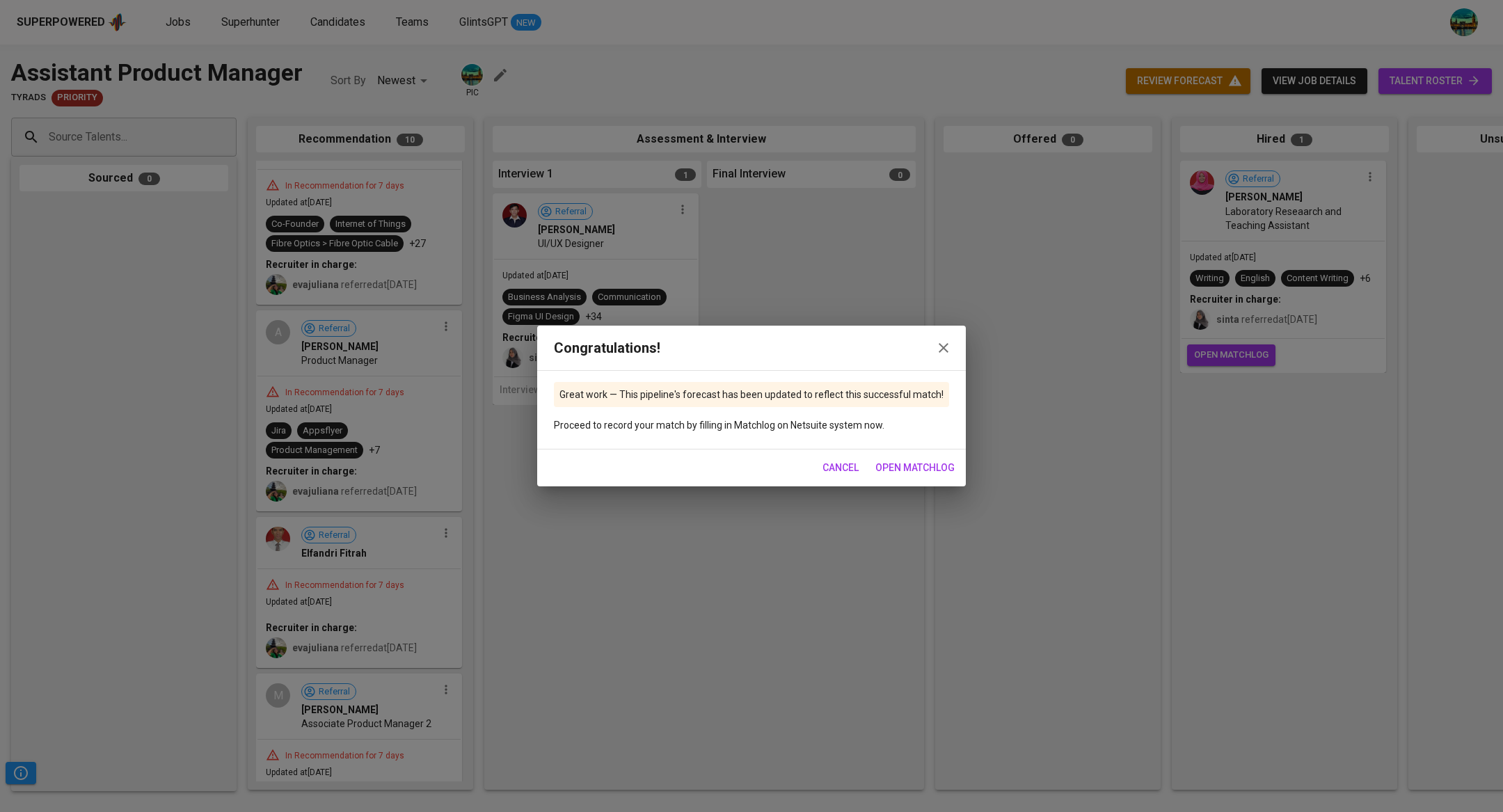
click at [942, 353] on icon "button" at bounding box center [943, 347] width 16 height 16
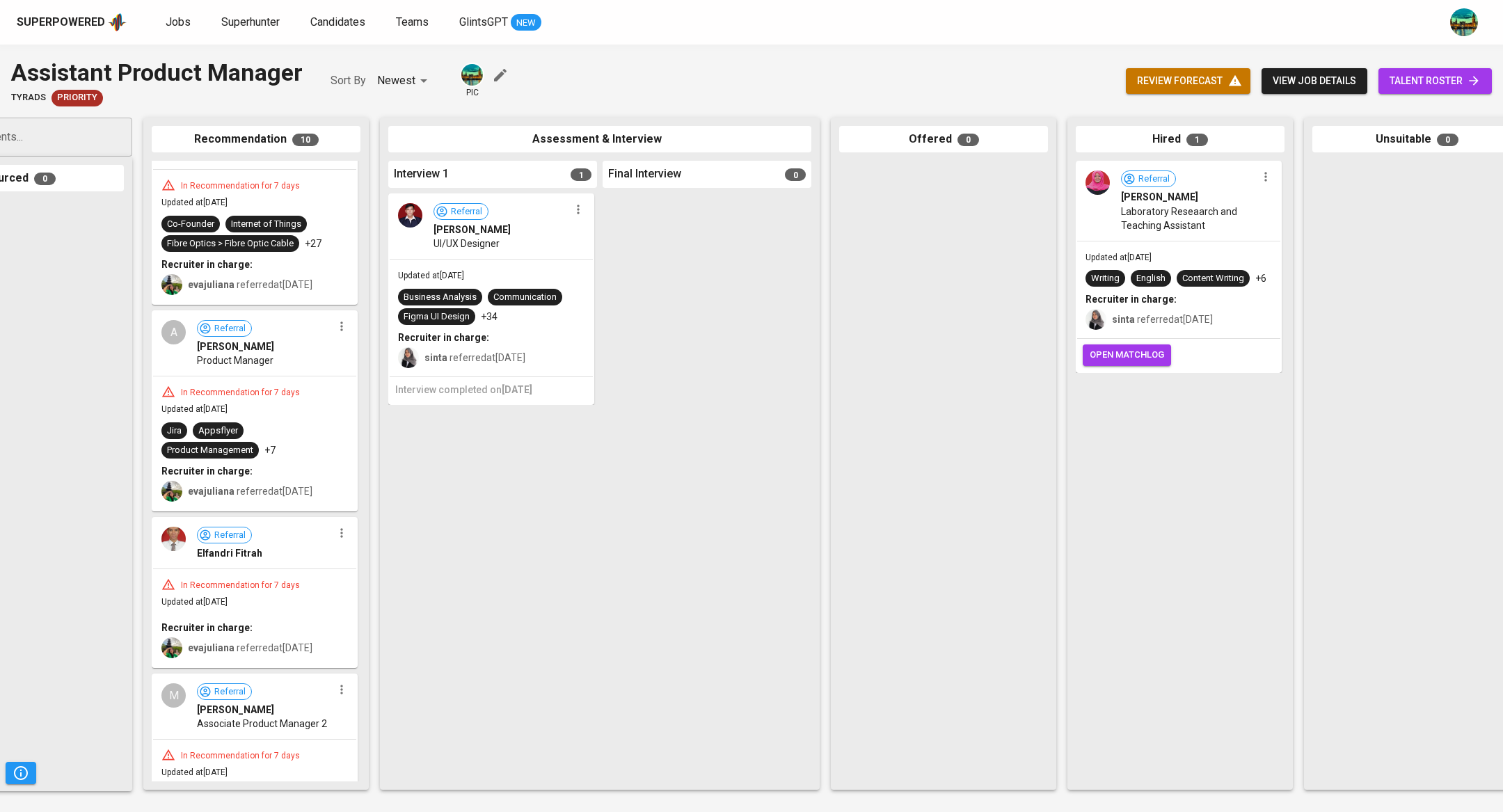
scroll to position [0, 154]
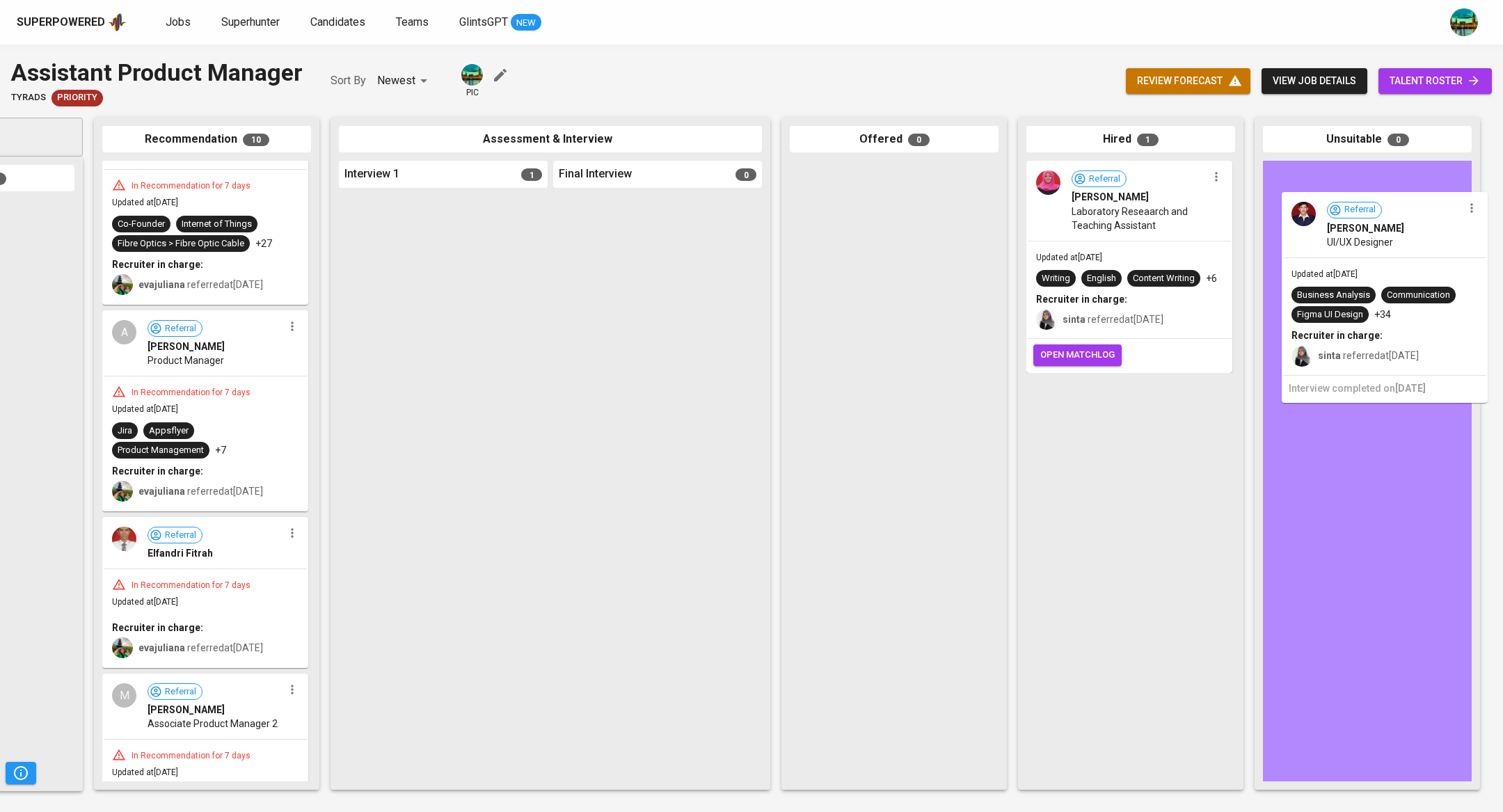
drag, startPoint x: 501, startPoint y: 254, endPoint x: 1445, endPoint y: 246, distance: 944.0
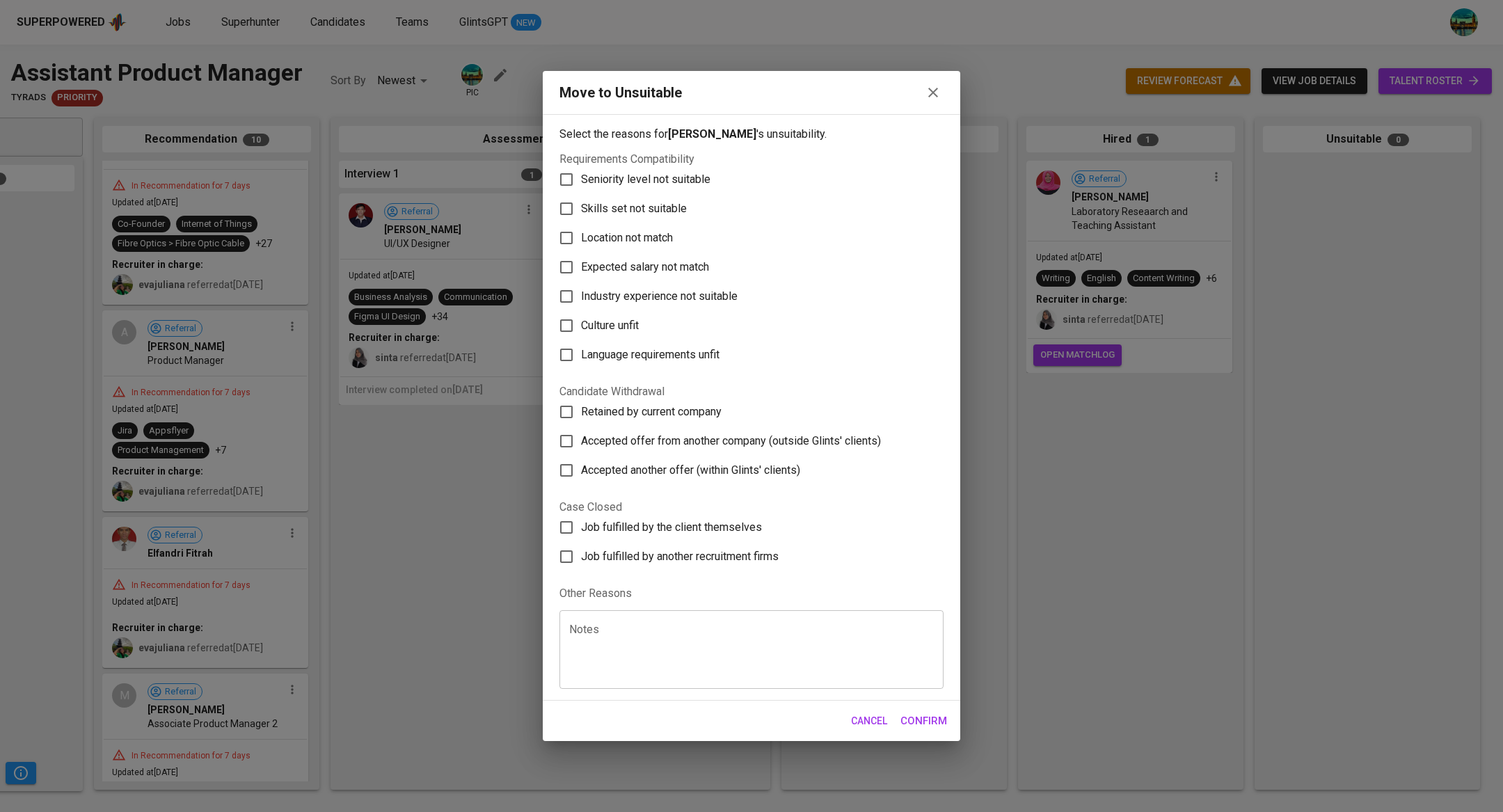
click at [663, 205] on span "Skills set not suitable" at bounding box center [634, 209] width 106 height 16
click at [581, 205] on input "Skills set not suitable" at bounding box center [566, 209] width 29 height 29
checkbox input "true"
click at [661, 186] on span "Seniority level not suitable" at bounding box center [645, 179] width 129 height 16
click at [581, 186] on input "Seniority level not suitable" at bounding box center [566, 179] width 29 height 29
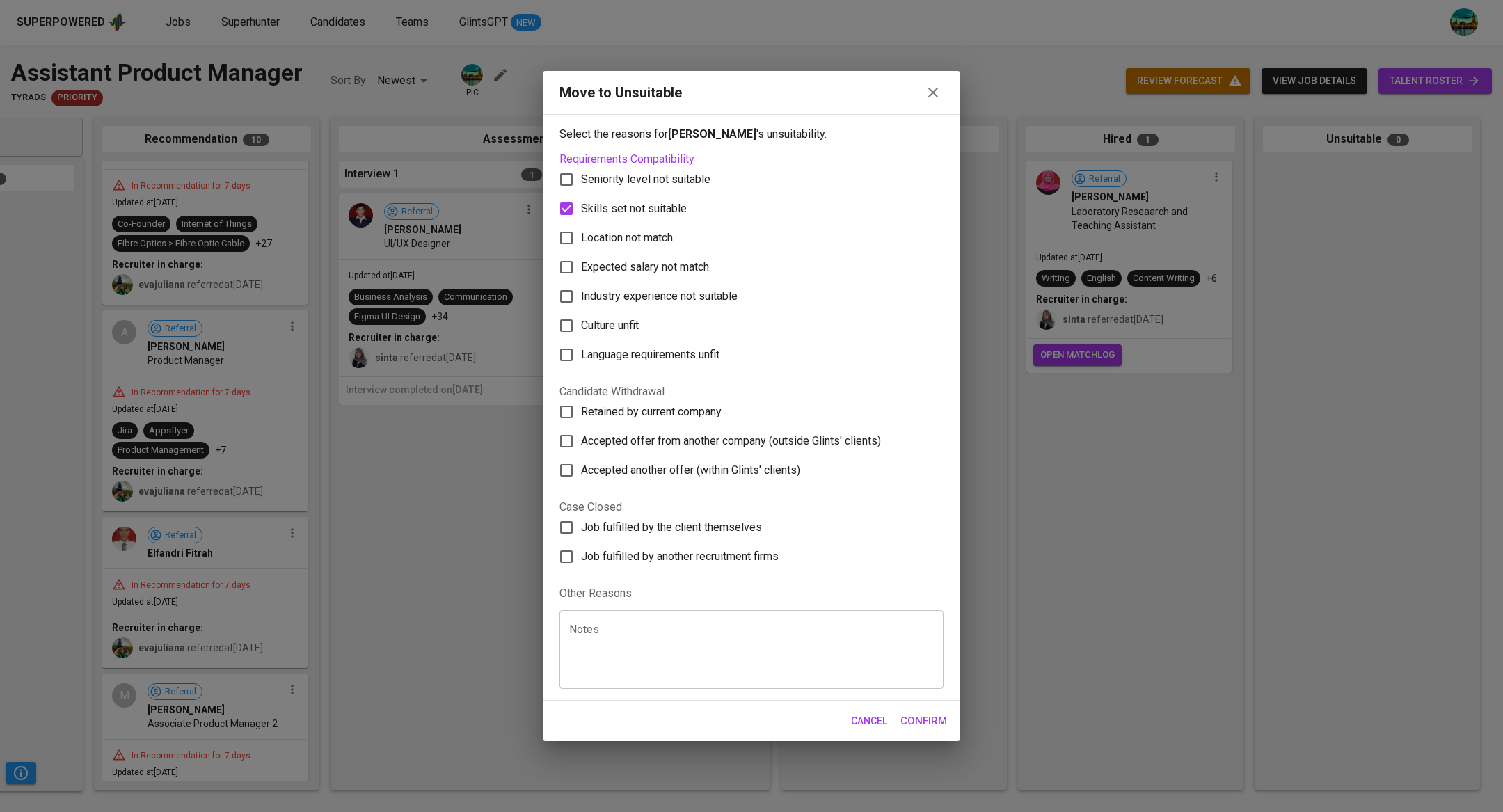
checkbox input "true"
click at [929, 715] on span "Confirm" at bounding box center [924, 721] width 46 height 18
